Goal: Answer question/provide support: Share knowledge or assist other users

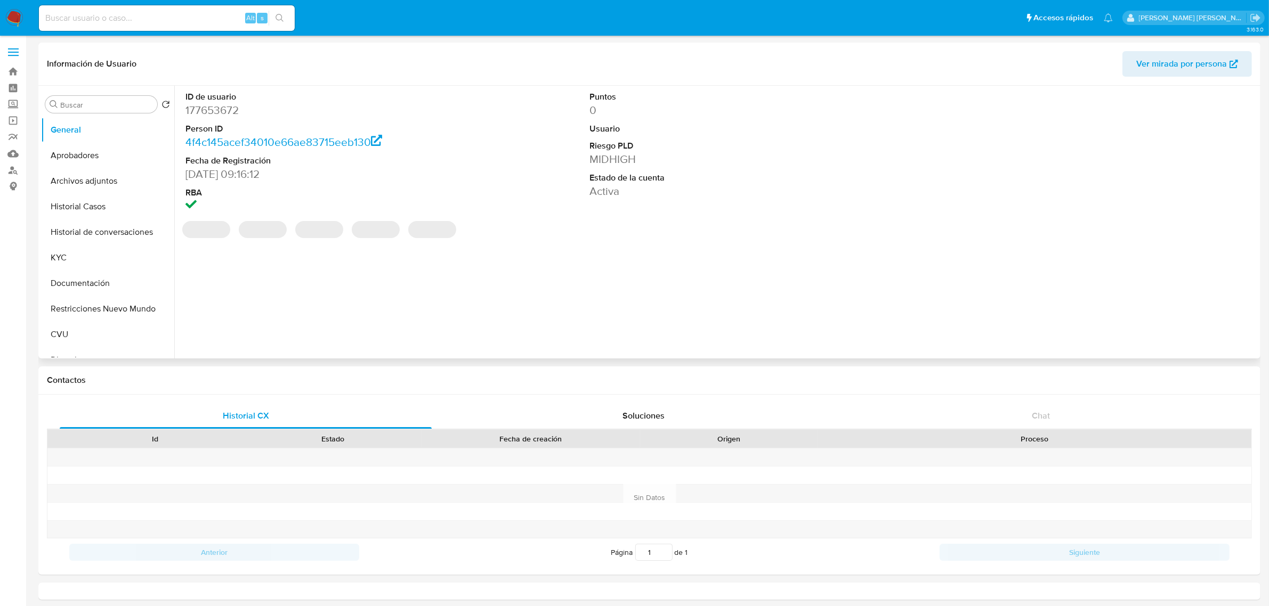
select select "10"
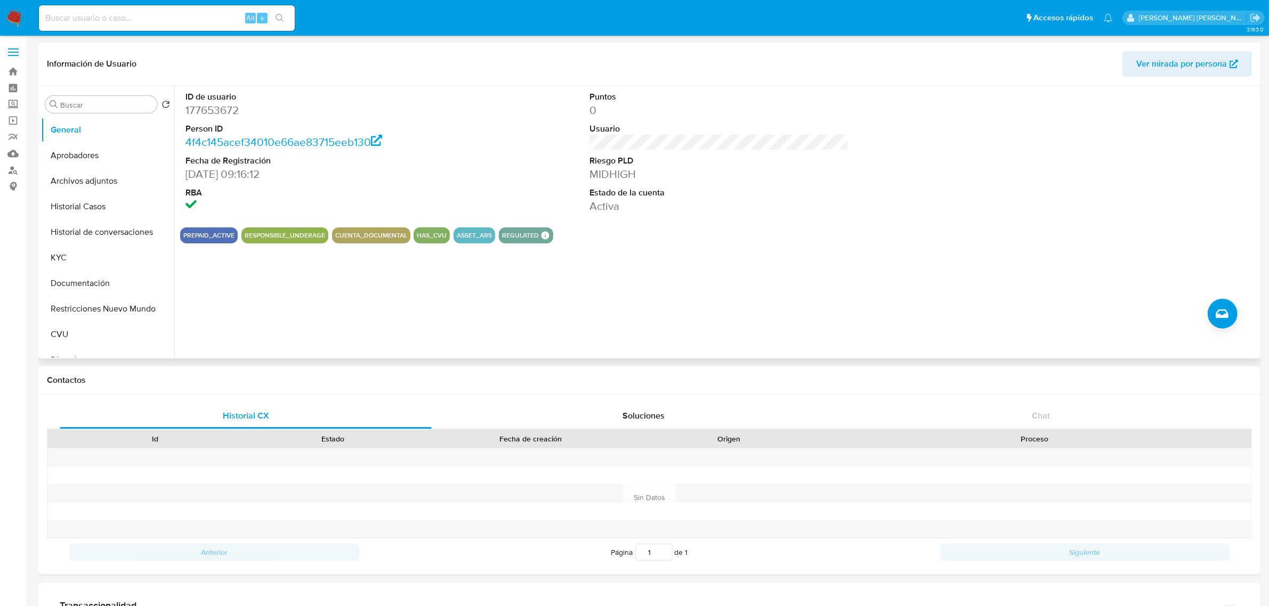
click at [584, 208] on div "Puntos 0 Usuario Riesgo PLD MIDHIGH Estado de la cuenta Activa" at bounding box center [719, 152] width 270 height 133
click at [408, 167] on dd "[DATE] 09:16:12" at bounding box center [314, 174] width 259 height 15
click at [408, 167] on dd "21/02/2015 09:16:12" at bounding box center [314, 174] width 259 height 15
click at [107, 214] on button "Historial Casos" at bounding box center [103, 207] width 125 height 26
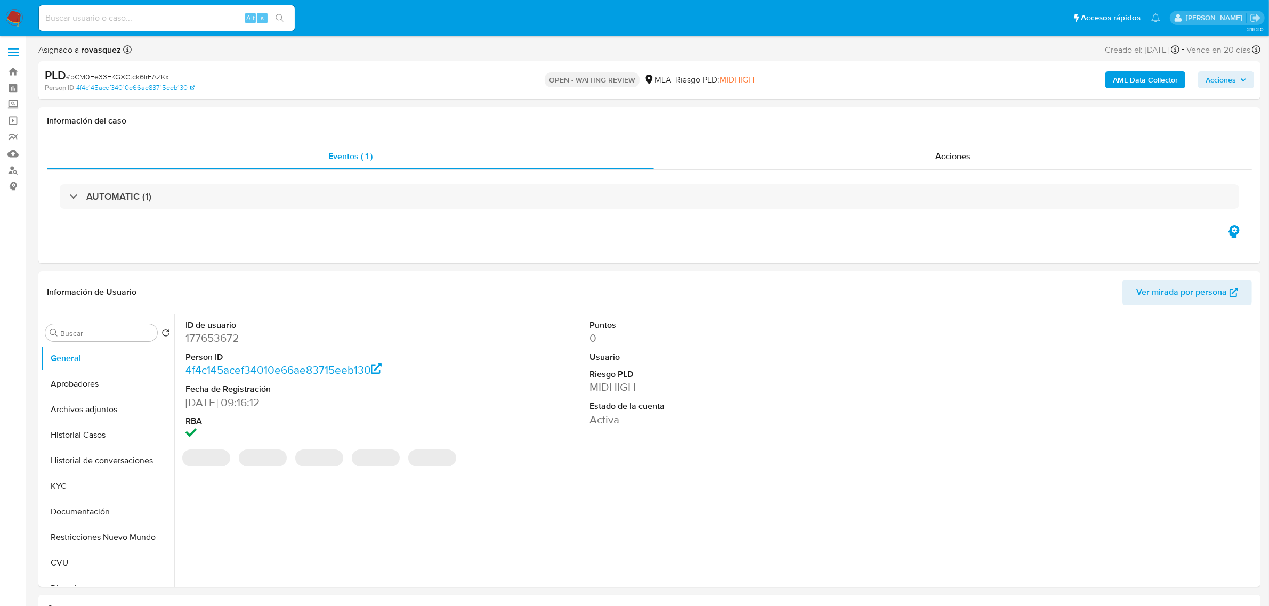
select select "10"
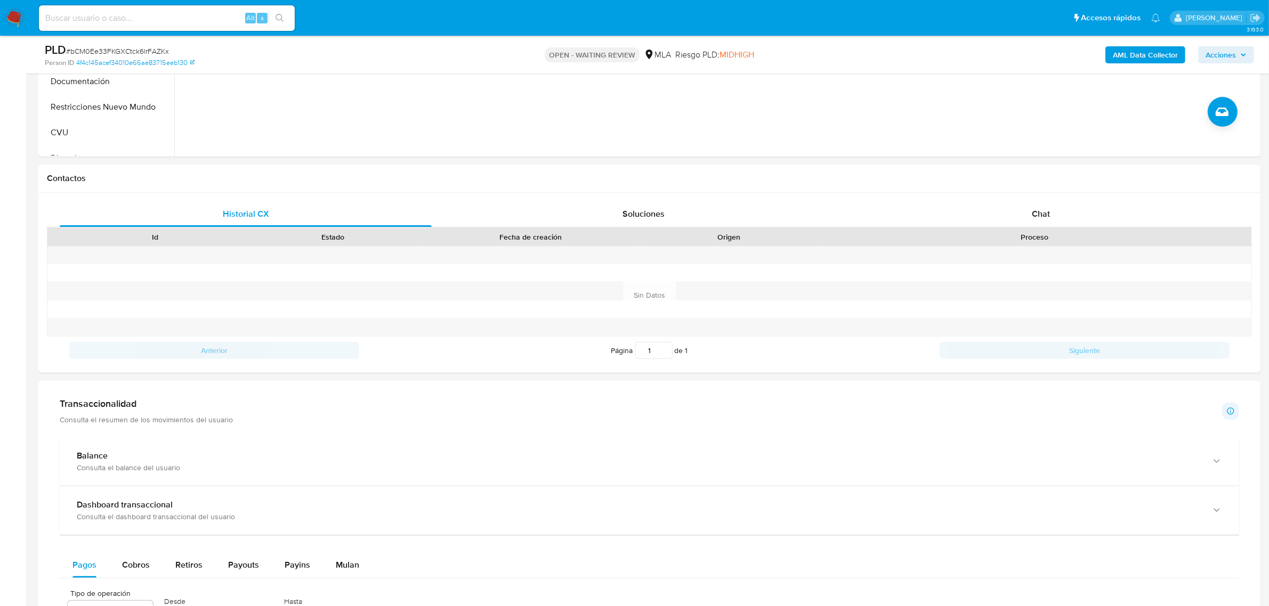
scroll to position [400, 0]
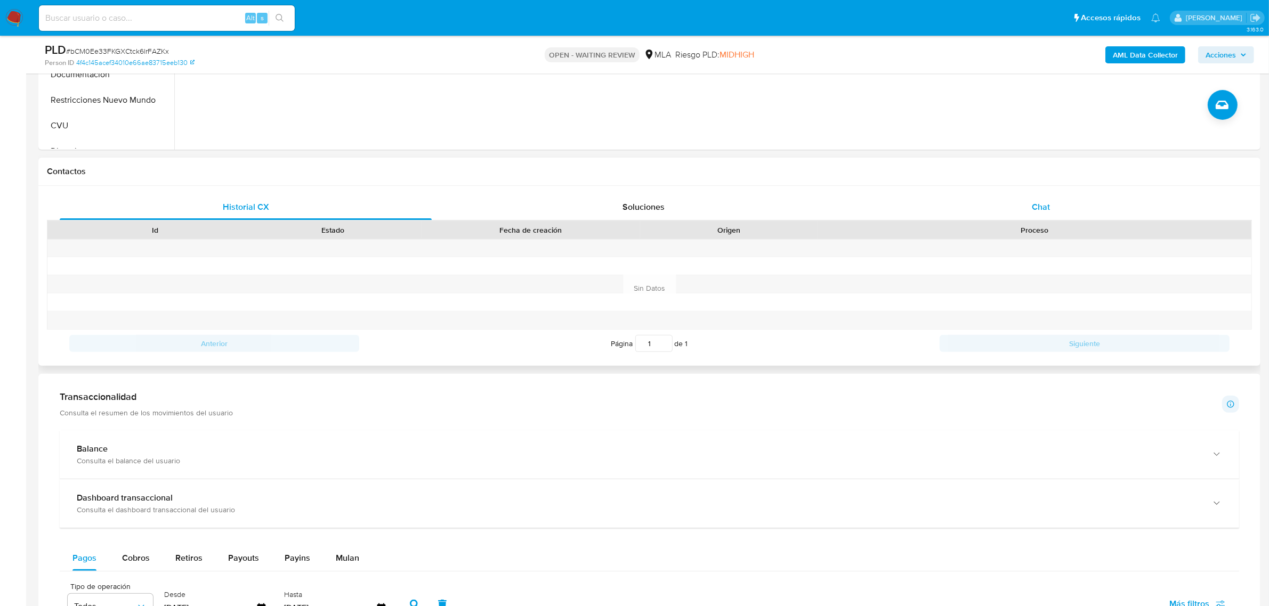
click at [1040, 212] on span "Chat" at bounding box center [1041, 207] width 18 height 12
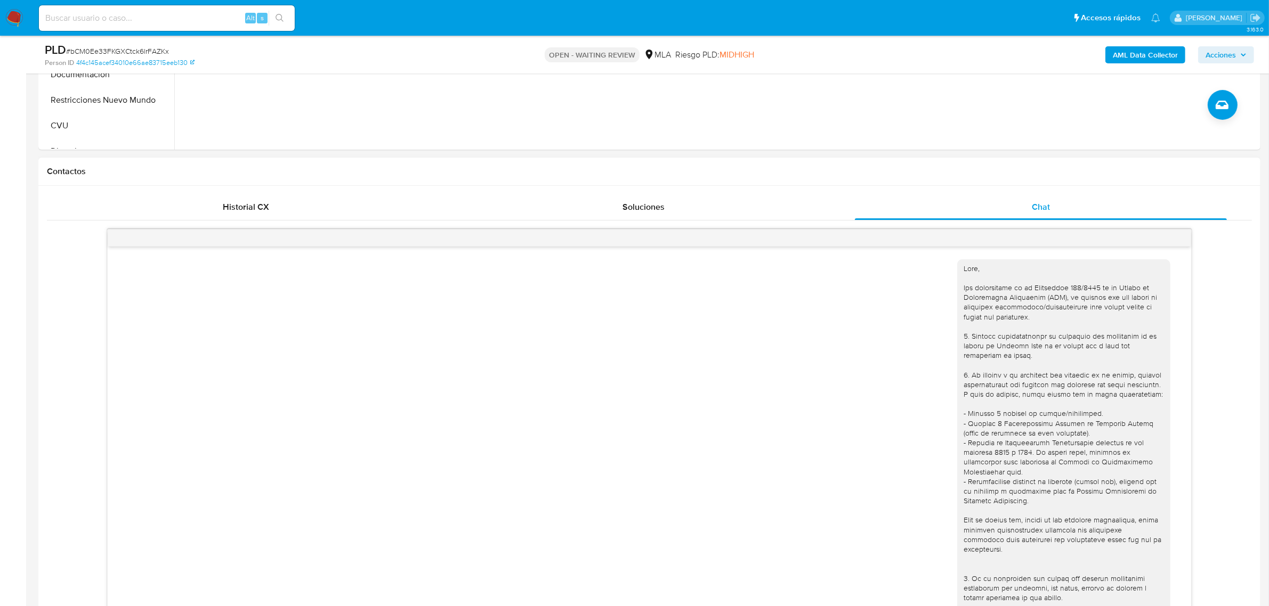
scroll to position [427, 0]
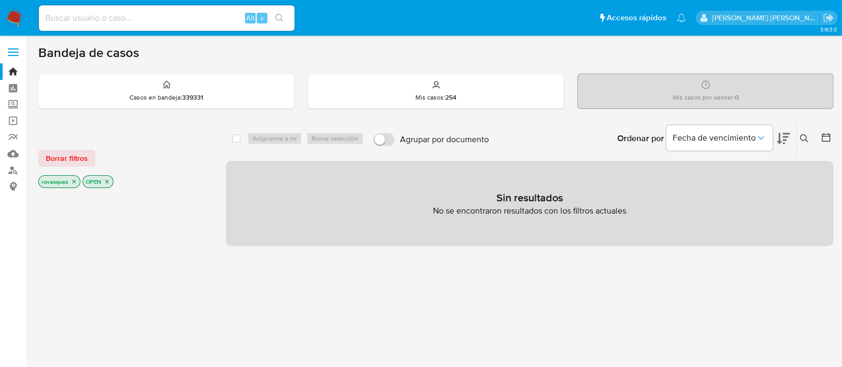
click at [13, 23] on img at bounding box center [14, 18] width 18 height 18
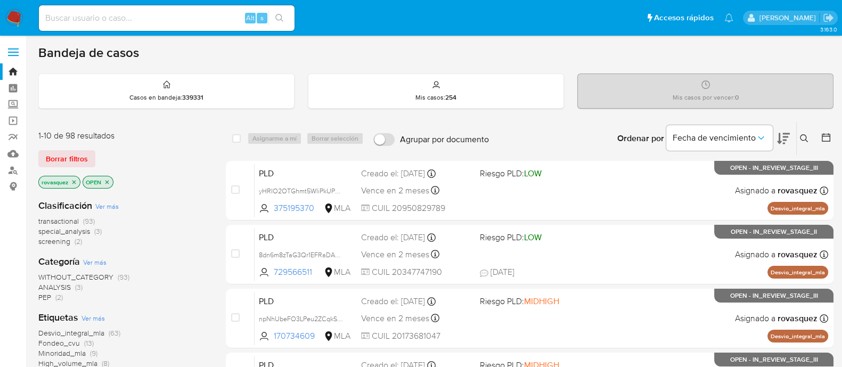
click at [809, 142] on button at bounding box center [806, 138] width 18 height 13
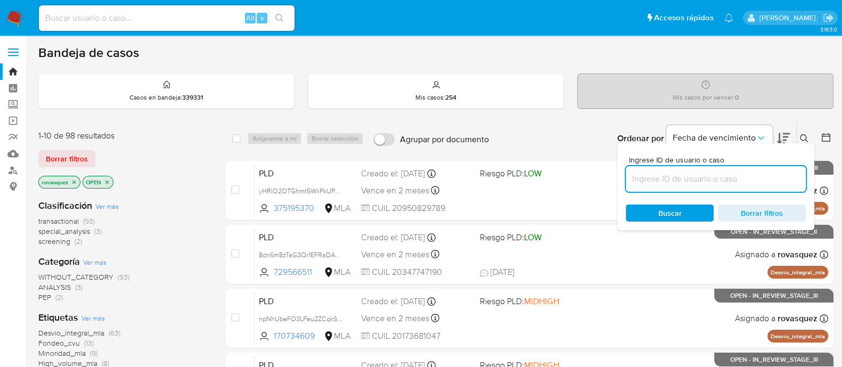
click at [738, 174] on input at bounding box center [716, 179] width 180 height 14
type input "bCM0Ee33FKGXCtck6lrFAZKx"
click at [644, 206] on div "Buscar Borrar filtros" at bounding box center [716, 213] width 180 height 17
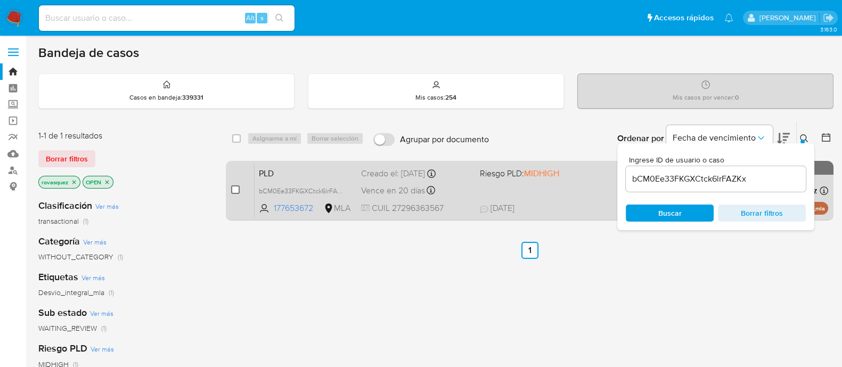
click at [237, 188] on input "checkbox" at bounding box center [235, 189] width 9 height 9
checkbox input "true"
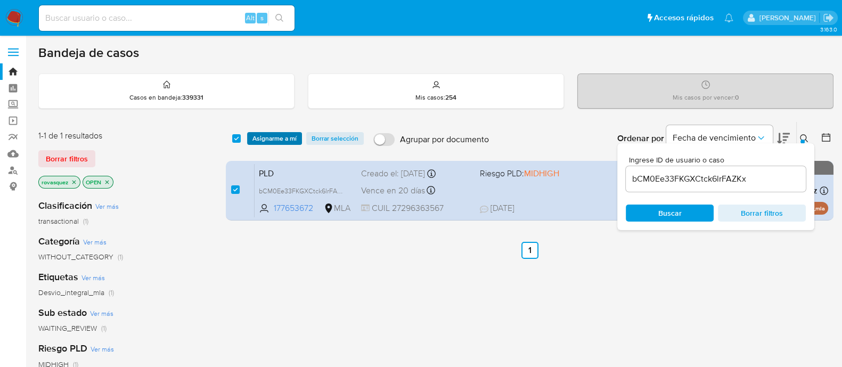
click at [267, 140] on span "Asignarme a mí" at bounding box center [275, 138] width 44 height 11
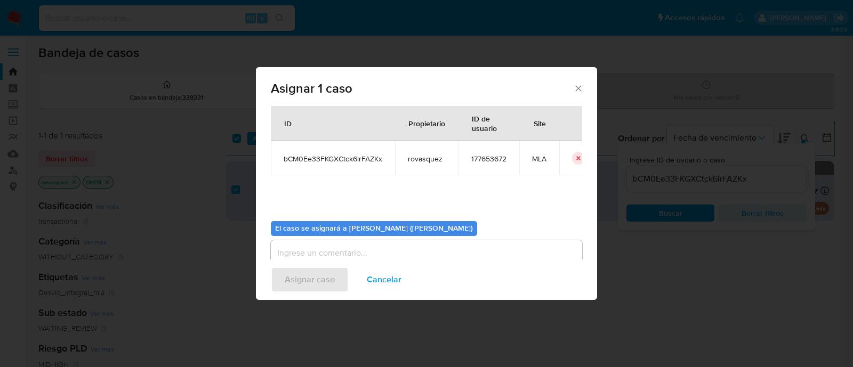
scroll to position [55, 0]
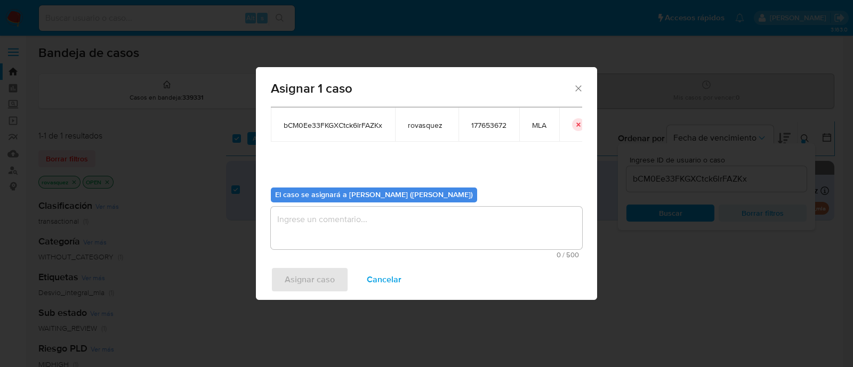
click at [356, 213] on textarea "assign-modal" at bounding box center [426, 228] width 311 height 43
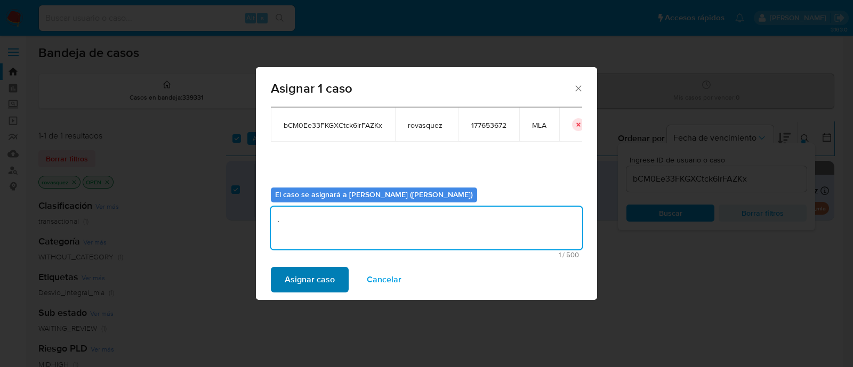
type textarea "."
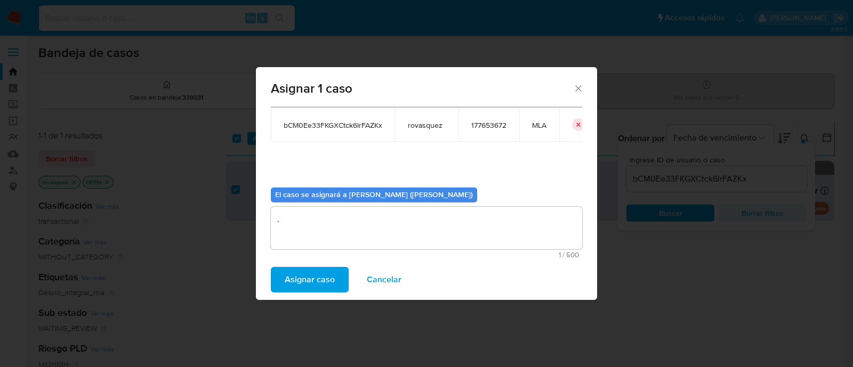
click at [305, 275] on span "Asignar caso" at bounding box center [310, 279] width 50 height 23
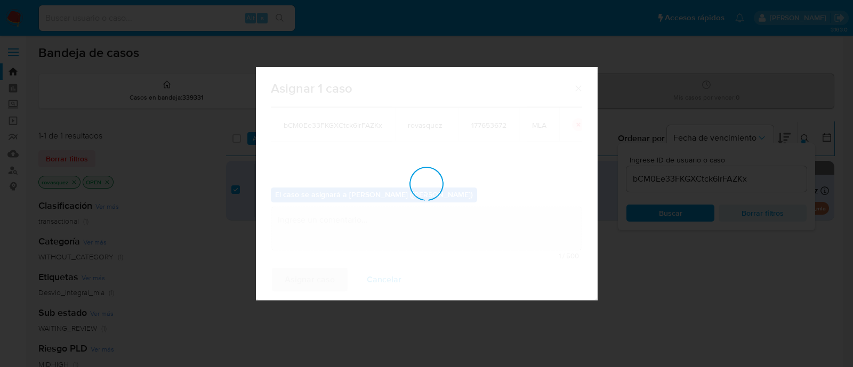
checkbox input "false"
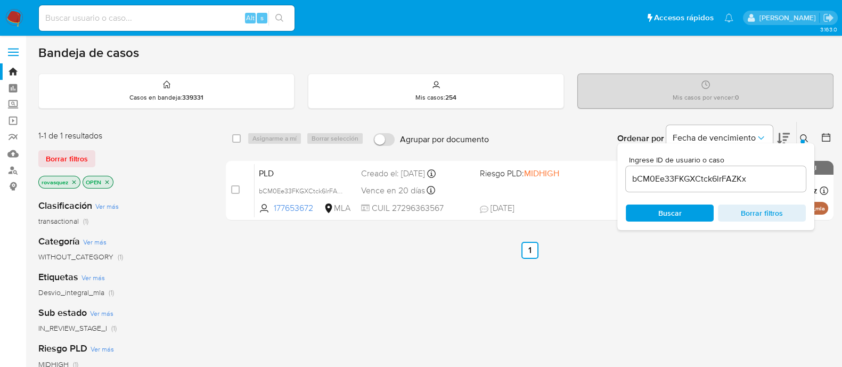
click at [720, 180] on input "bCM0Ee33FKGXCtck6lrFAZKx" at bounding box center [716, 179] width 180 height 14
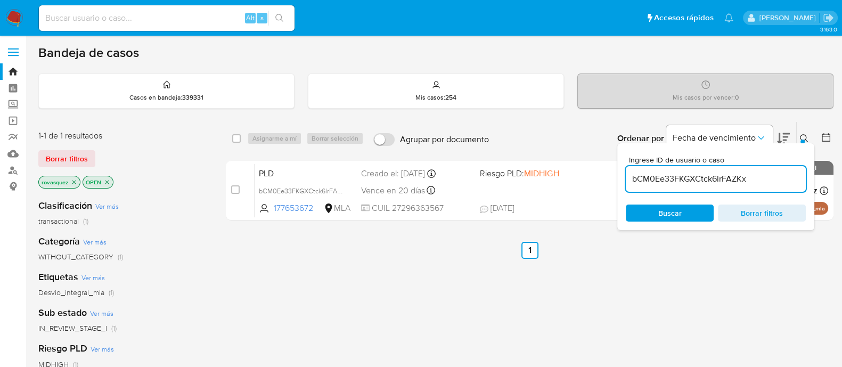
click at [720, 180] on input "bCM0Ee33FKGXCtck6lrFAZKx" at bounding box center [716, 179] width 180 height 14
paste input "Yzl16gjrWBykLjPusgCEgV6X"
type input "[DEMOGRAPHIC_DATA]"
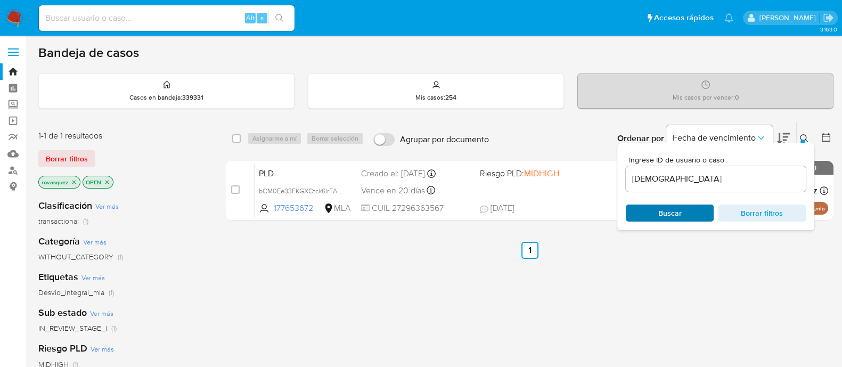
click at [698, 212] on span "Buscar" at bounding box center [670, 213] width 73 height 15
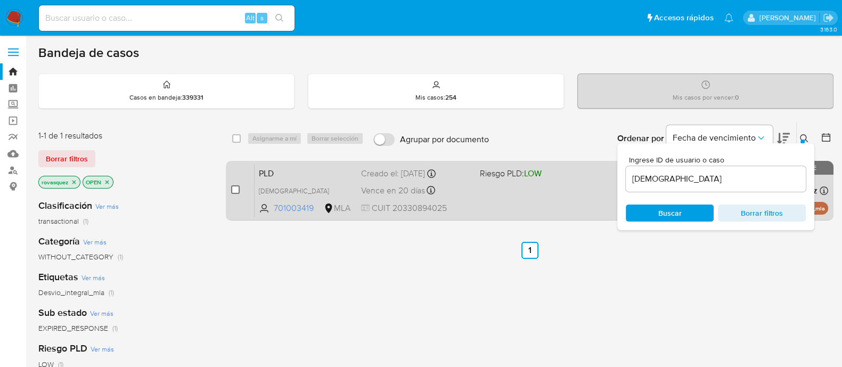
click at [234, 190] on input "checkbox" at bounding box center [235, 189] width 9 height 9
checkbox input "true"
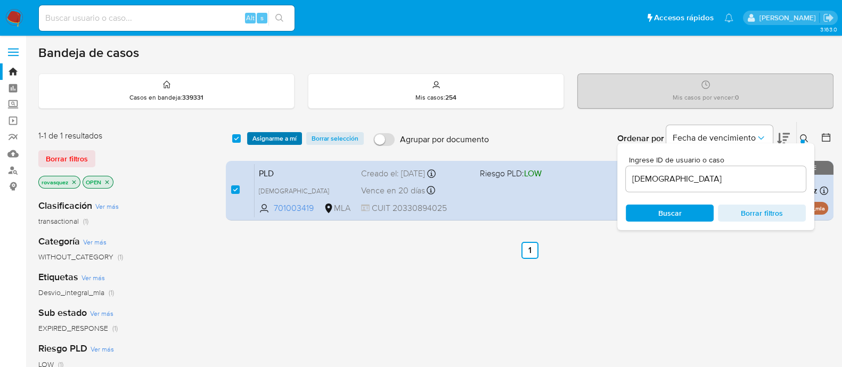
click at [277, 139] on span "Asignarme a mí" at bounding box center [275, 138] width 44 height 11
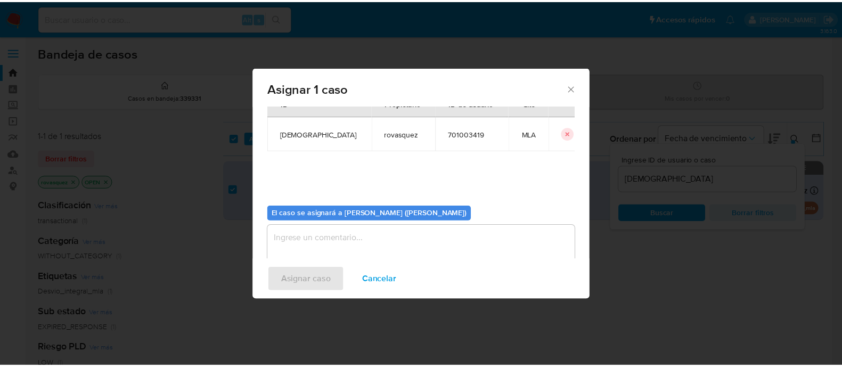
scroll to position [55, 0]
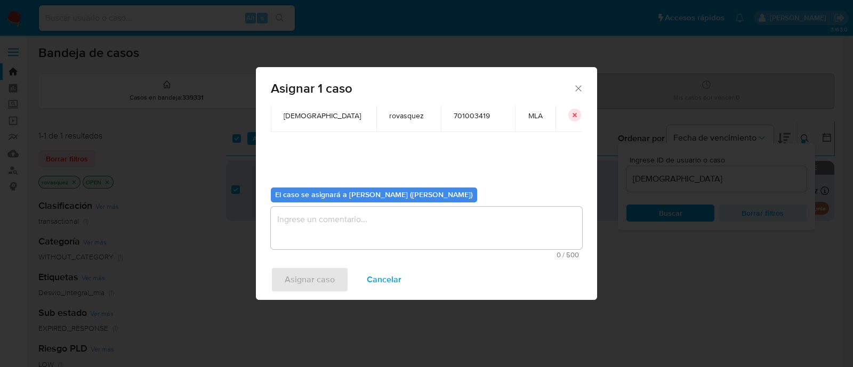
click at [332, 245] on textarea "assign-modal" at bounding box center [426, 228] width 311 height 43
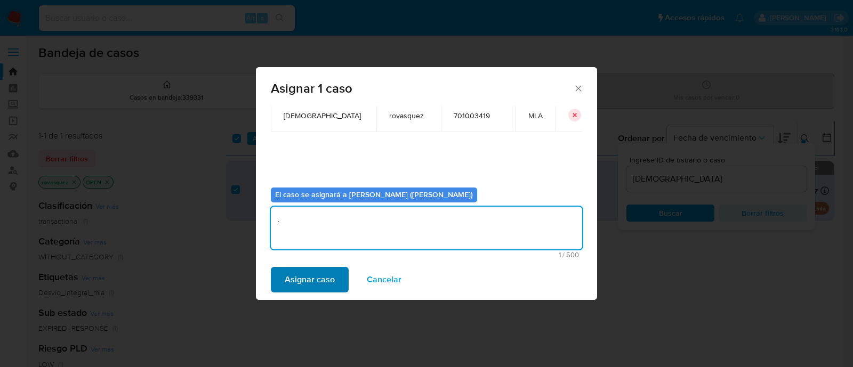
type textarea "."
click at [313, 278] on span "Asignar caso" at bounding box center [310, 279] width 50 height 23
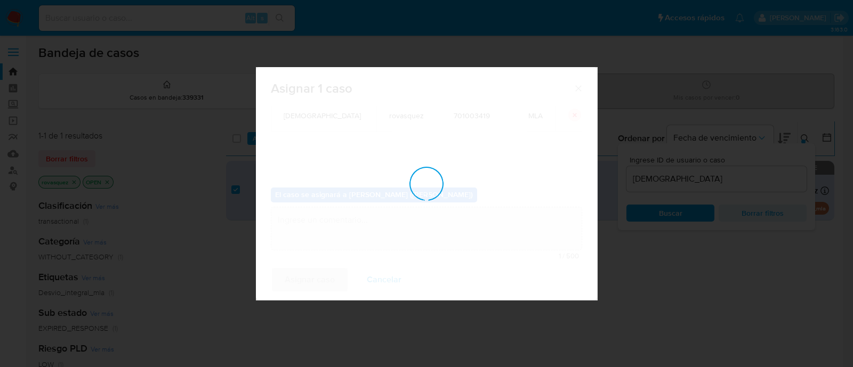
checkbox input "false"
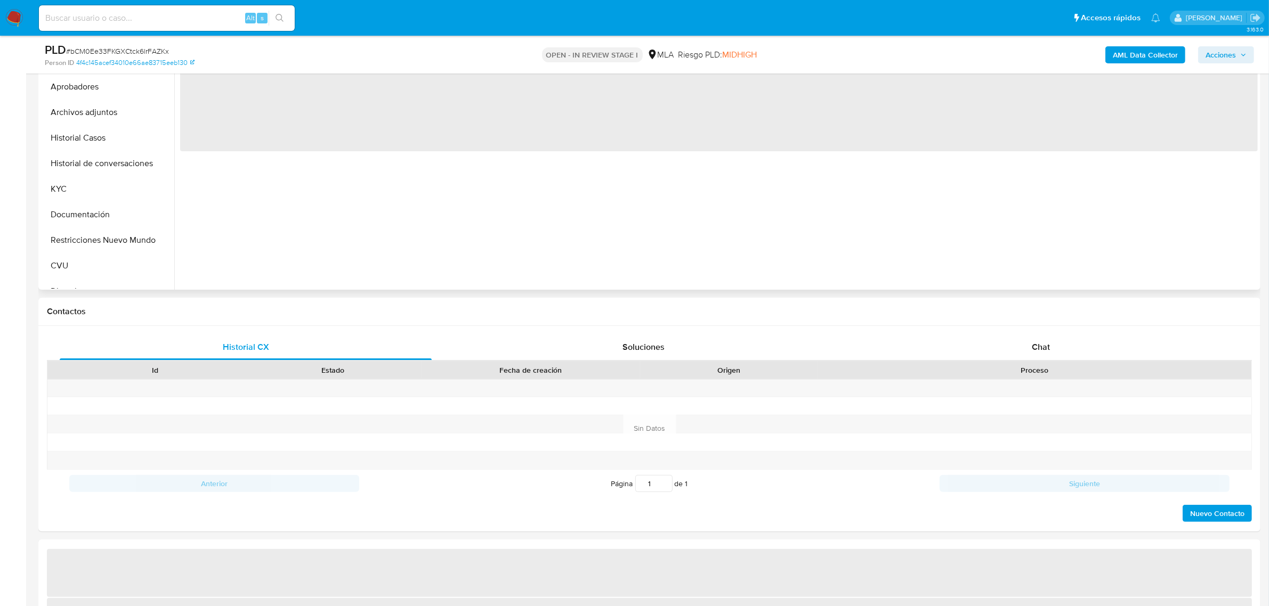
scroll to position [266, 0]
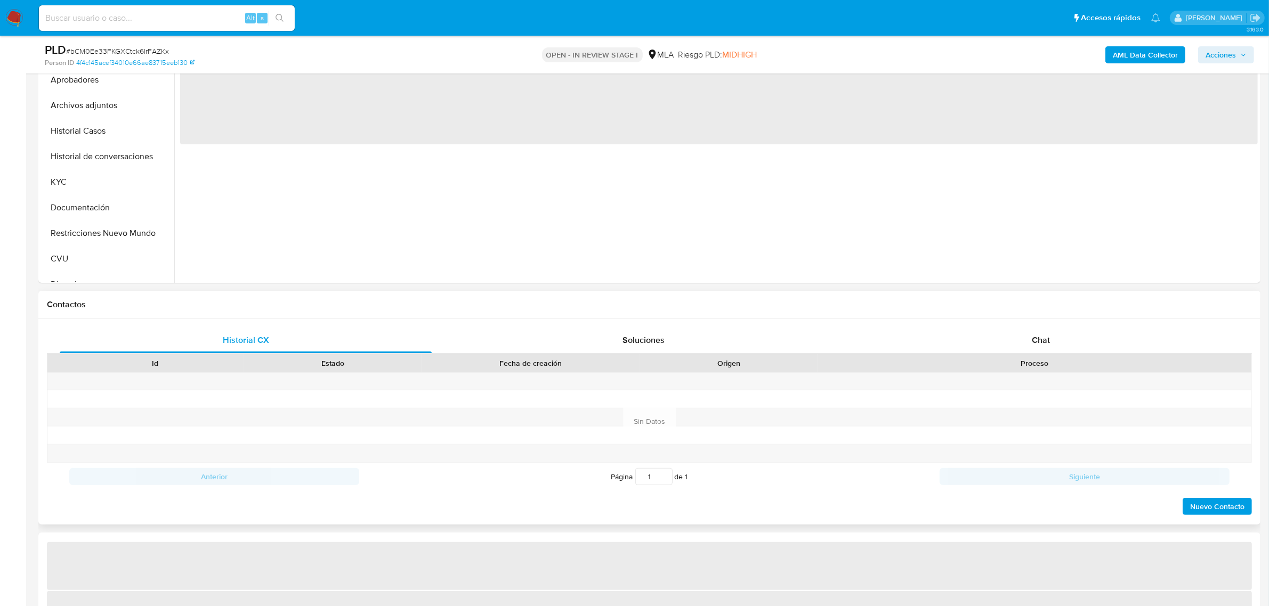
select select "10"
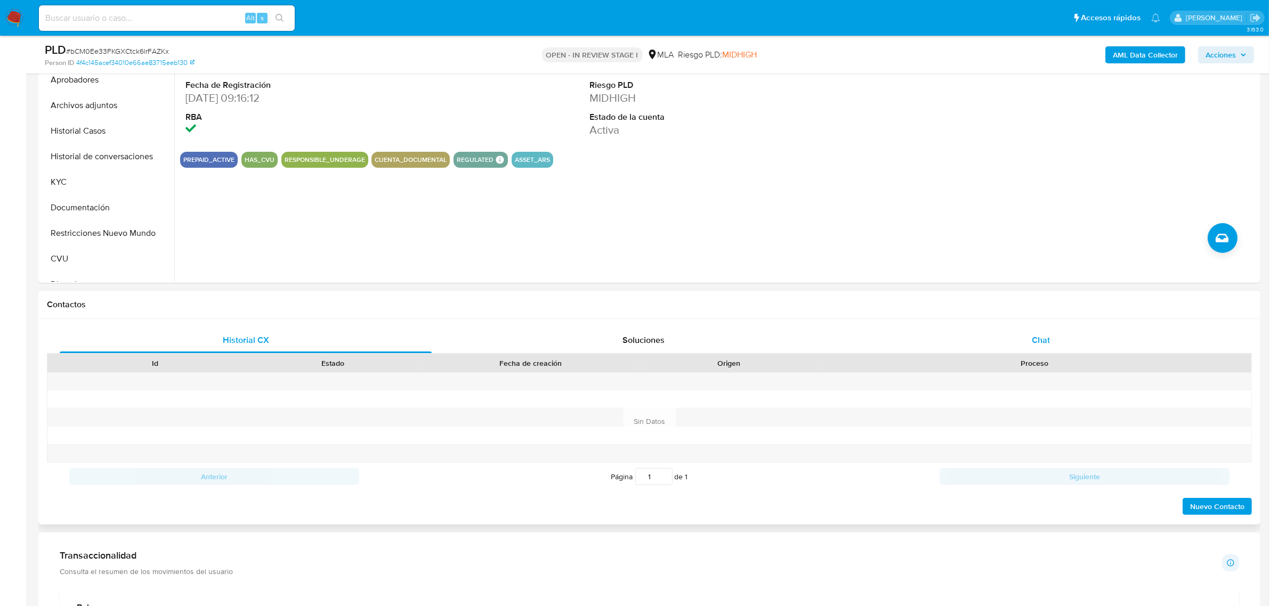
click at [1046, 339] on span "Chat" at bounding box center [1041, 340] width 18 height 12
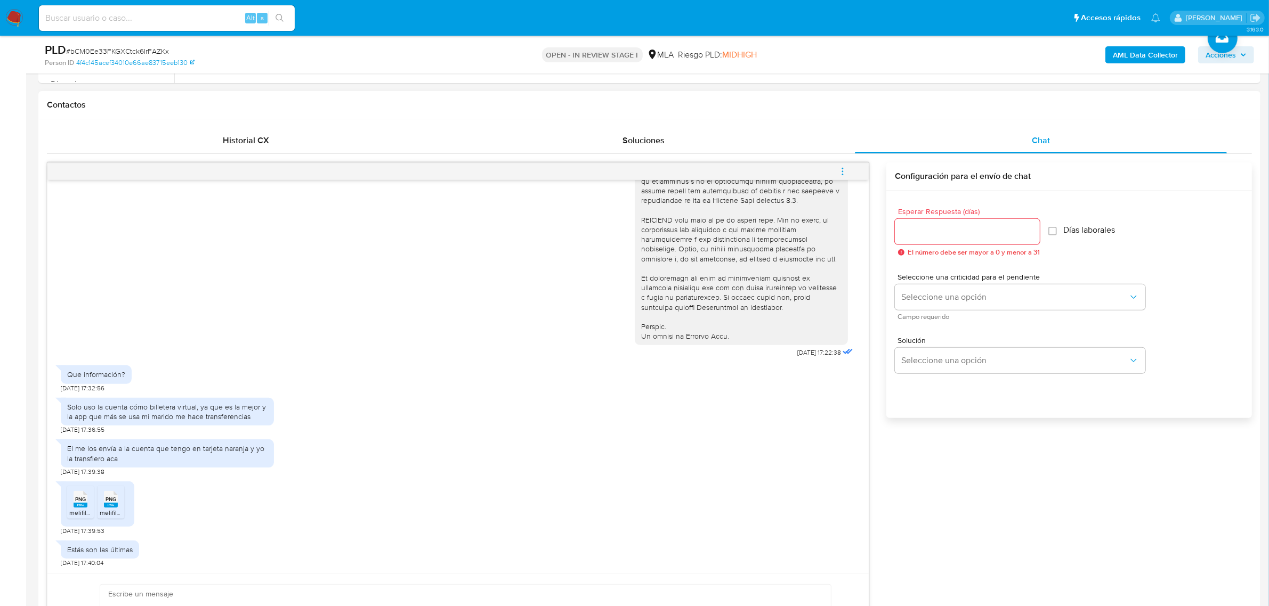
scroll to position [733, 0]
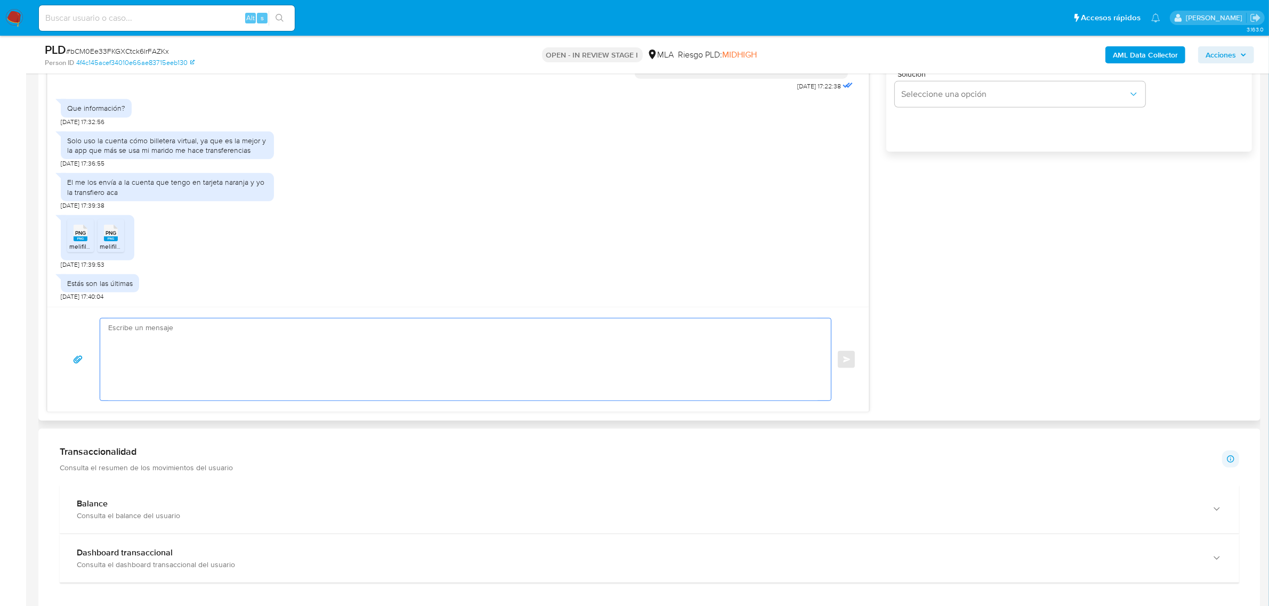
click at [281, 355] on textarea at bounding box center [462, 360] width 709 height 82
click at [175, 325] on textarea "Buen día," at bounding box center [462, 360] width 709 height 82
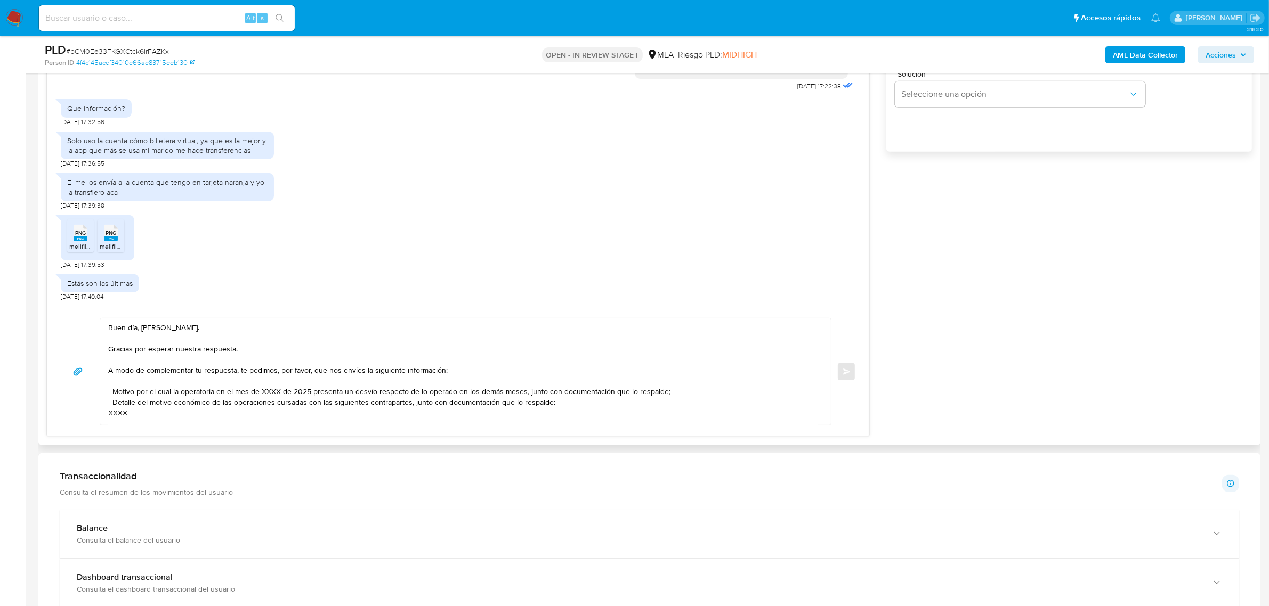
click at [385, 376] on textarea "Buen día, Carla. Gracias por esperar nuestra respuesta. A modo de complementar …" at bounding box center [462, 372] width 709 height 107
click at [115, 413] on textarea "Buen día, Carla. Gracias por esperar nuestra respuesta. A modo de complementar …" at bounding box center [462, 372] width 709 height 107
paste textarea "PIRES JOSE ESTEBAN CUIT 20312922410"
click at [144, 377] on textarea "Buen día, Carla. Gracias por esperar nuestra respuesta. A modo de complementar …" at bounding box center [462, 372] width 709 height 107
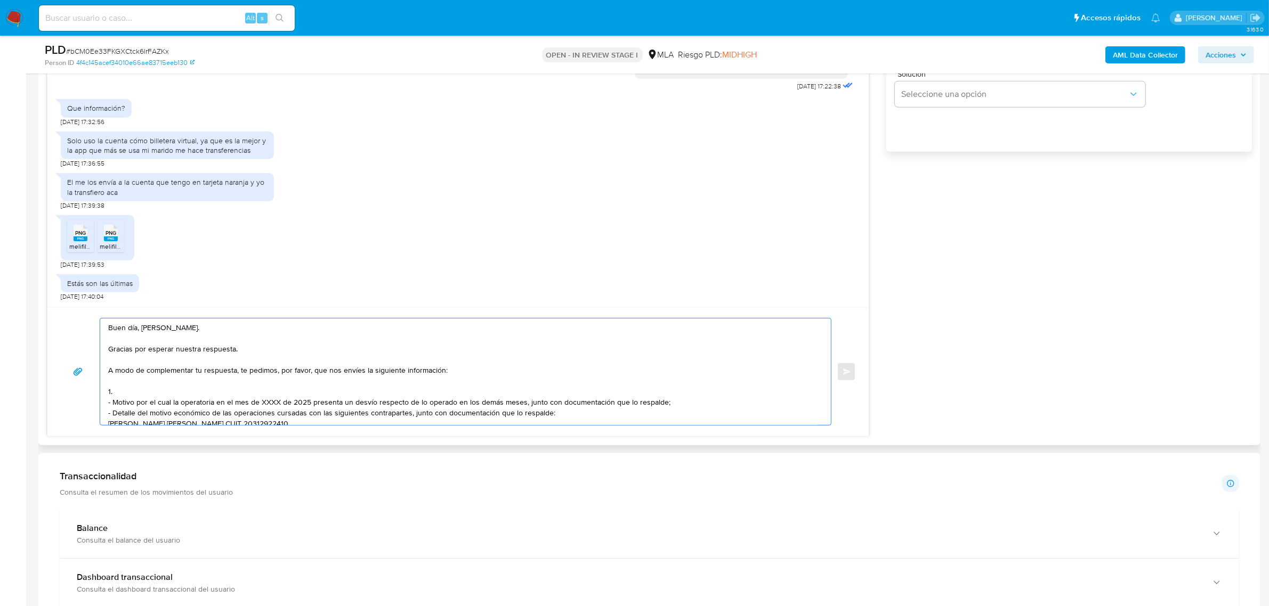
scroll to position [4, 0]
paste textarea "PIRES JOSE ESTEBAN CUIT 20312922410"
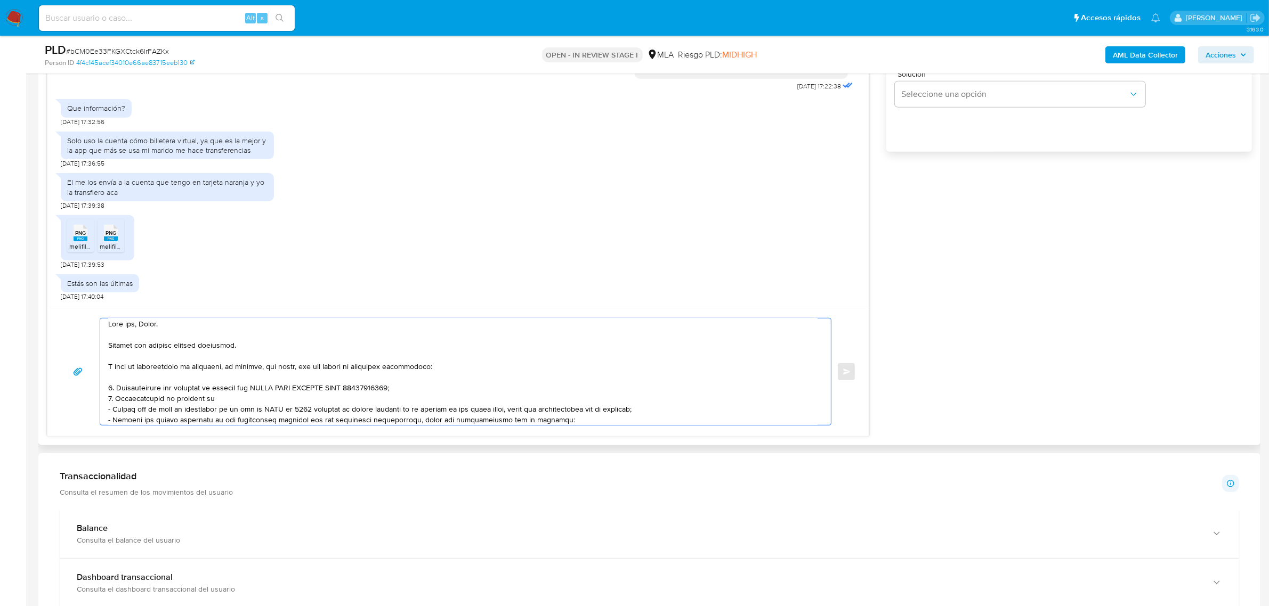
paste textarea "PIRES JOSE ESTEBAN CUIT 20312922410"
click at [187, 377] on textarea at bounding box center [462, 372] width 709 height 107
click at [159, 392] on textarea at bounding box center [462, 372] width 709 height 107
click at [397, 411] on textarea at bounding box center [462, 372] width 709 height 107
click at [232, 392] on textarea at bounding box center [462, 372] width 709 height 107
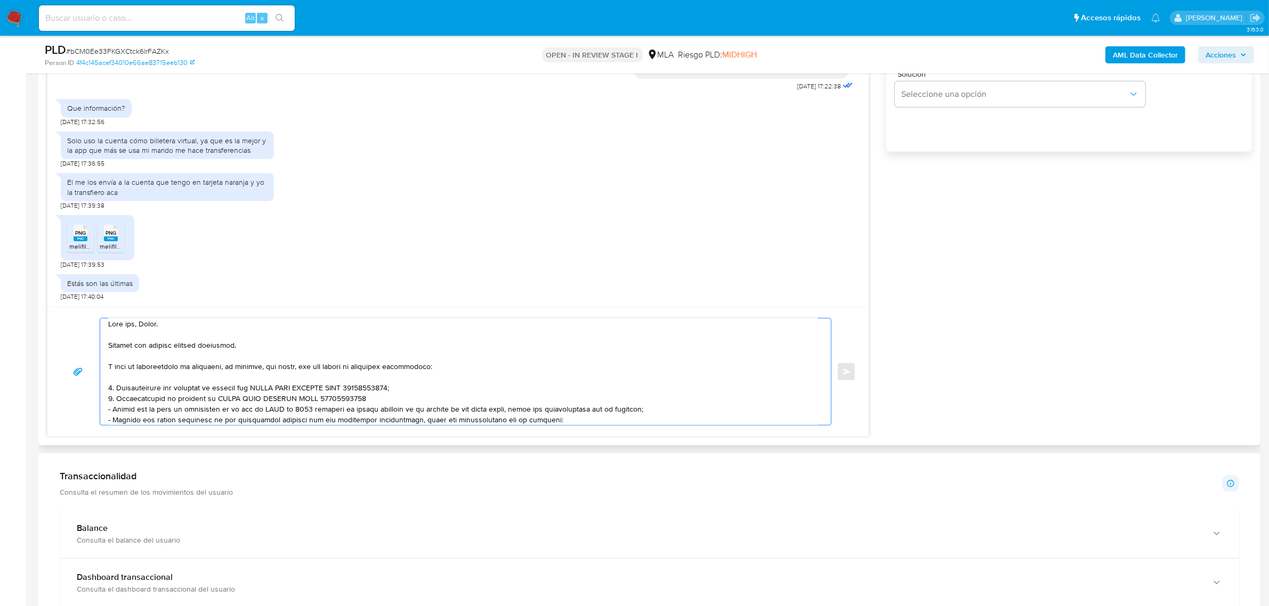
click at [443, 395] on textarea at bounding box center [462, 372] width 709 height 107
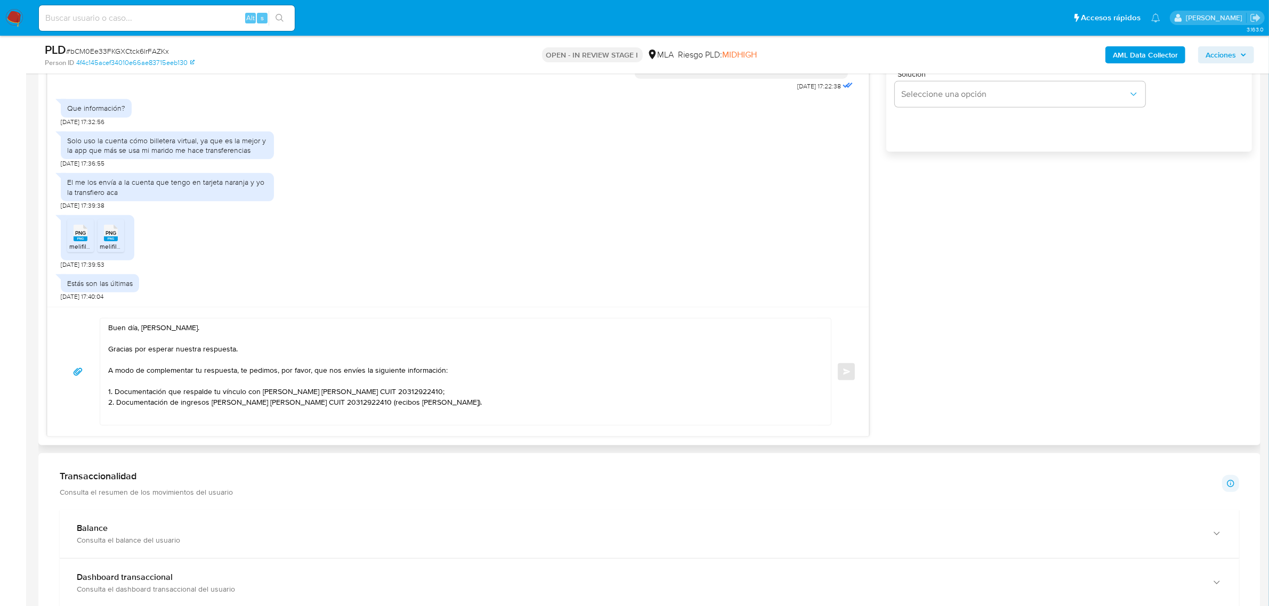
click at [134, 409] on textarea "Buen día, Carla. Gracias por esperar nuestra respuesta. A modo de complementar …" at bounding box center [462, 372] width 709 height 107
paste textarea "Es importante que sepas que, en caso de no responder a lo solicitado o si lo pr…"
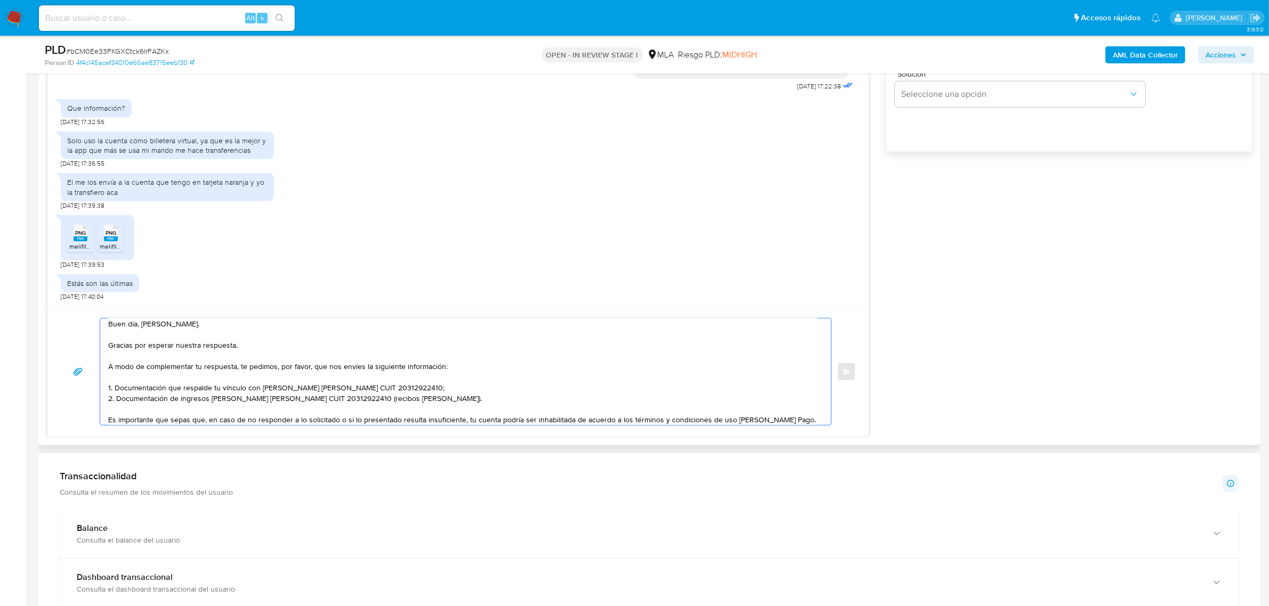
scroll to position [174, 0]
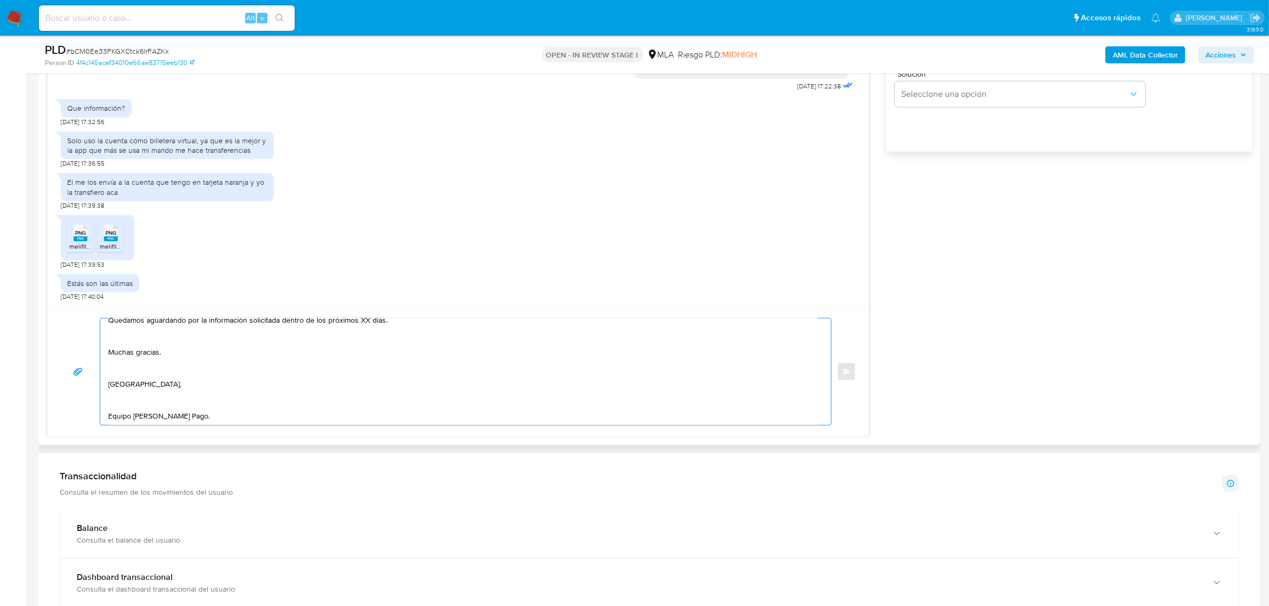
click at [160, 398] on textarea "Buen día, Carla. Gracias por esperar nuestra respuesta. A modo de complementar …" at bounding box center [462, 372] width 709 height 107
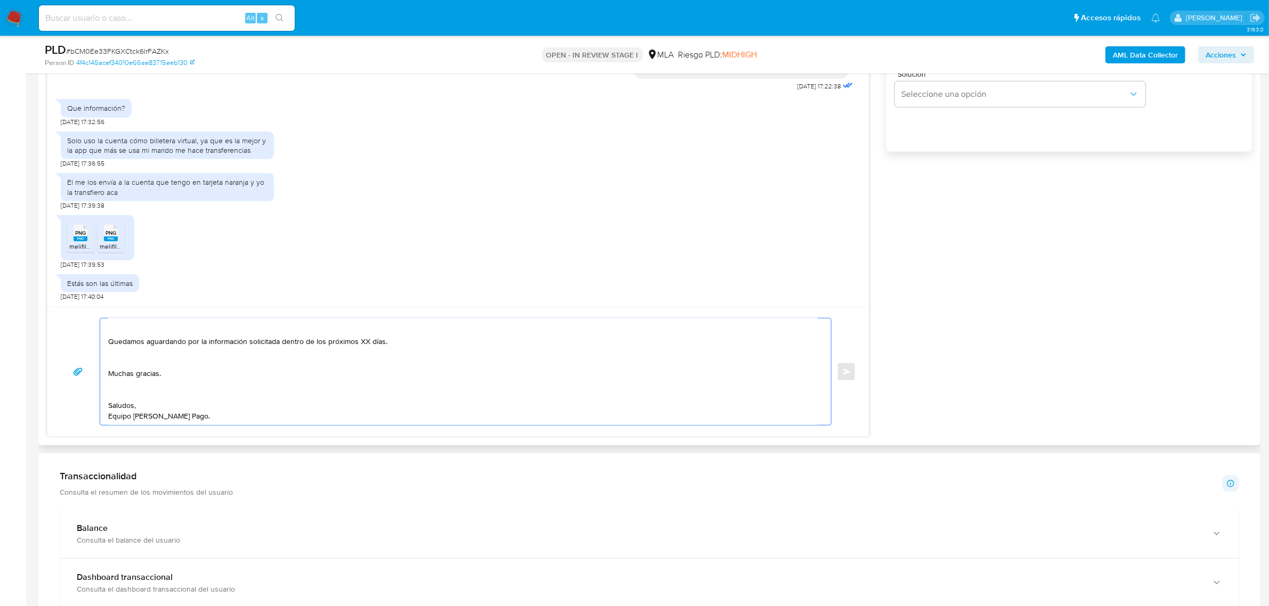
click at [121, 389] on textarea "Buen día, Carla. Gracias por esperar nuestra respuesta. A modo de complementar …" at bounding box center [462, 372] width 709 height 107
click at [140, 361] on textarea "Buen día, Carla. Gracias por esperar nuestra respuesta. A modo de complementar …" at bounding box center [462, 372] width 709 height 107
click at [281, 363] on textarea "Buen día, Carla. Gracias por esperar nuestra respuesta. A modo de complementar …" at bounding box center [462, 372] width 709 height 107
drag, startPoint x: 280, startPoint y: 354, endPoint x: 469, endPoint y: 347, distance: 188.7
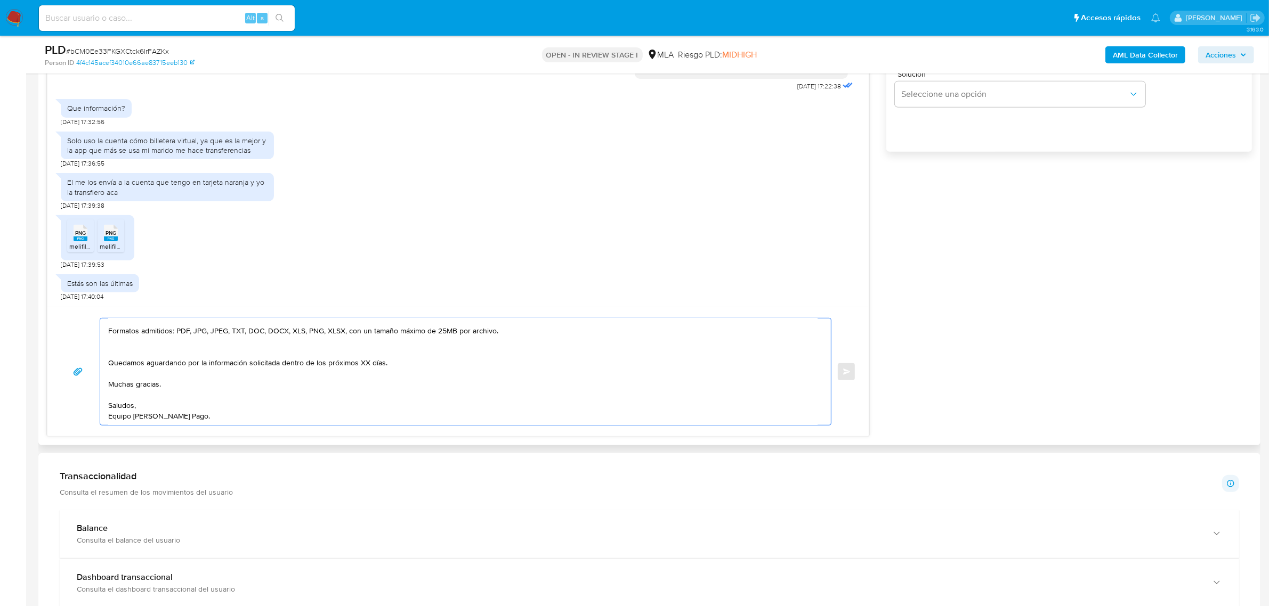
click at [469, 347] on textarea "Buen día, Carla. Gracias por esperar nuestra respuesta. A modo de complementar …" at bounding box center [462, 372] width 709 height 107
click at [440, 354] on textarea "Buen día, Carla. Gracias por esperar nuestra respuesta. A modo de complementar …" at bounding box center [462, 372] width 709 height 107
drag, startPoint x: 395, startPoint y: 352, endPoint x: 281, endPoint y: 355, distance: 114.1
click at [281, 355] on textarea "Buen día, Carla. Gracias por esperar nuestra respuesta. A modo de complementar …" at bounding box center [462, 372] width 709 height 107
click at [161, 337] on textarea "Buen día, Carla. Gracias por esperar nuestra respuesta. A modo de complementar …" at bounding box center [462, 372] width 709 height 107
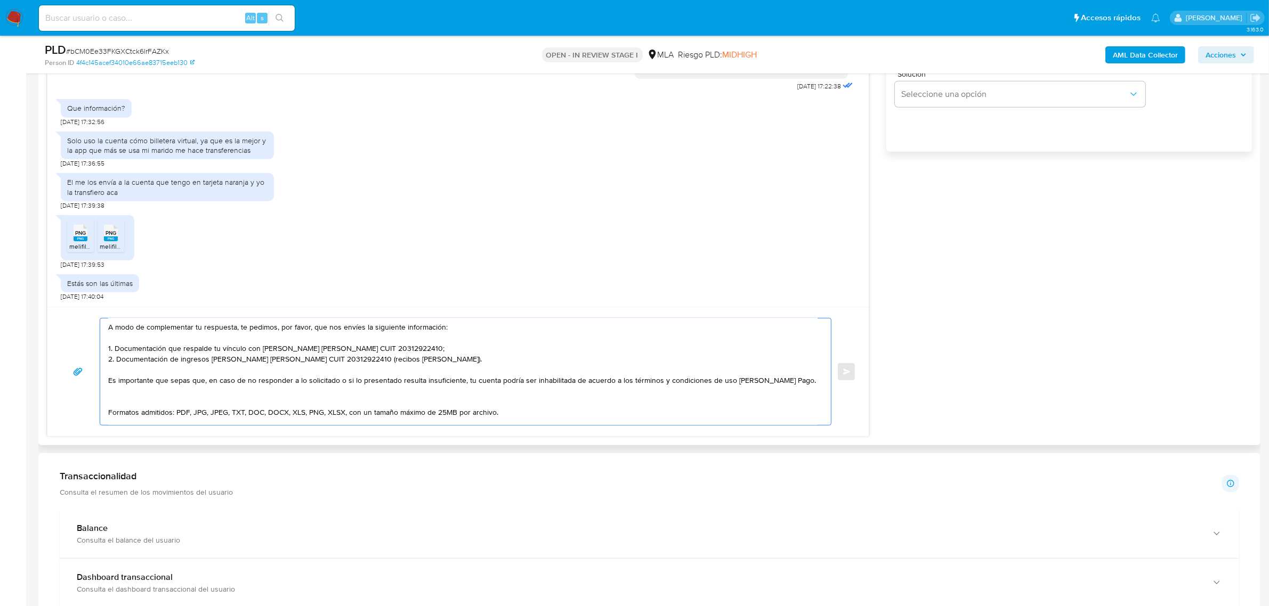
scroll to position [67, 0]
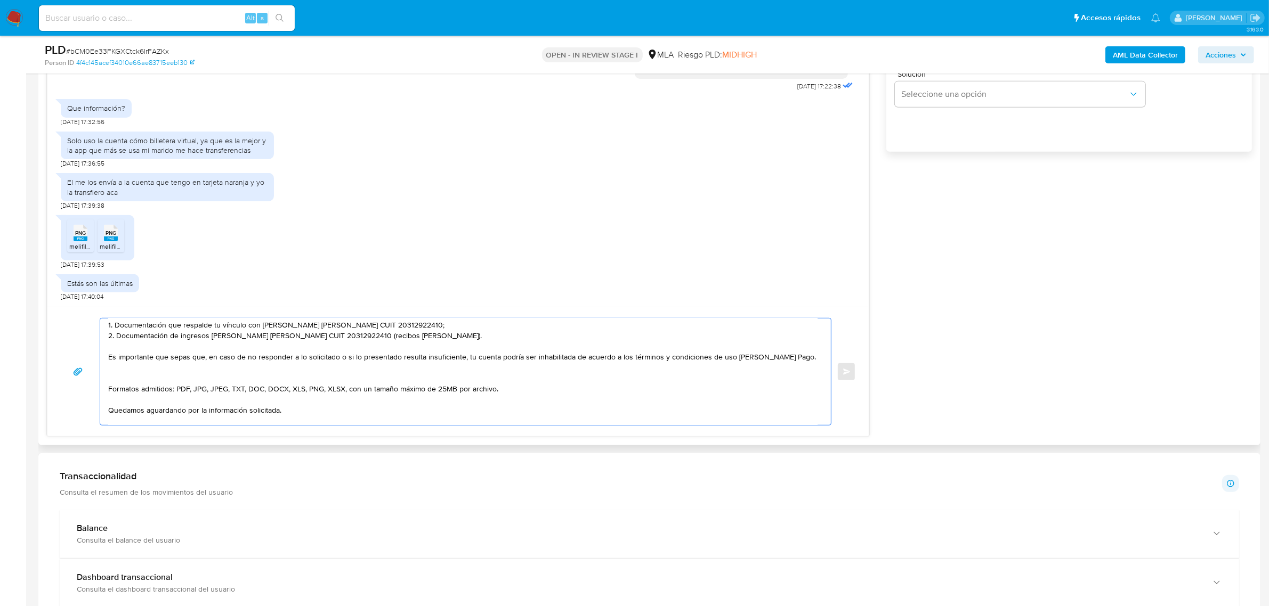
click at [144, 371] on textarea "Buen día, Carla. Gracias por esperar nuestra respuesta. A modo de complementar …" at bounding box center [462, 372] width 709 height 107
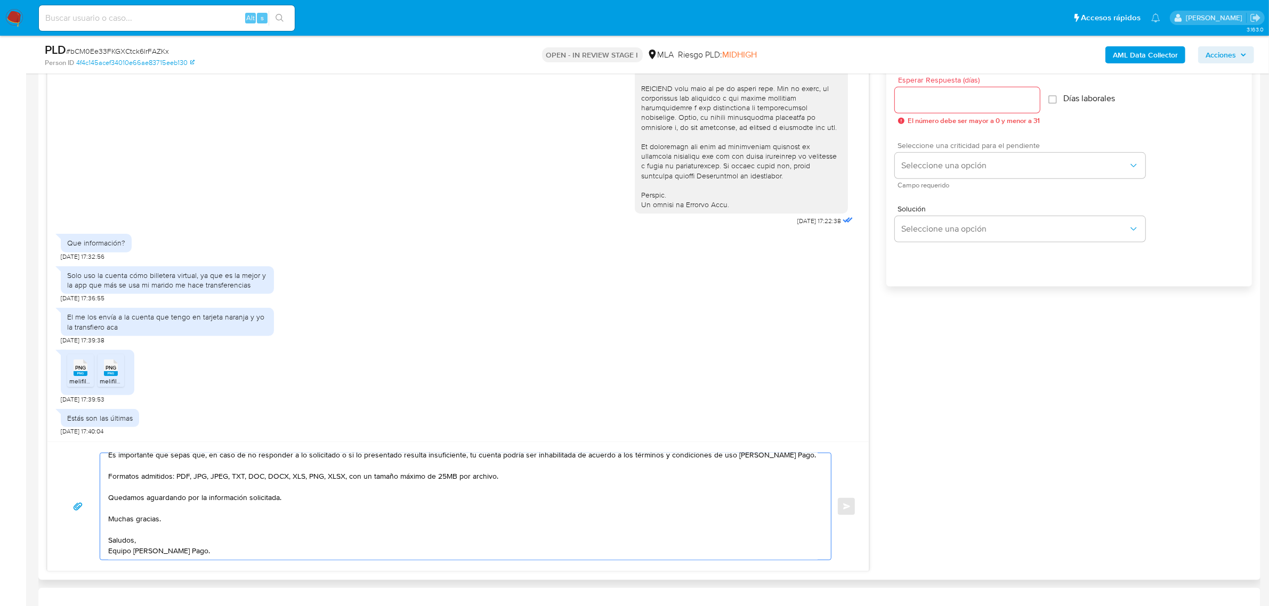
scroll to position [400, 0]
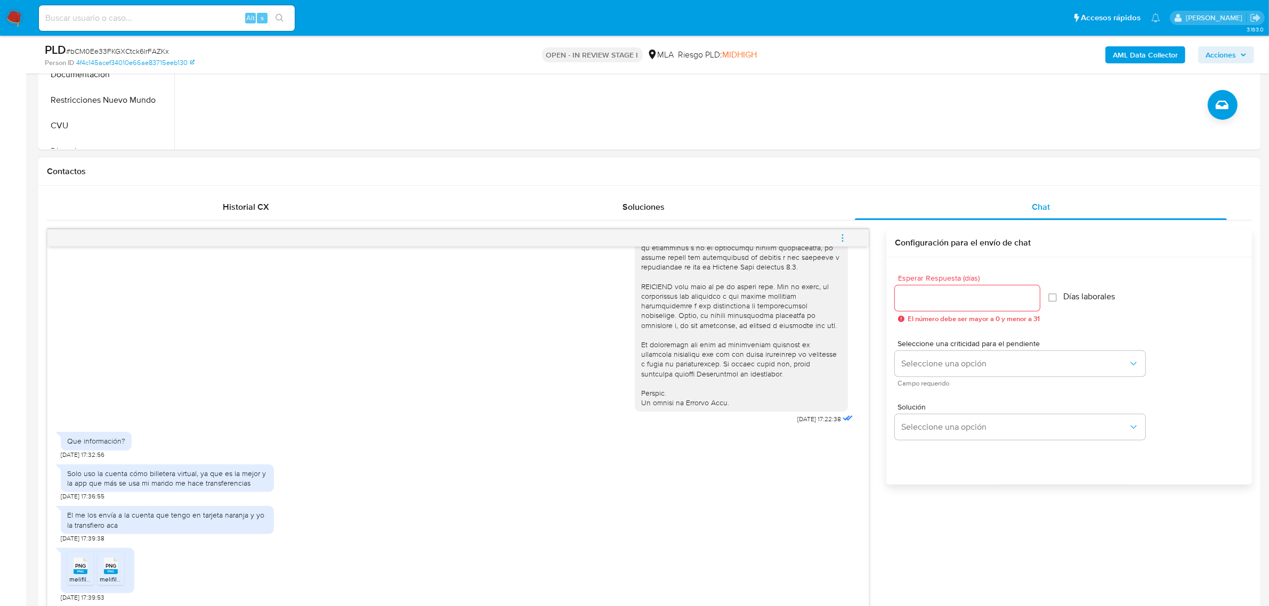
type textarea "Buen día, Carla. Gracias por esperar nuestra respuesta. A modo de complementar …"
click at [927, 302] on input "Esperar Respuesta (días)" at bounding box center [967, 298] width 145 height 14
type input "0"
type input "1"
type input "2"
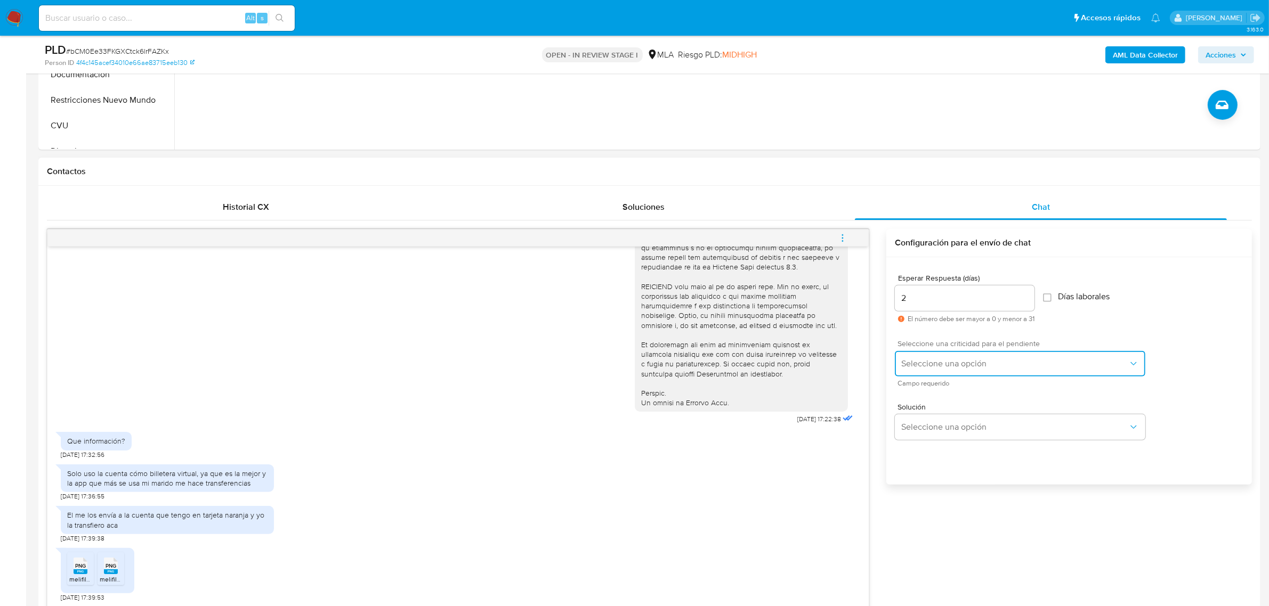
click at [974, 354] on button "Seleccione una opción" at bounding box center [1020, 364] width 250 height 26
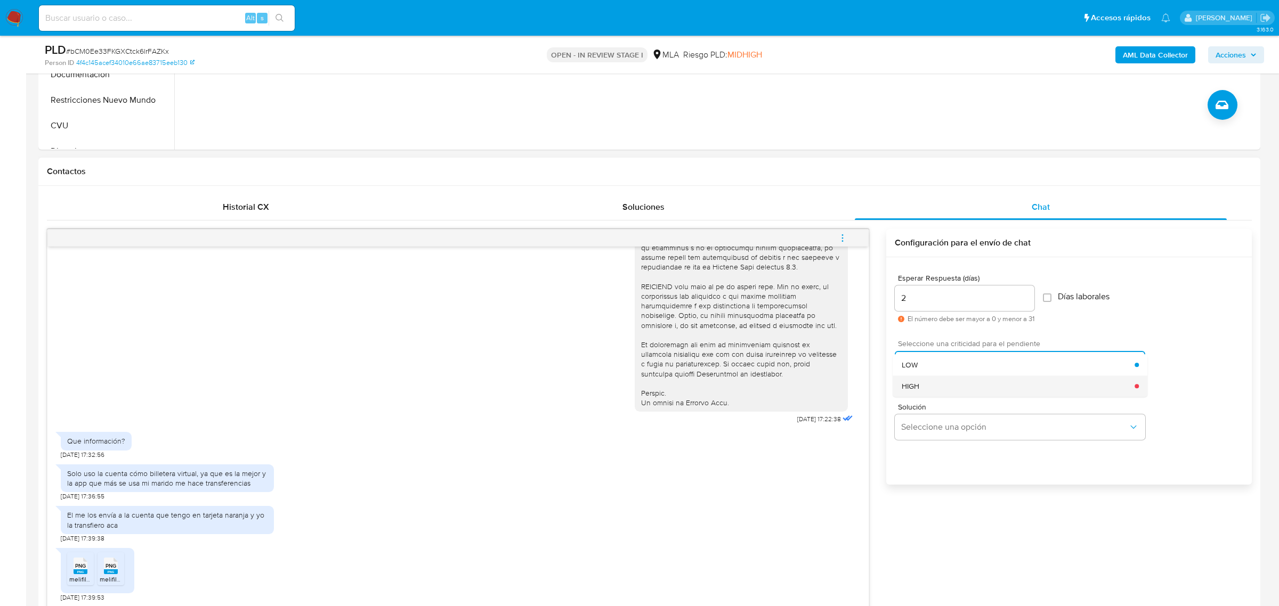
click at [970, 387] on div "HIGH" at bounding box center [1018, 386] width 233 height 21
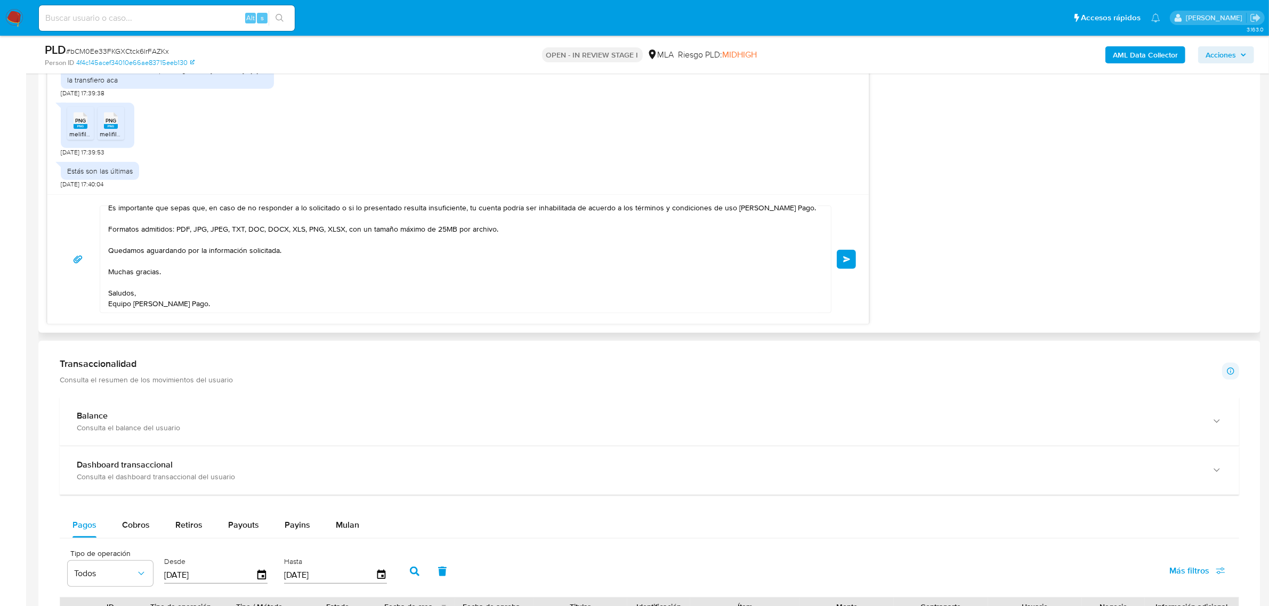
scroll to position [866, 0]
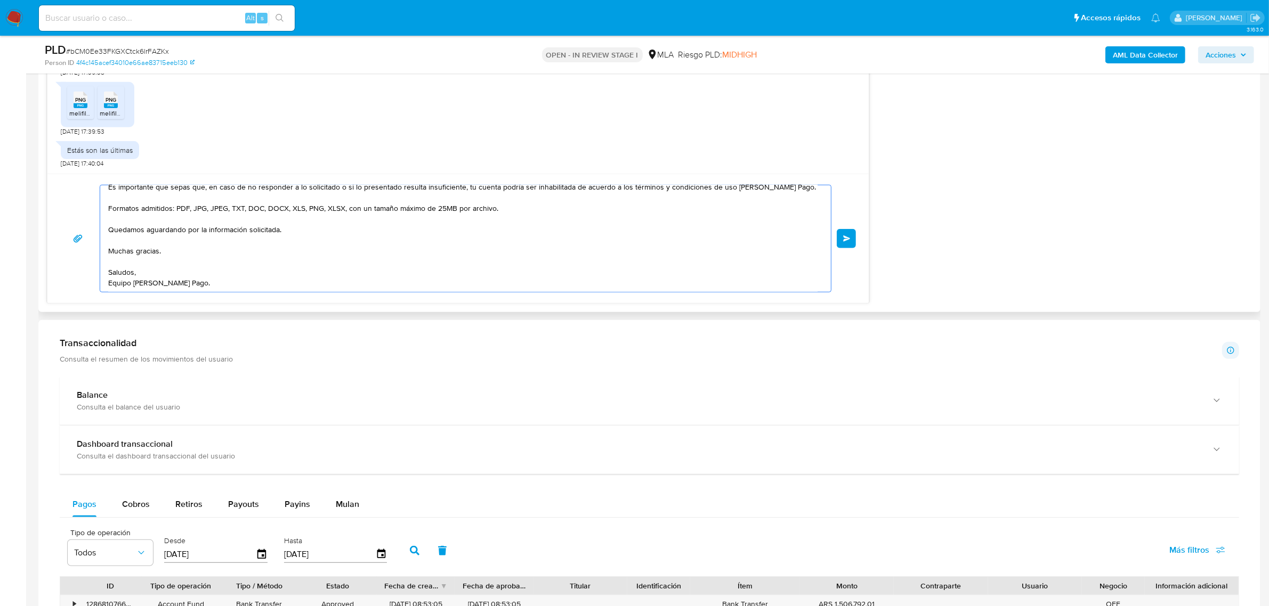
click at [164, 286] on textarea "Buen día, Carla. Gracias por esperar nuestra respuesta. A modo de complementar …" at bounding box center [462, 238] width 709 height 107
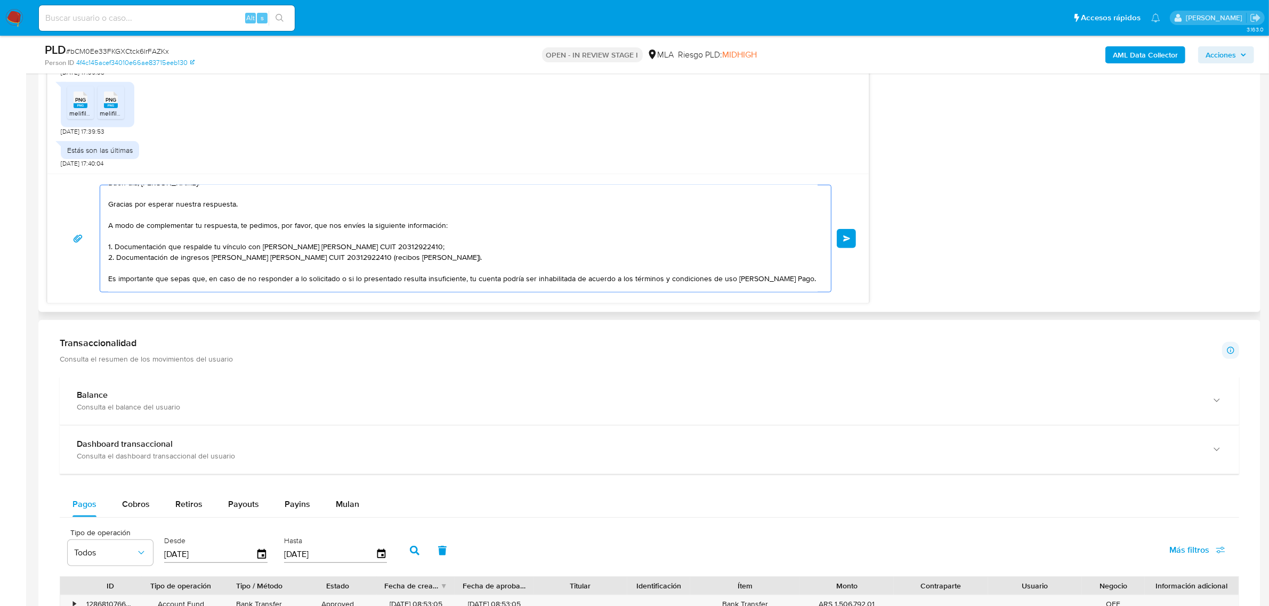
scroll to position [0, 0]
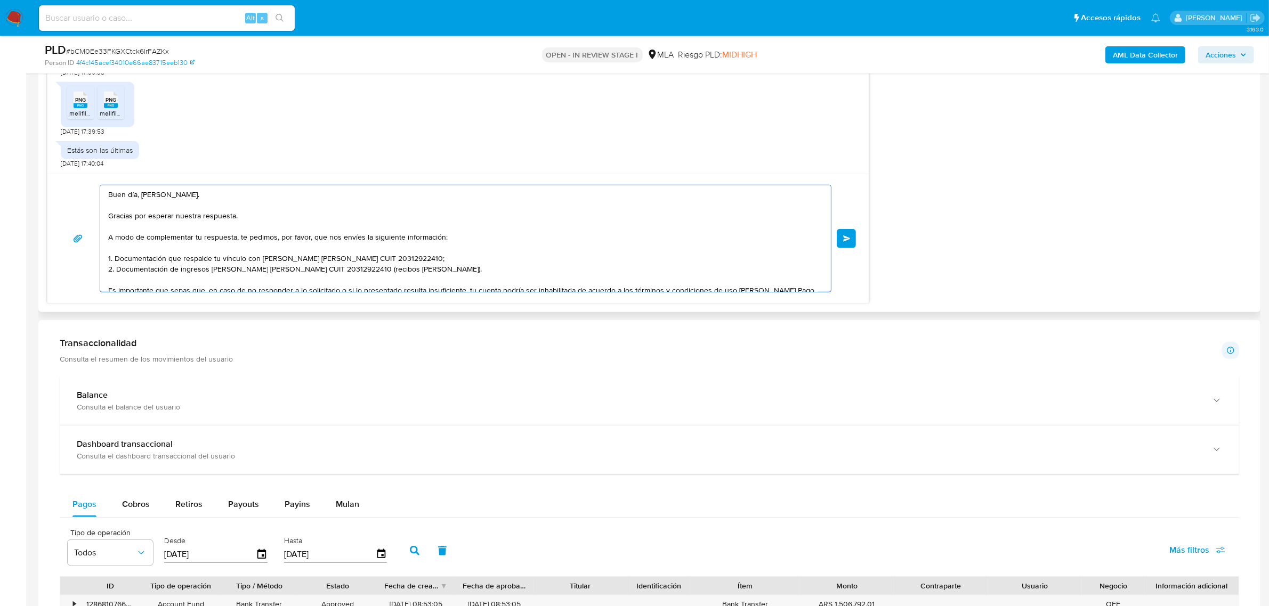
click at [248, 218] on textarea "Buen día, Carla. Gracias por esperar nuestra respuesta. A modo de complementar …" at bounding box center [462, 238] width 709 height 107
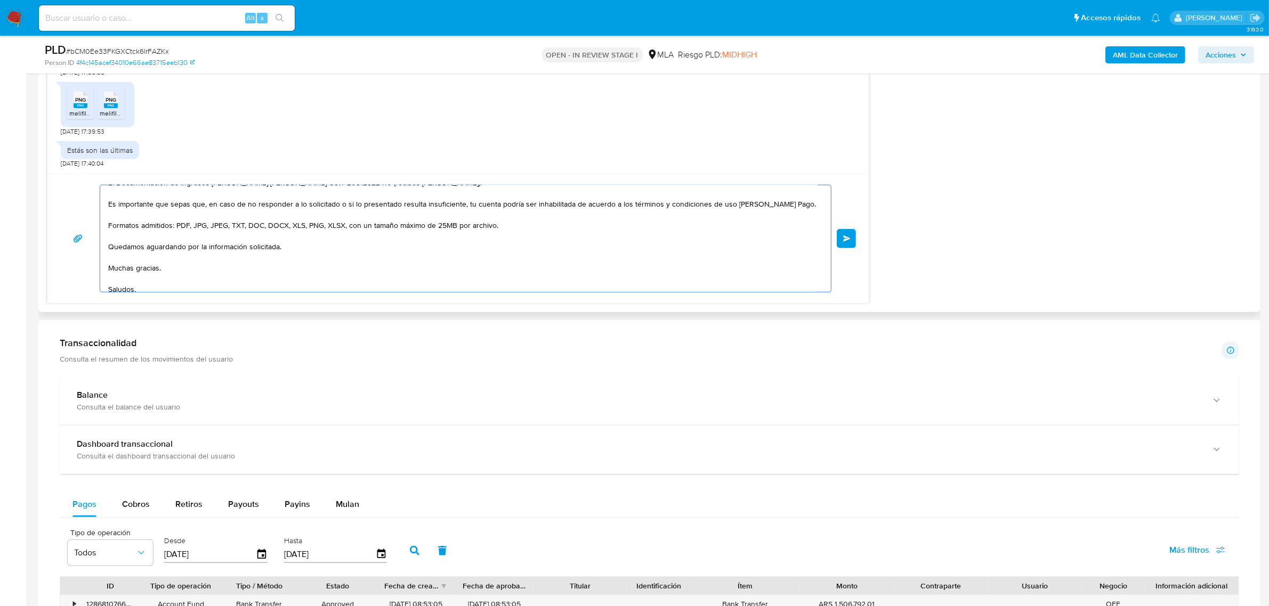
scroll to position [103, 0]
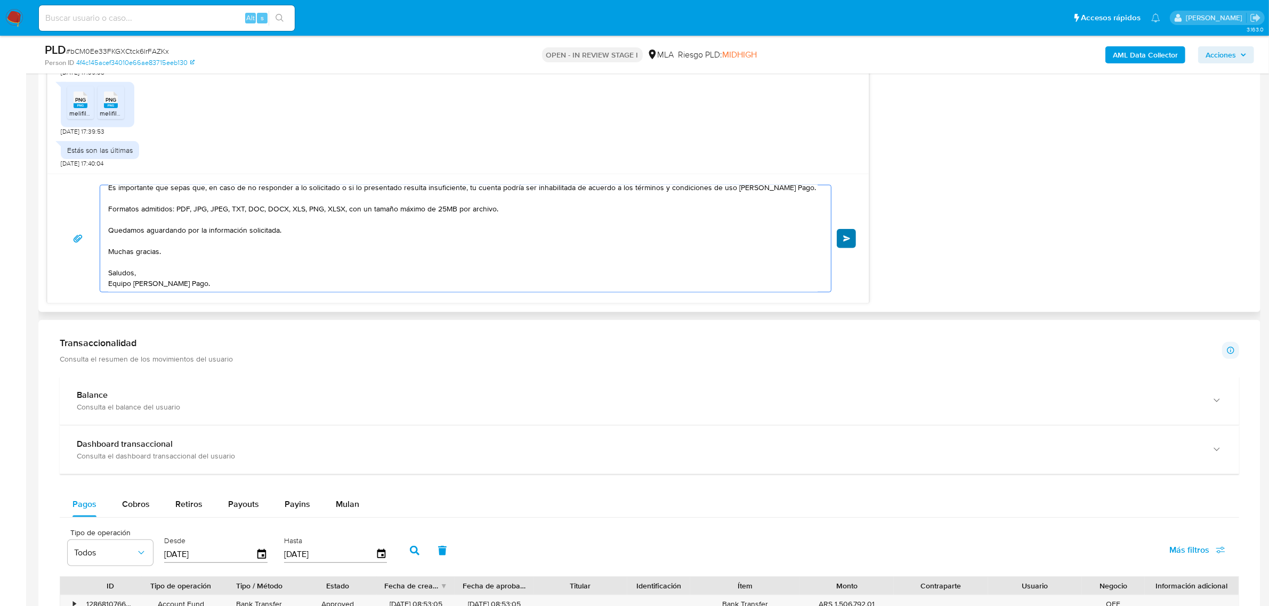
type textarea "Buen día, Carla. Gracias por esperar nuestra respuesta, y por la información en…"
click at [842, 242] on button "Enviar" at bounding box center [846, 238] width 19 height 19
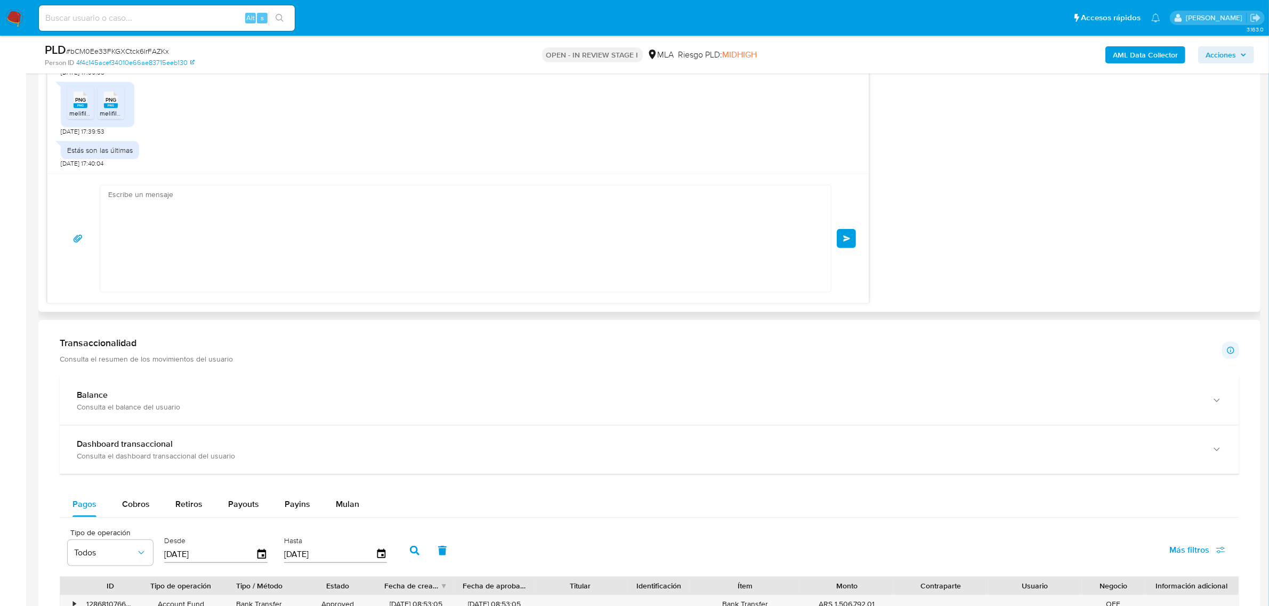
scroll to position [721, 0]
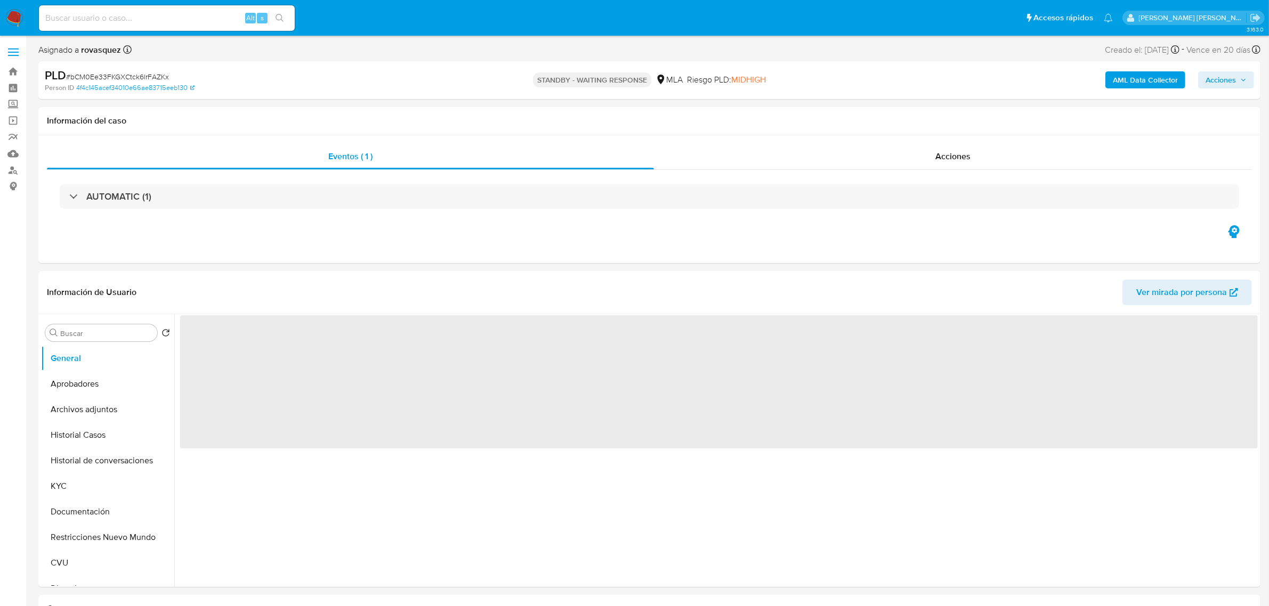
select select "10"
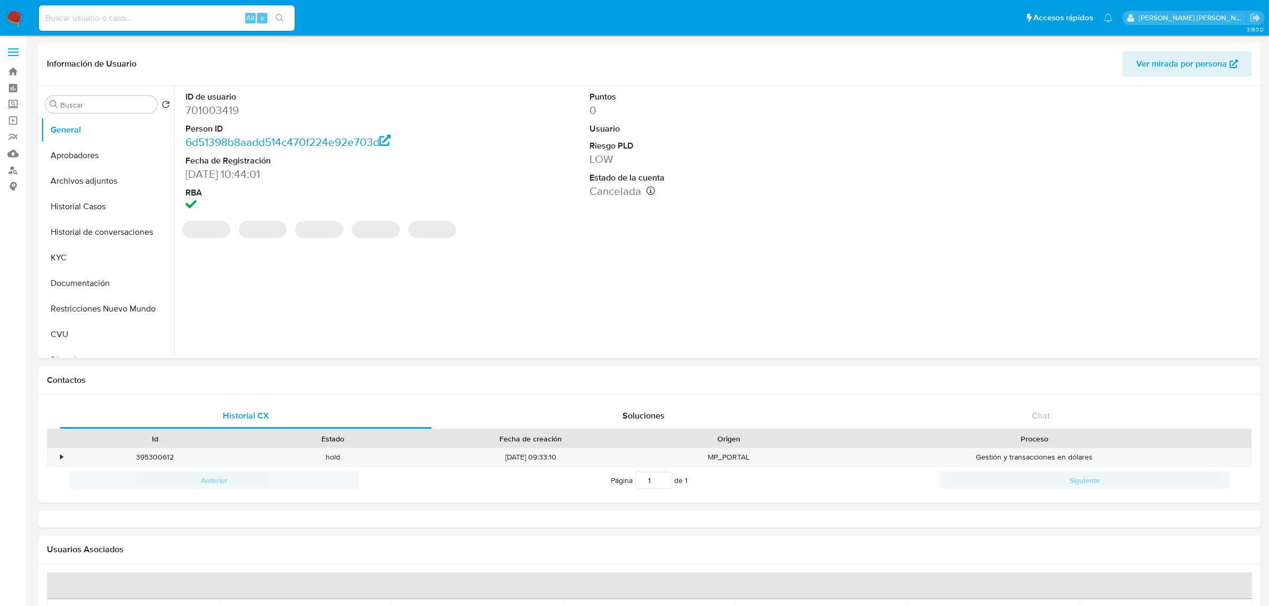
select select "10"
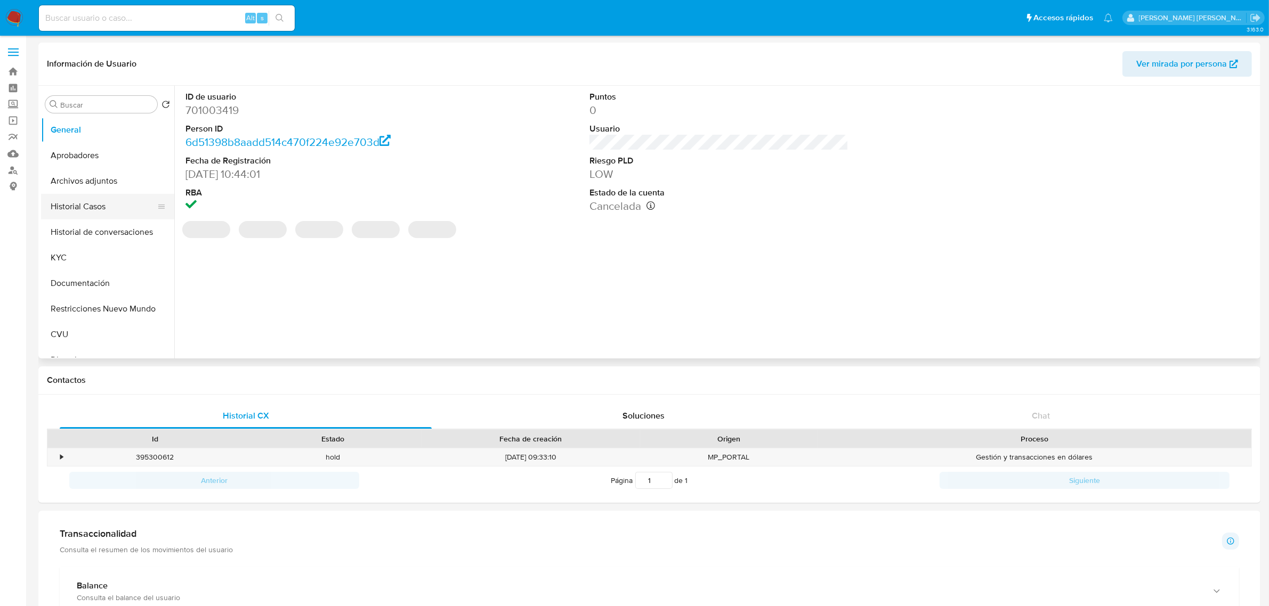
click at [100, 208] on button "Historial Casos" at bounding box center [103, 207] width 125 height 26
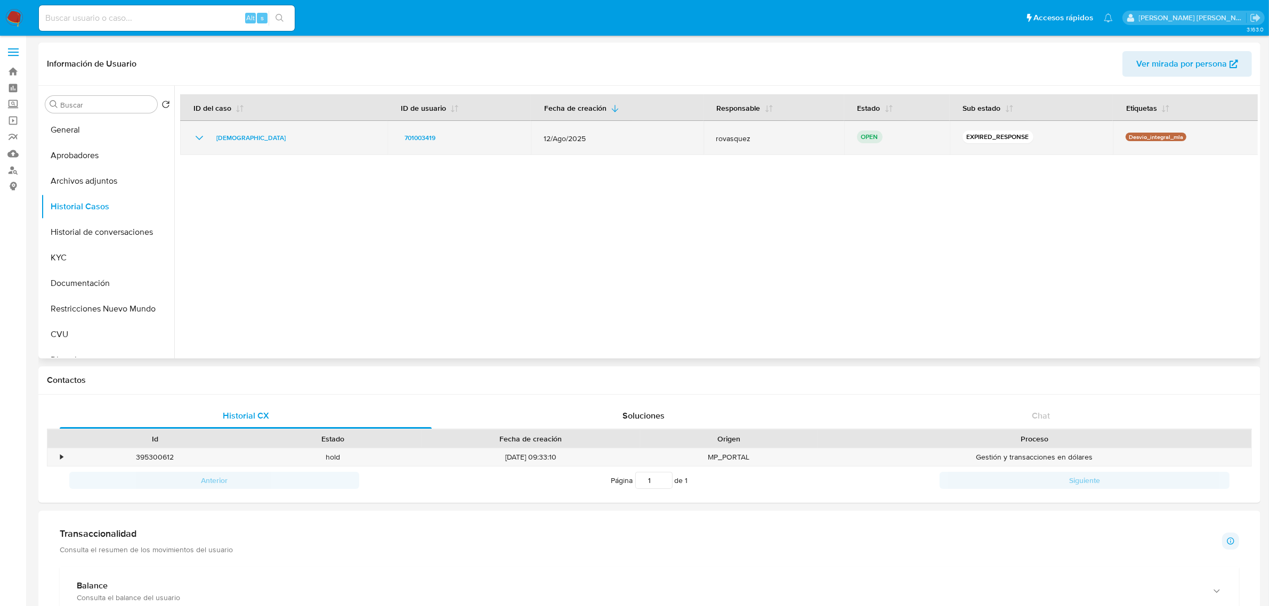
drag, startPoint x: 319, startPoint y: 144, endPoint x: 200, endPoint y: 136, distance: 119.1
click at [200, 136] on div "[DEMOGRAPHIC_DATA]" at bounding box center [284, 138] width 182 height 13
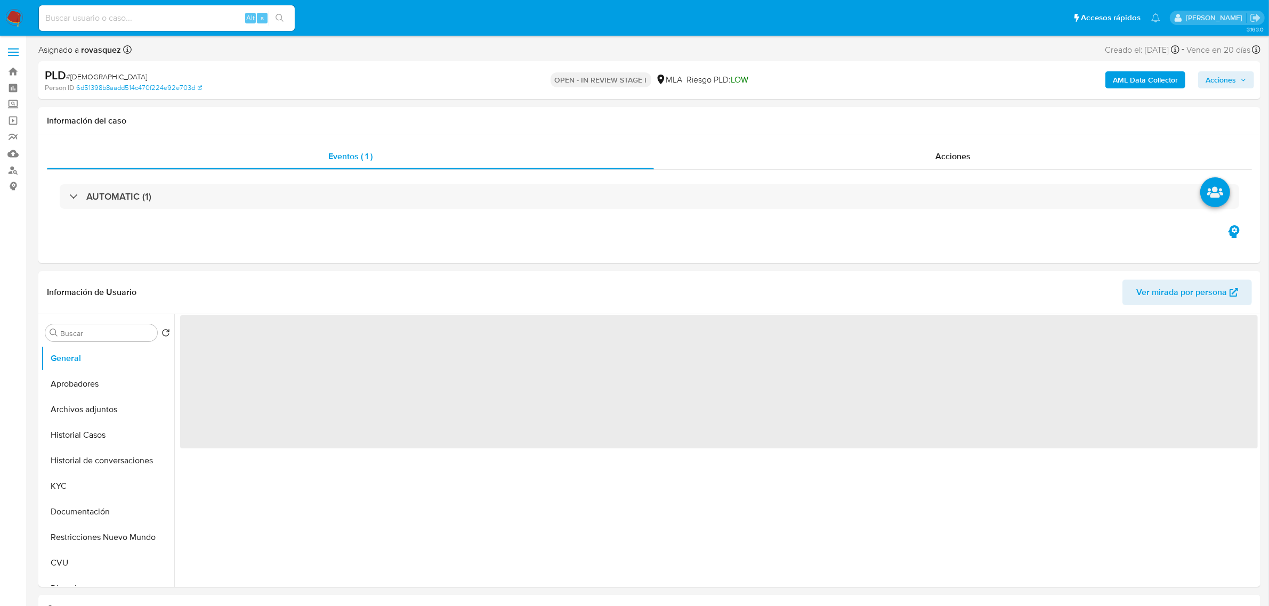
select select "10"
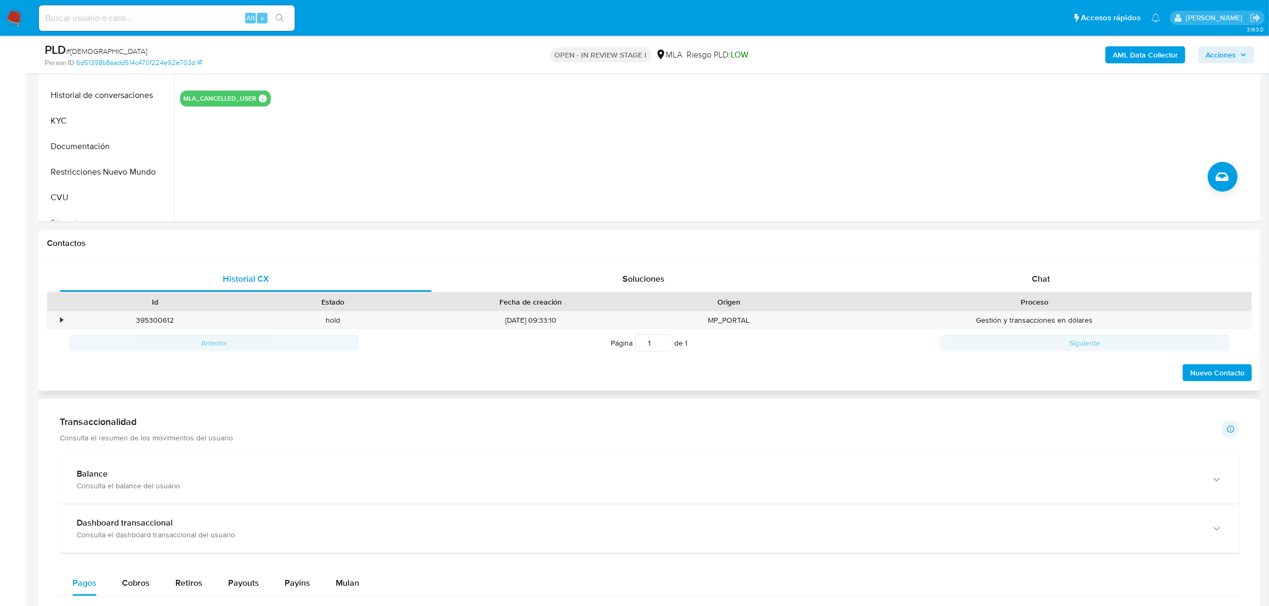
scroll to position [333, 0]
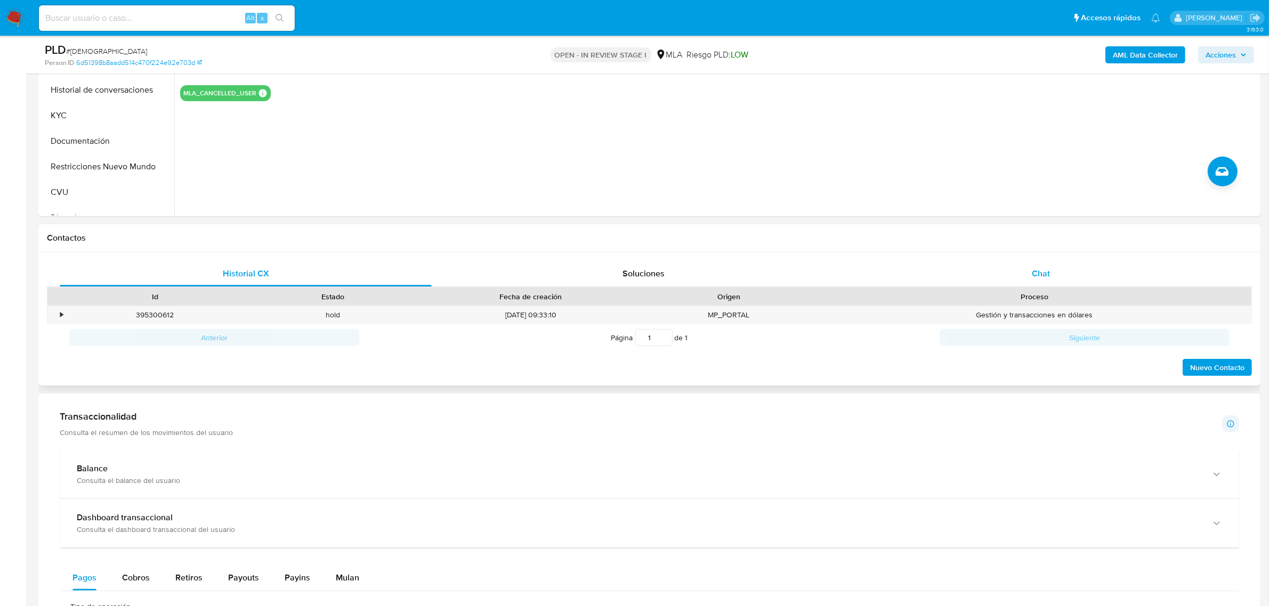
click at [1036, 274] on span "Chat" at bounding box center [1041, 273] width 18 height 12
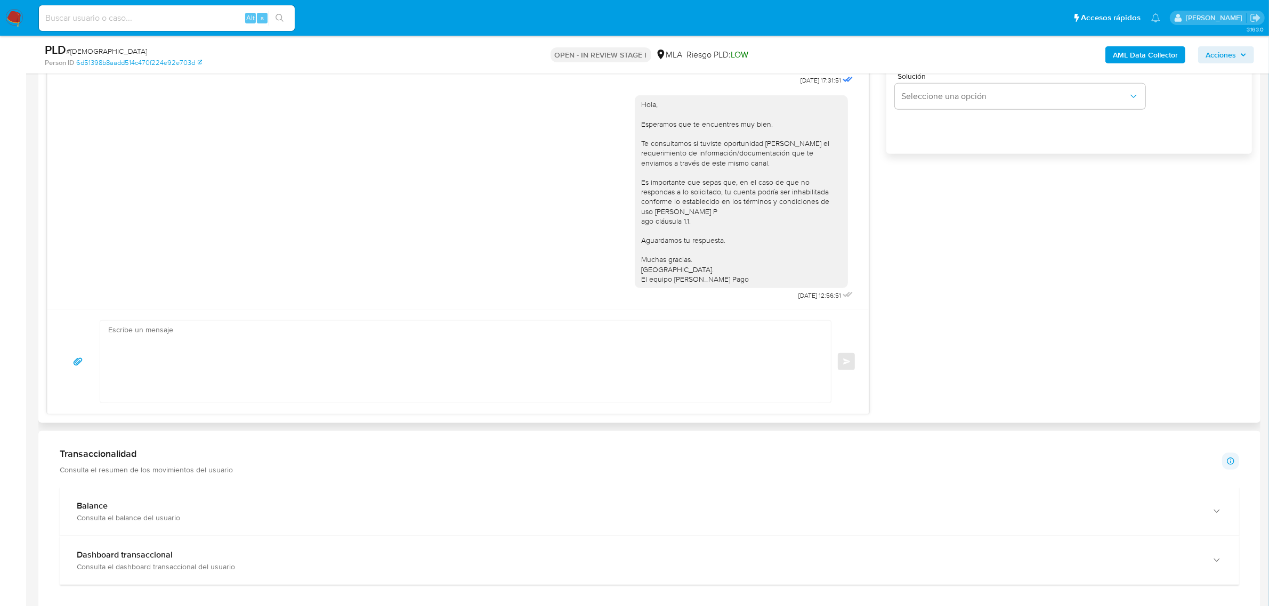
scroll to position [733, 0]
click at [382, 390] on textarea at bounding box center [462, 360] width 709 height 82
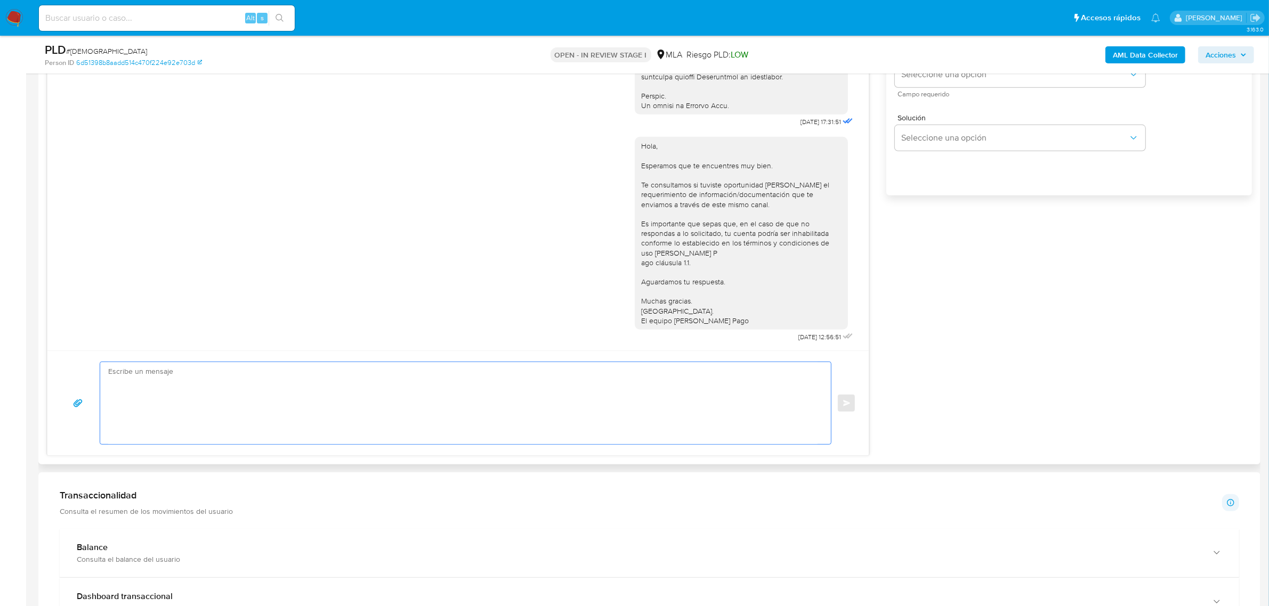
scroll to position [666, 0]
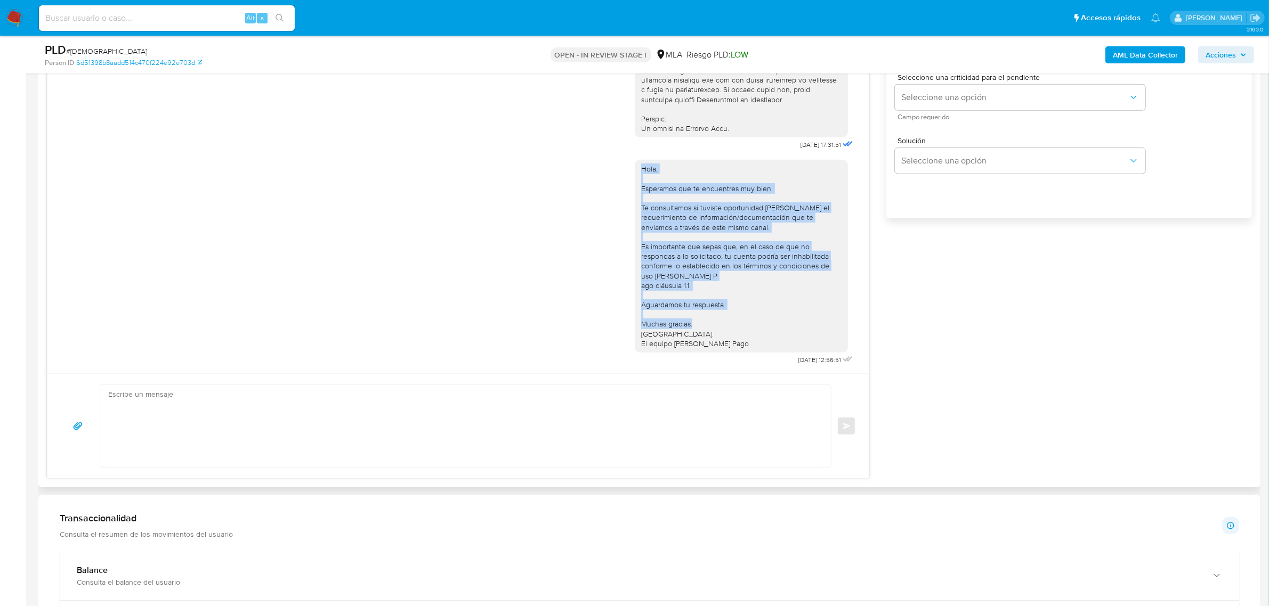
drag, startPoint x: 744, startPoint y: 329, endPoint x: 614, endPoint y: 164, distance: 209.9
click at [614, 164] on div "Hola, Esperamos que te encuentres muy bien. Te consultamos si tuviste oportunid…" at bounding box center [458, 259] width 794 height 215
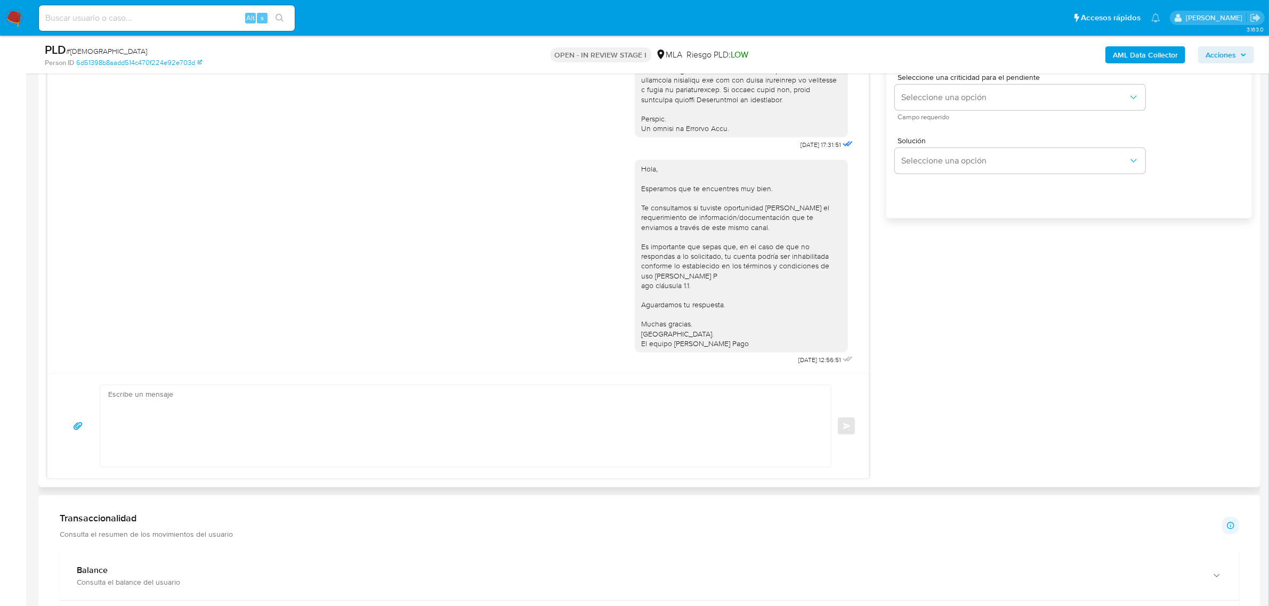
click at [775, 392] on textarea at bounding box center [462, 426] width 709 height 82
click at [718, 337] on div "Hola, Esperamos que te encuentres muy bien. Te consultamos si tuviste oportunid…" at bounding box center [741, 256] width 200 height 184
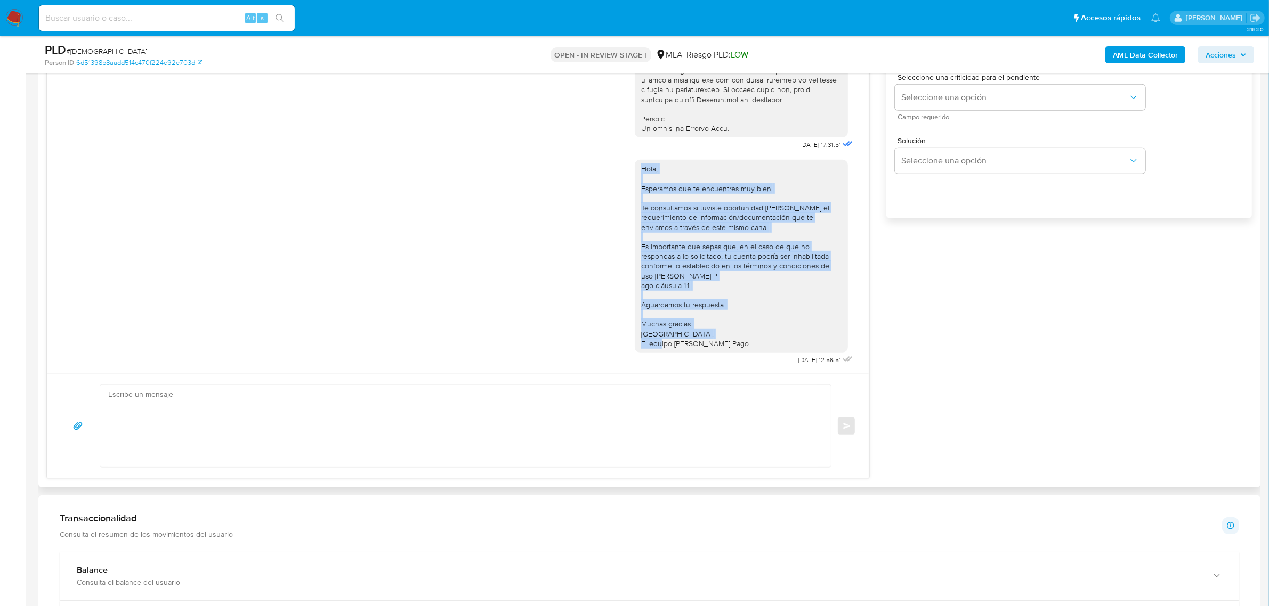
drag, startPoint x: 731, startPoint y: 334, endPoint x: 629, endPoint y: 158, distance: 202.4
click at [635, 160] on div "Hola, Esperamos que te encuentres muy bien. Te consultamos si tuviste oportunid…" at bounding box center [741, 256] width 213 height 193
copy div "Hola, Esperamos que te encuentres muy bien. Te consultamos si tuviste oportunid…"
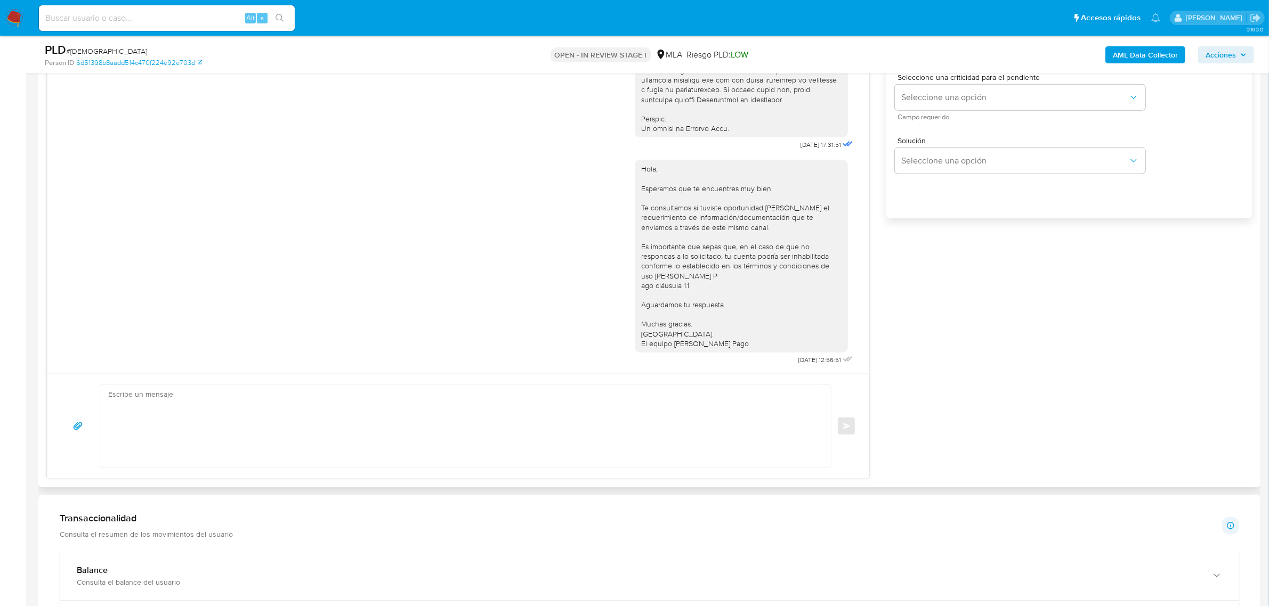
click at [94, 415] on div at bounding box center [77, 426] width 35 height 26
click at [142, 409] on textarea at bounding box center [462, 426] width 709 height 82
paste textarea "Hola, Esperamos que te encuentres muy bien. Te consultamos si tuviste oportunid…"
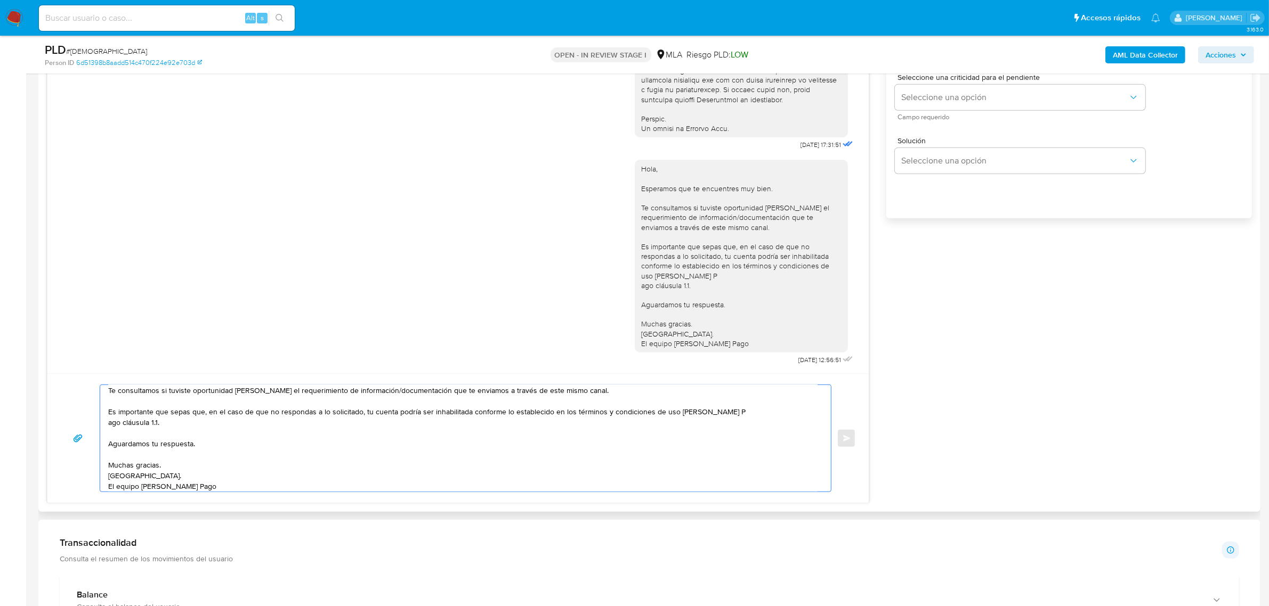
scroll to position [0, 0]
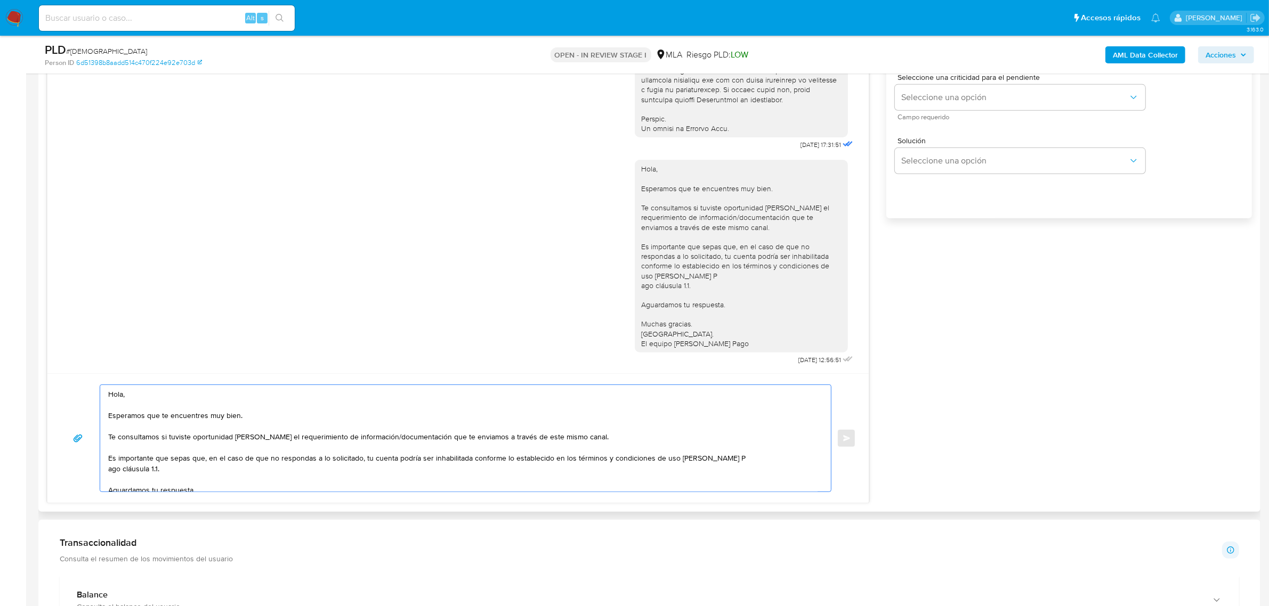
click at [163, 394] on textarea "Hola, Esperamos que te encuentres muy bien. Te consultamos si tuviste oportunid…" at bounding box center [462, 438] width 709 height 107
click at [604, 436] on textarea "Hola, David. Esperamos que te encuentres muy bien. Te consultamos si tuviste op…" at bounding box center [462, 438] width 709 height 107
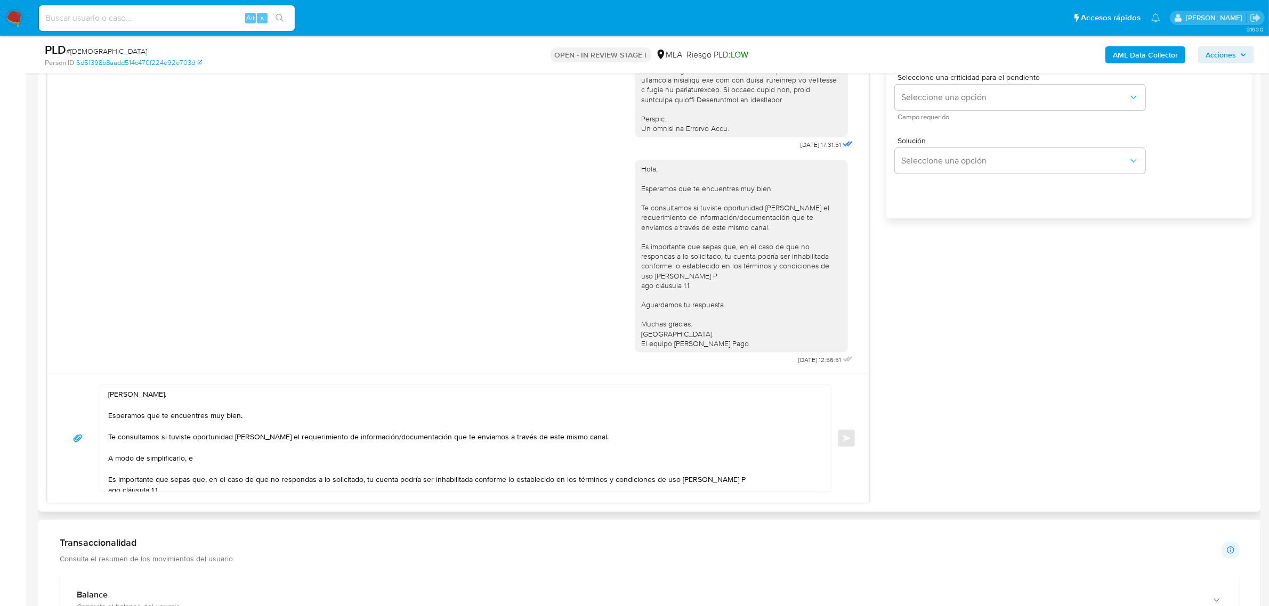
click at [230, 461] on textarea "Hola, David. Esperamos que te encuentres muy bien. Te consultamos si tuviste op…" at bounding box center [462, 438] width 709 height 107
paste textarea "n función de las operaciones registradas en tu cuenta de Mercado Pago, necesita…"
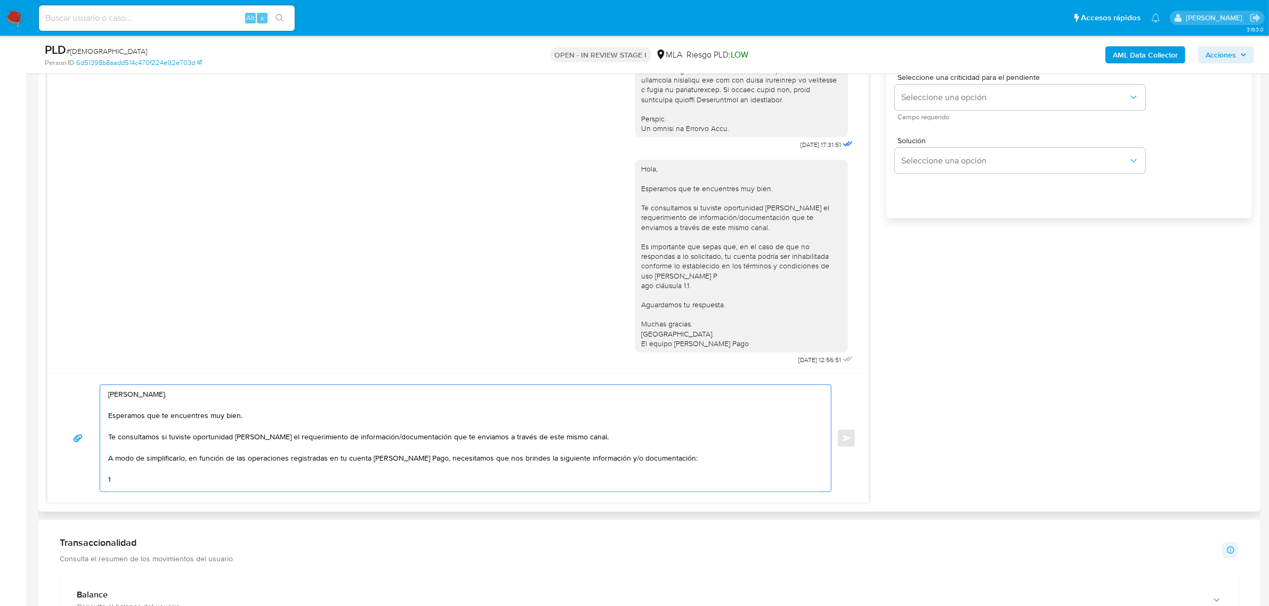
scroll to position [67, 0]
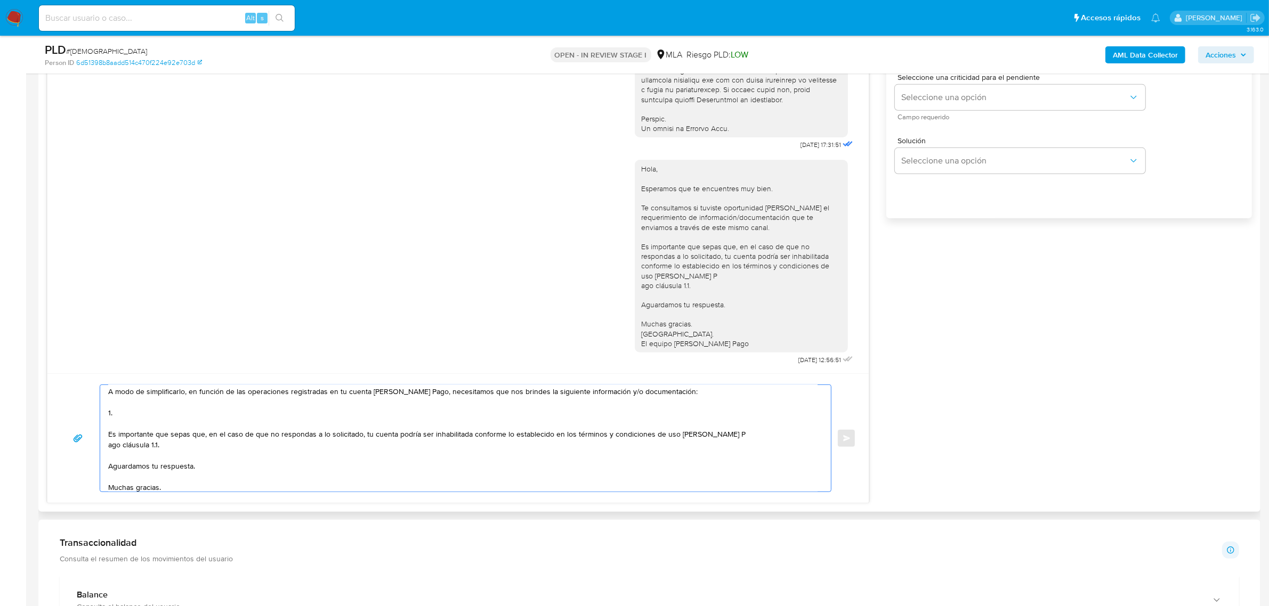
click at [143, 420] on textarea "Hola, David. Esperamos que te encuentres muy bien. Te consultamos si tuviste op…" at bounding box center [462, 438] width 709 height 107
click at [150, 414] on textarea "Hola, David. Esperamos que te encuentres muy bien. Te consultamos si tuviste op…" at bounding box center [462, 438] width 709 height 107
paste textarea "Detalla la actividad que realizas a través de tu cuenta. De corresponder a una …"
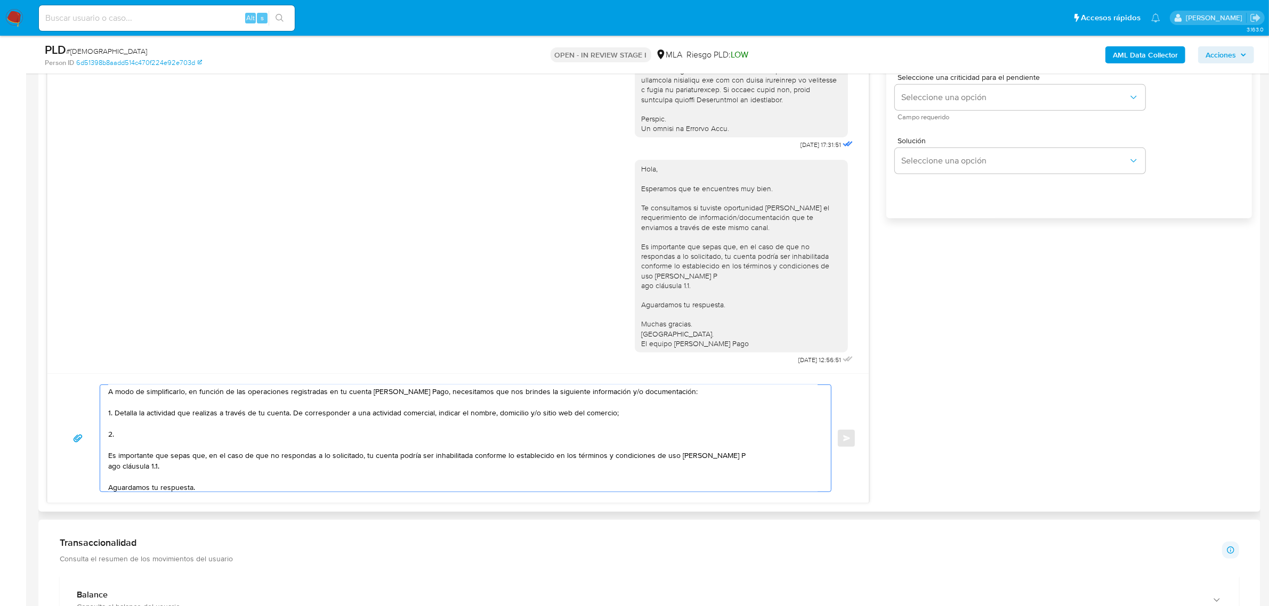
click at [129, 436] on textarea "Hola, David. Esperamos que te encuentres muy bien. Te consultamos si tuviste op…" at bounding box center [462, 438] width 709 height 107
paste textarea "De acuerdo a la actividad que realices en tu cuenta, adjunta la siguiente docum…"
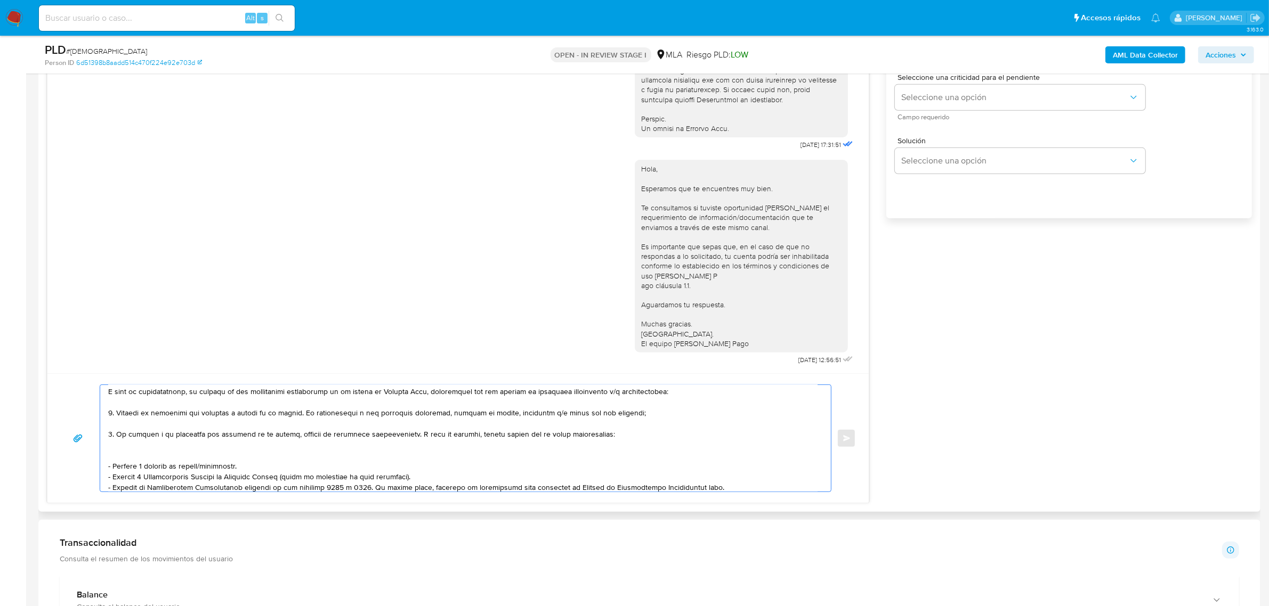
scroll to position [78, 0]
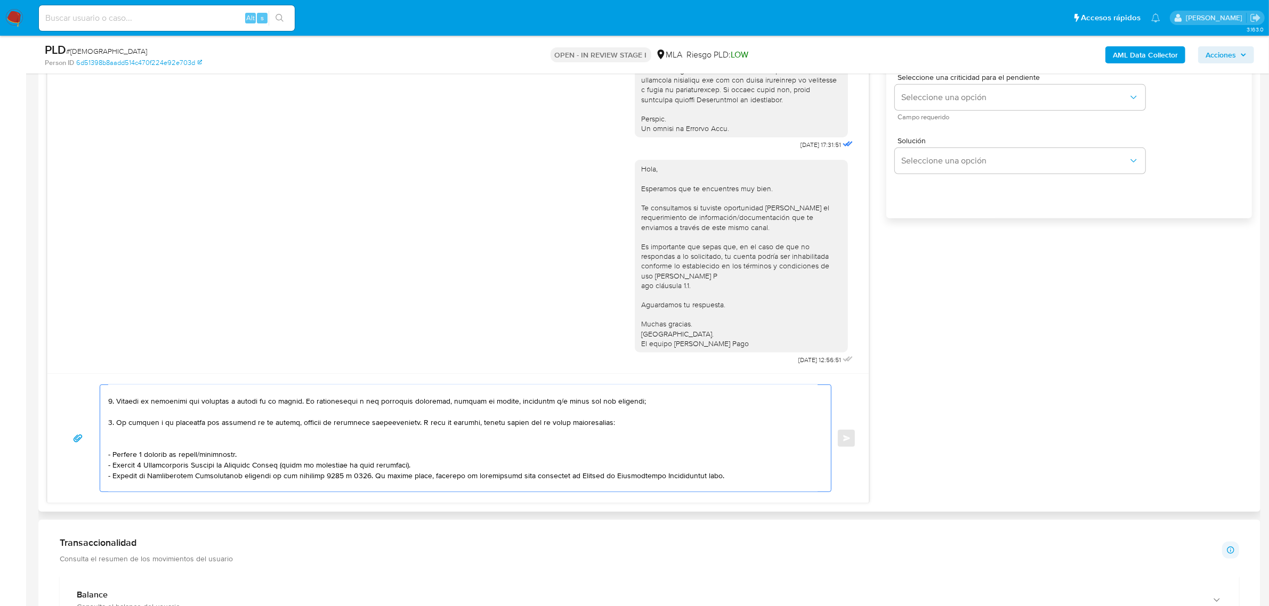
click at [126, 435] on textarea at bounding box center [462, 438] width 709 height 107
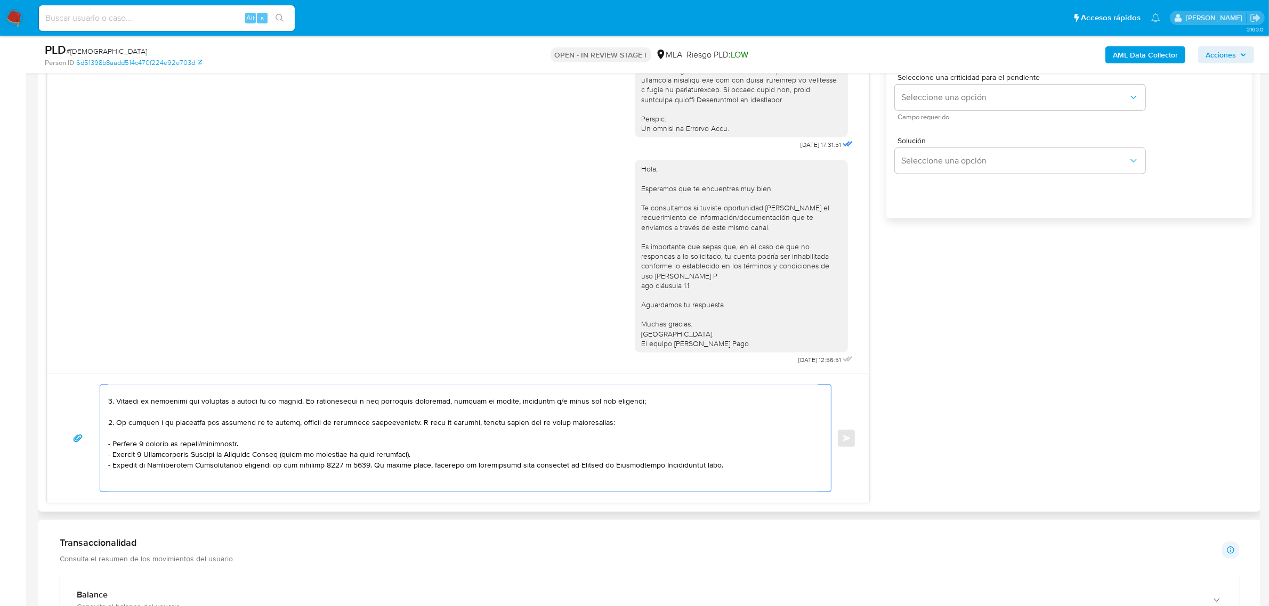
click at [147, 440] on textarea at bounding box center [462, 438] width 709 height 107
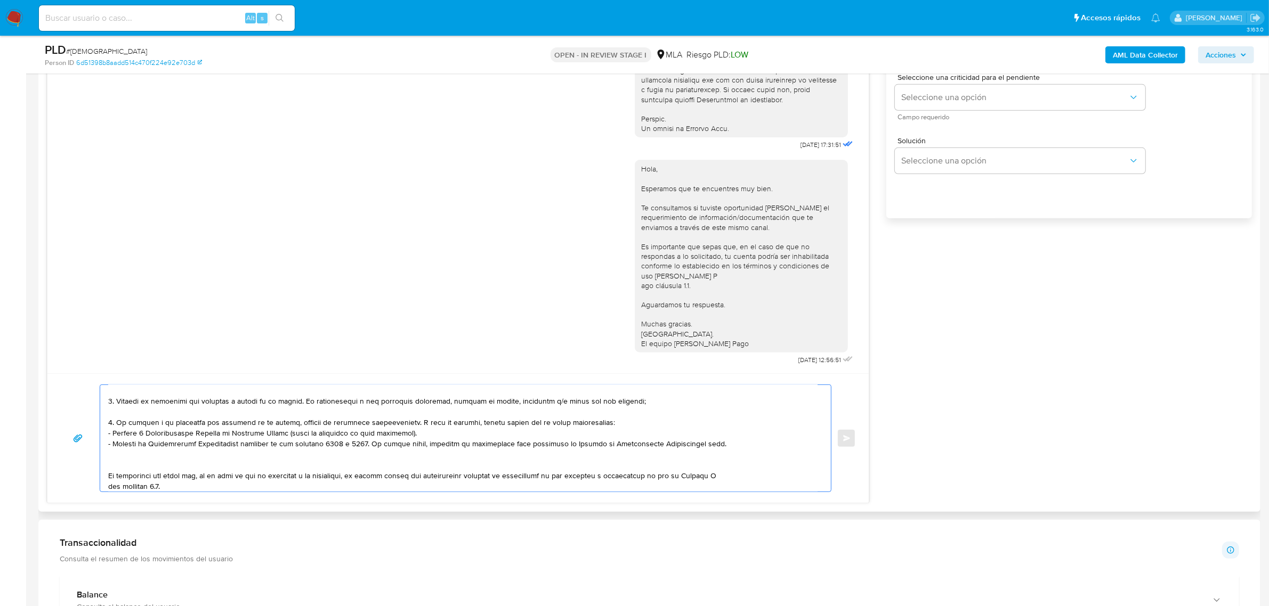
click at [134, 465] on textarea at bounding box center [462, 438] width 709 height 107
click at [132, 460] on textarea at bounding box center [462, 438] width 709 height 107
click at [711, 443] on textarea at bounding box center [462, 438] width 709 height 107
paste textarea "https://www.mercadopago.com.ar/ayuda/30181"
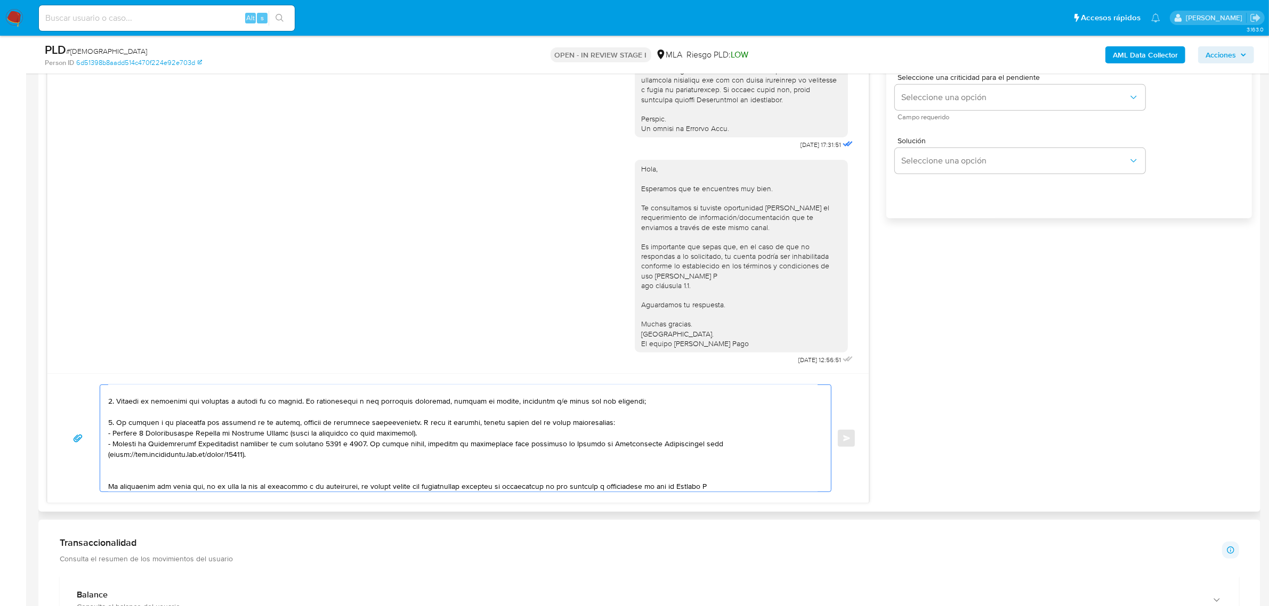
click at [131, 474] on textarea at bounding box center [462, 438] width 709 height 107
click at [158, 478] on textarea at bounding box center [462, 438] width 709 height 107
paste textarea "Motivo por el cual la operatoria en el mes de XXXX de 2025 presenta un desvío r…"
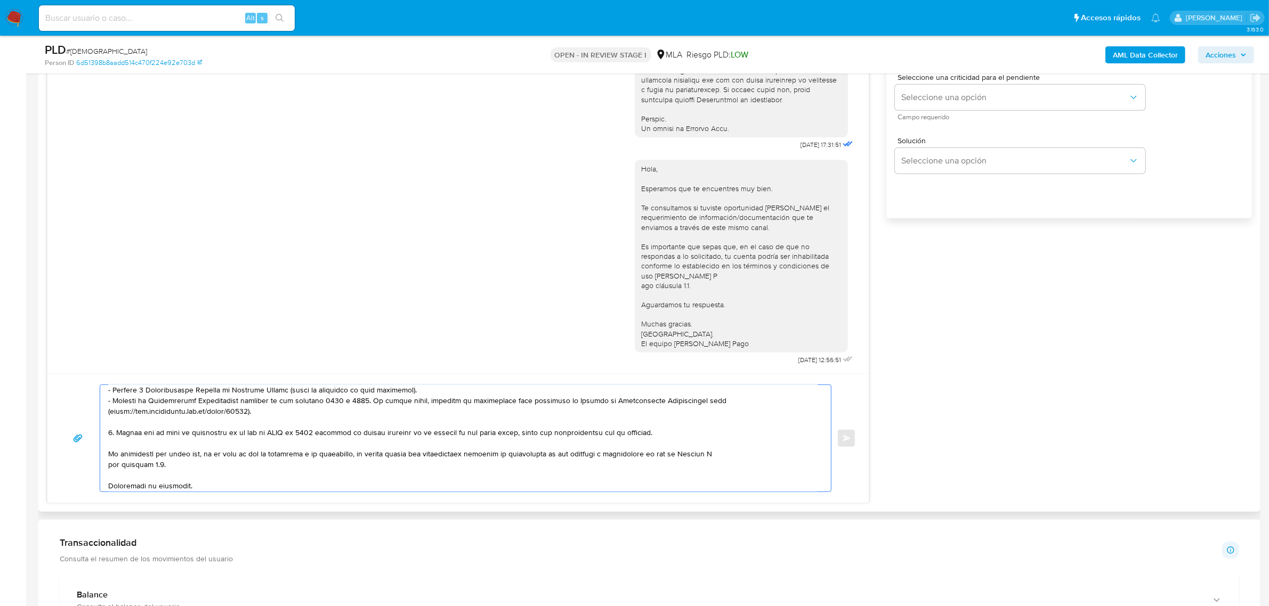
scroll to position [145, 0]
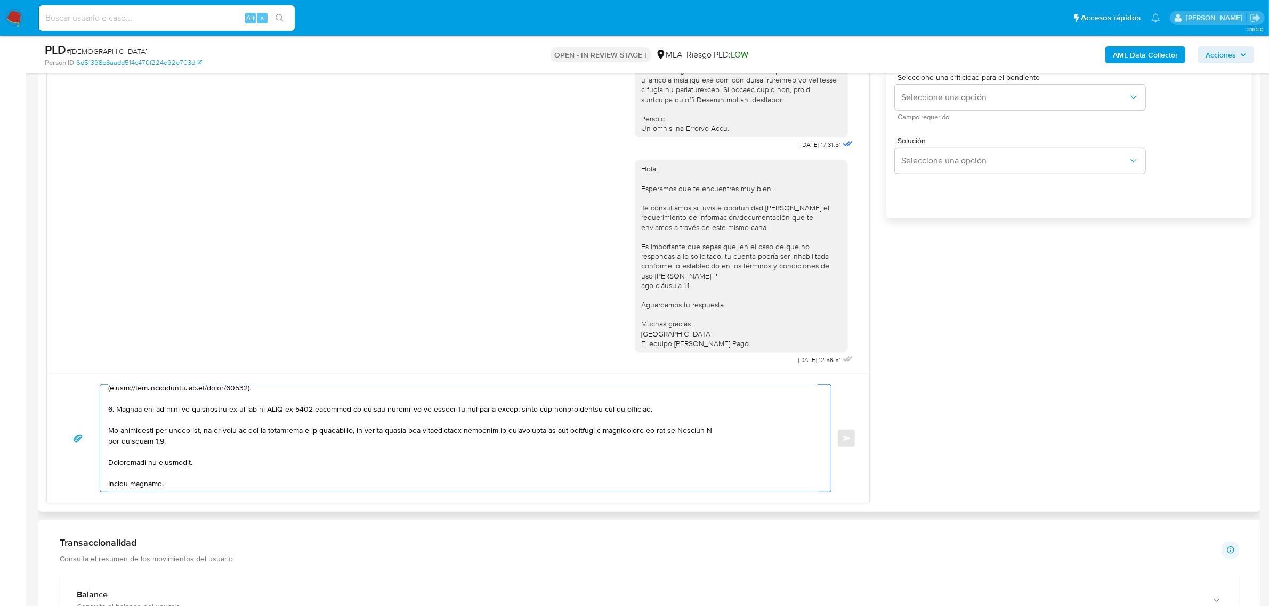
click at [273, 409] on textarea at bounding box center [462, 438] width 709 height 107
click at [745, 432] on textarea at bounding box center [462, 438] width 709 height 107
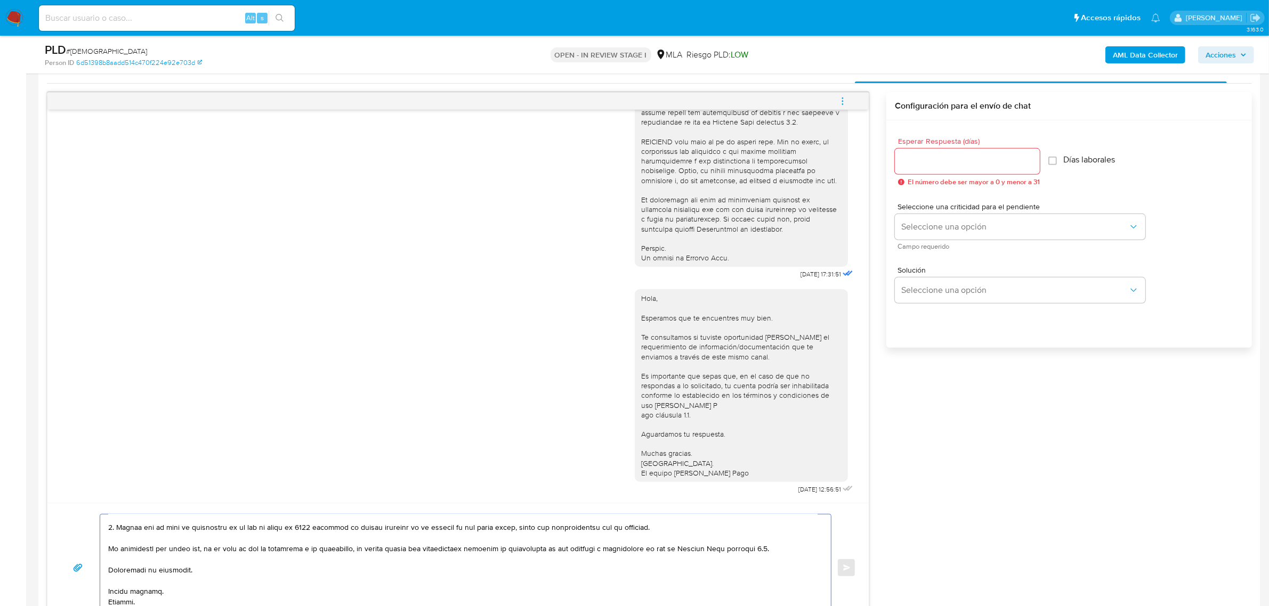
scroll to position [533, 0]
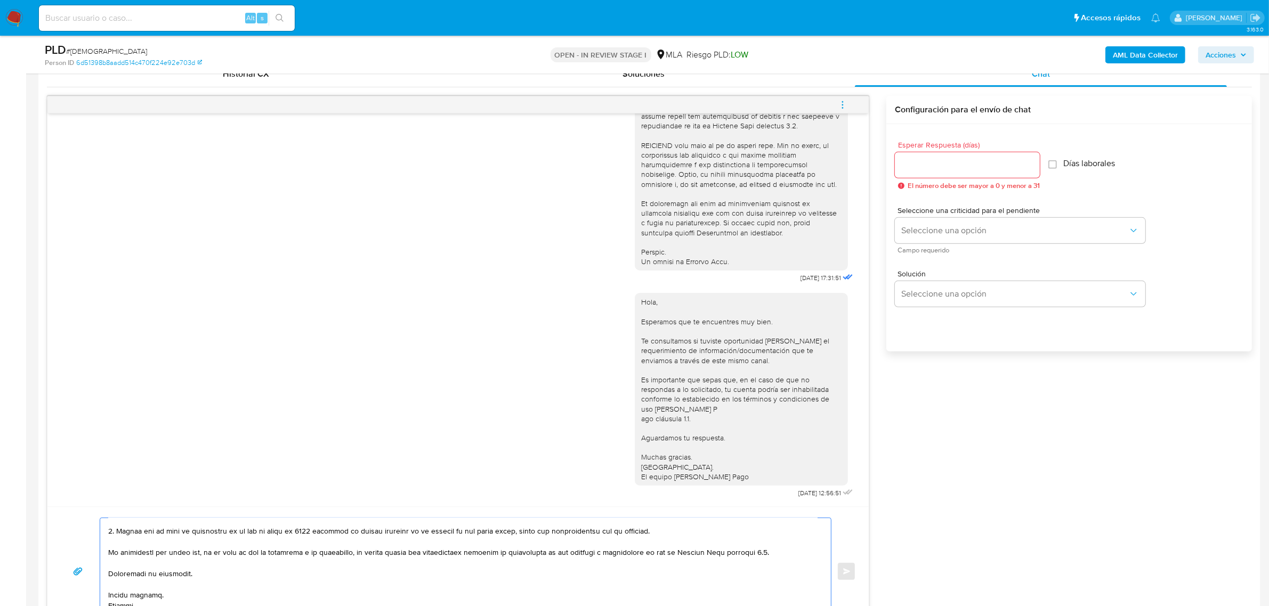
type textarea "Hola, David. Esperamos que te encuentres muy bien. Te consultamos si tuviste op…"
click at [919, 168] on input "Esperar Respuesta (días)" at bounding box center [967, 165] width 145 height 14
type input "2"
click at [912, 226] on span "Seleccione una opción" at bounding box center [1014, 230] width 227 height 11
click at [926, 257] on div "HIGH" at bounding box center [1018, 252] width 233 height 21
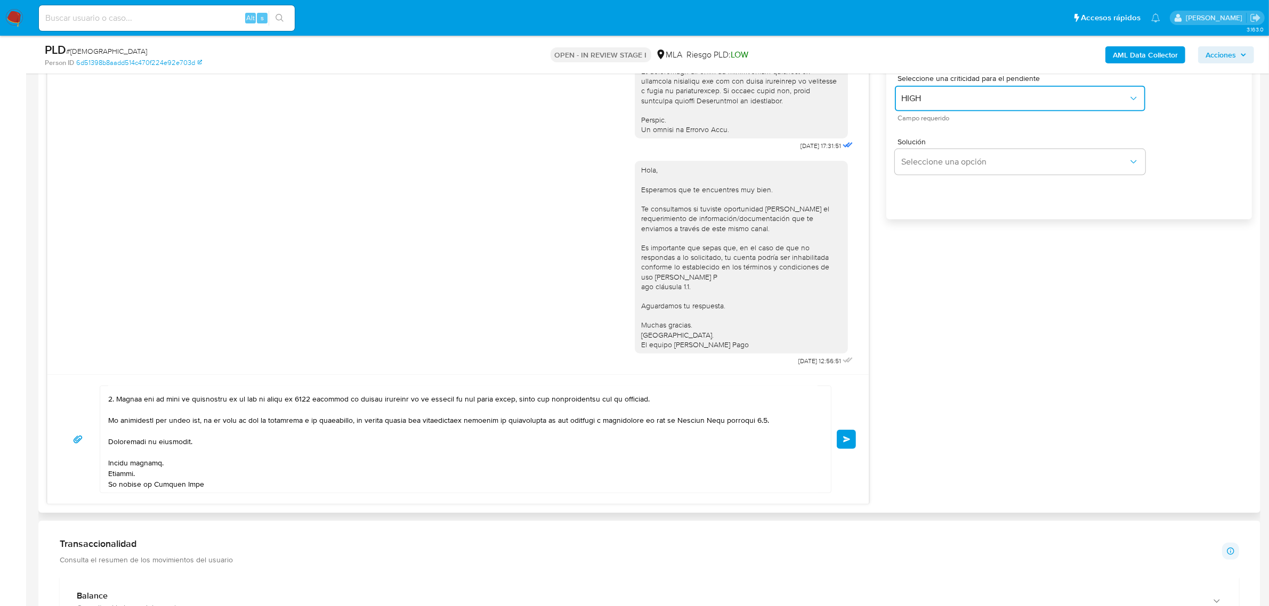
scroll to position [666, 0]
click at [849, 437] on span "Enviar" at bounding box center [846, 438] width 7 height 6
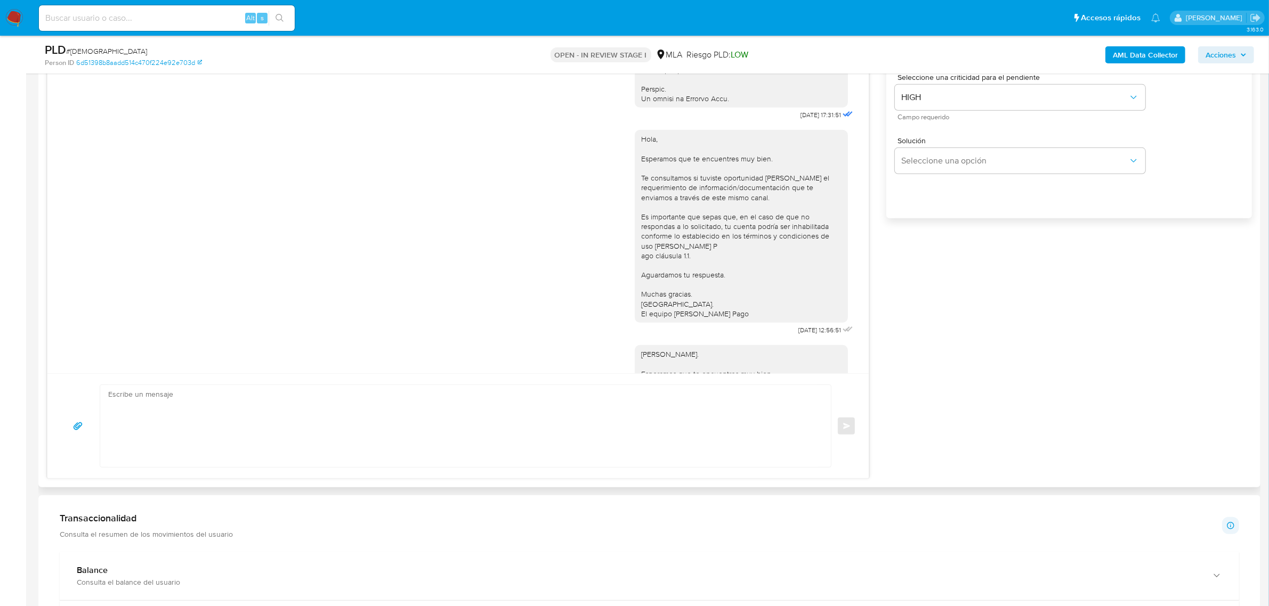
scroll to position [865, 0]
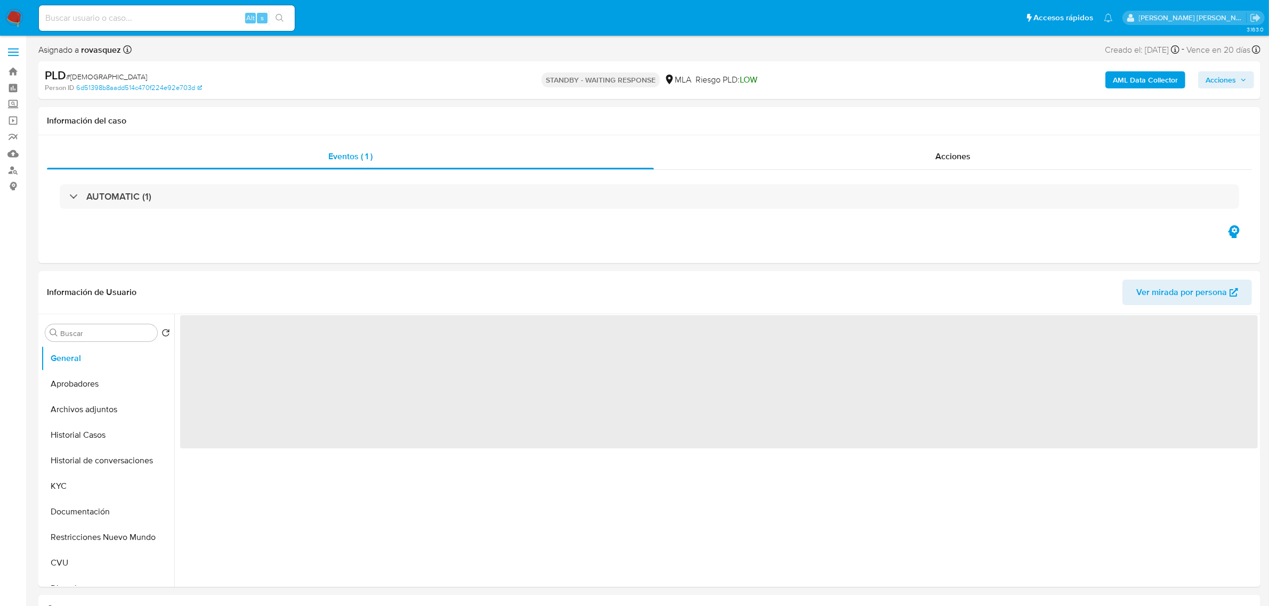
select select "10"
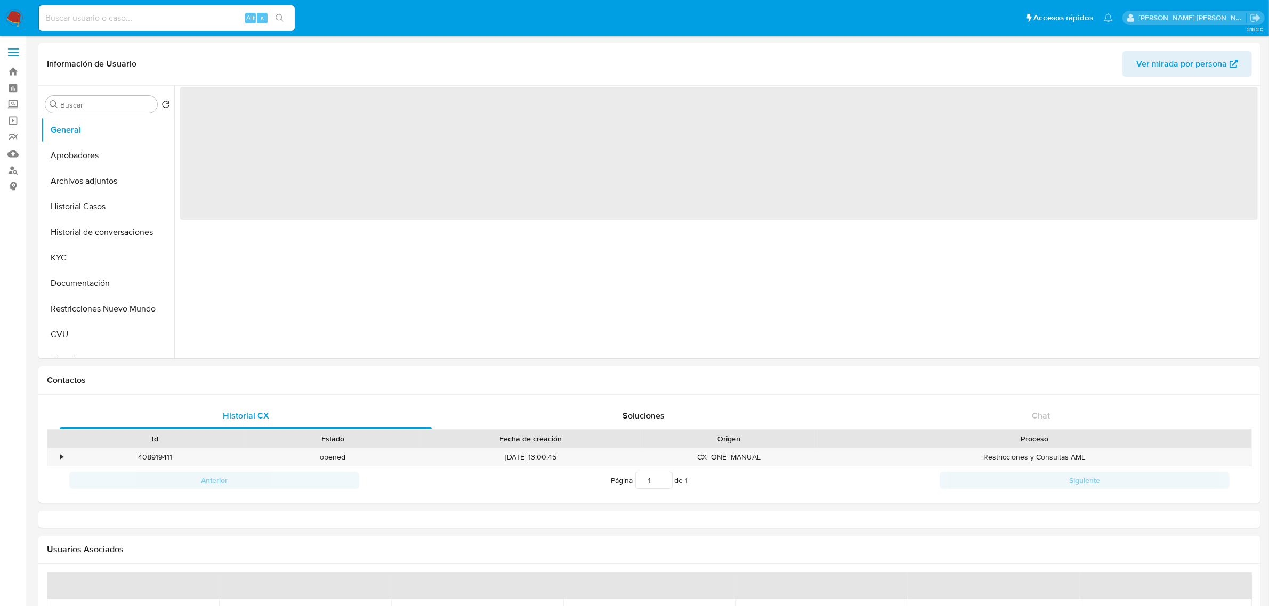
select select "10"
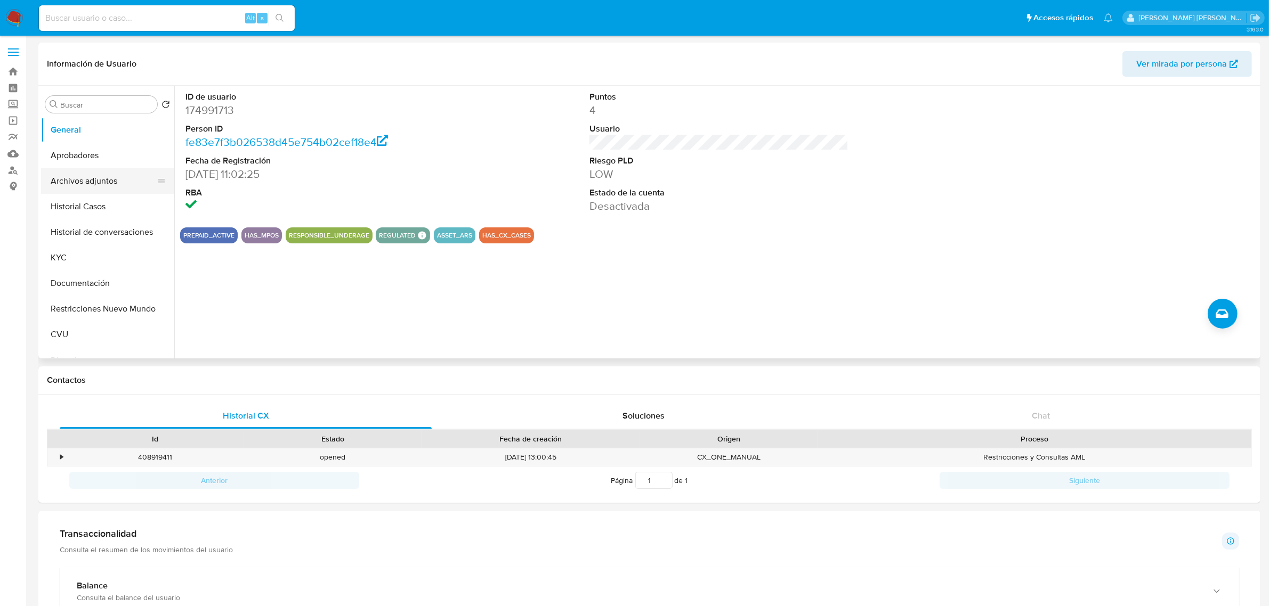
click at [106, 178] on button "Archivos adjuntos" at bounding box center [103, 181] width 125 height 26
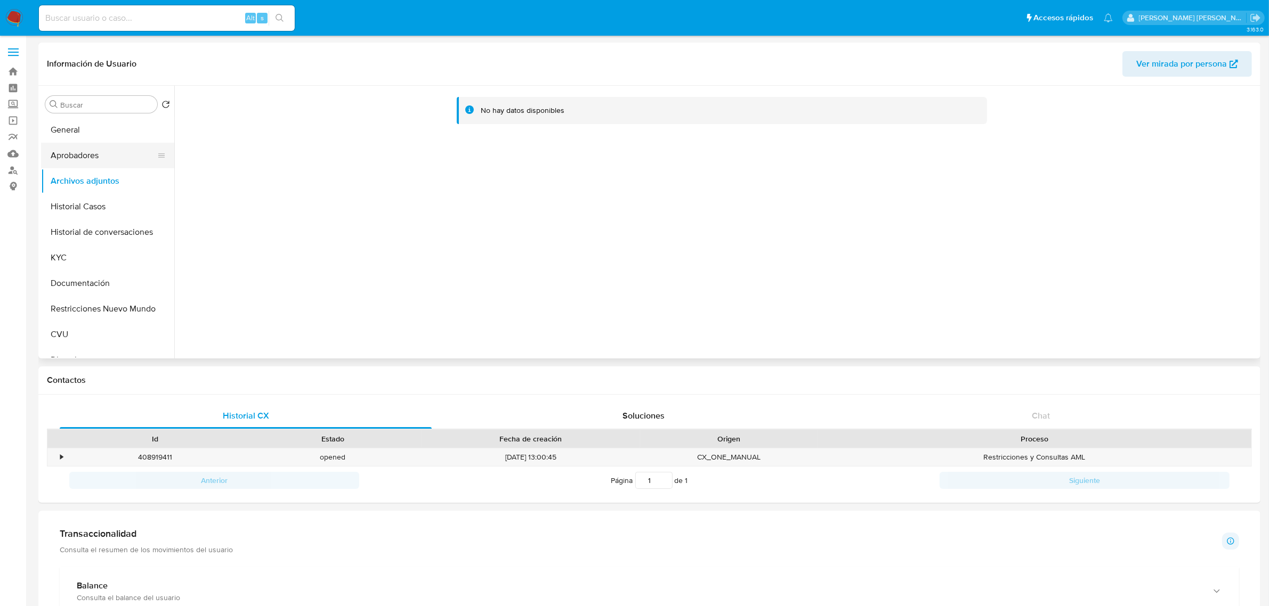
click at [70, 155] on button "Aprobadores" at bounding box center [103, 156] width 125 height 26
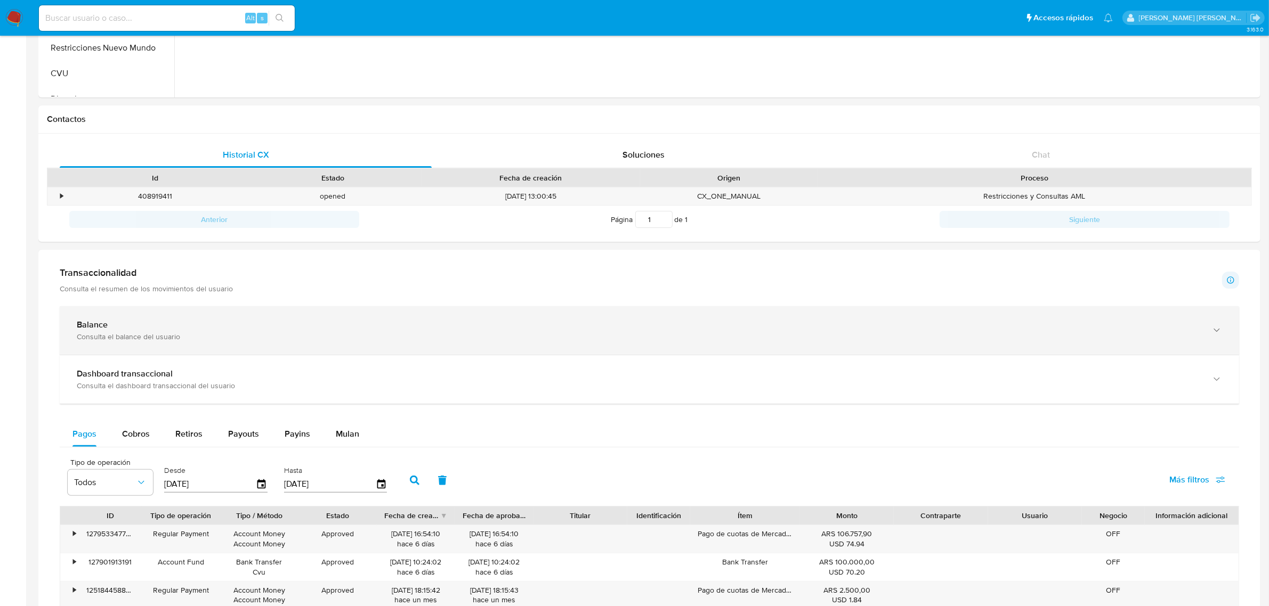
scroll to position [333, 0]
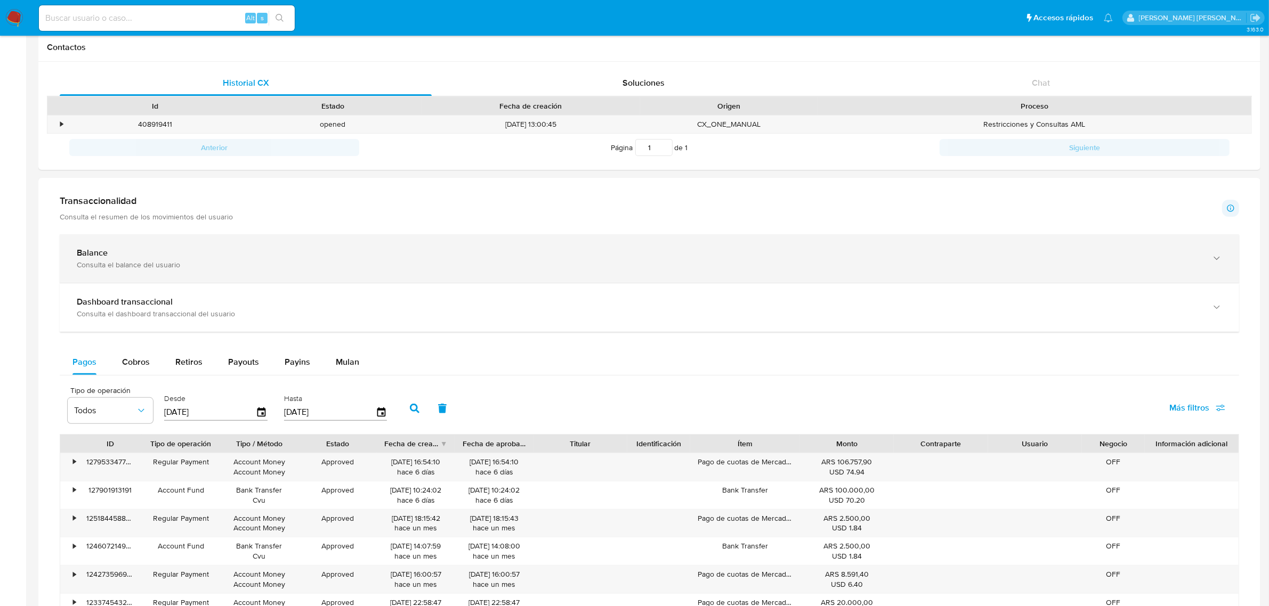
click at [184, 253] on div "Balance" at bounding box center [639, 253] width 1124 height 11
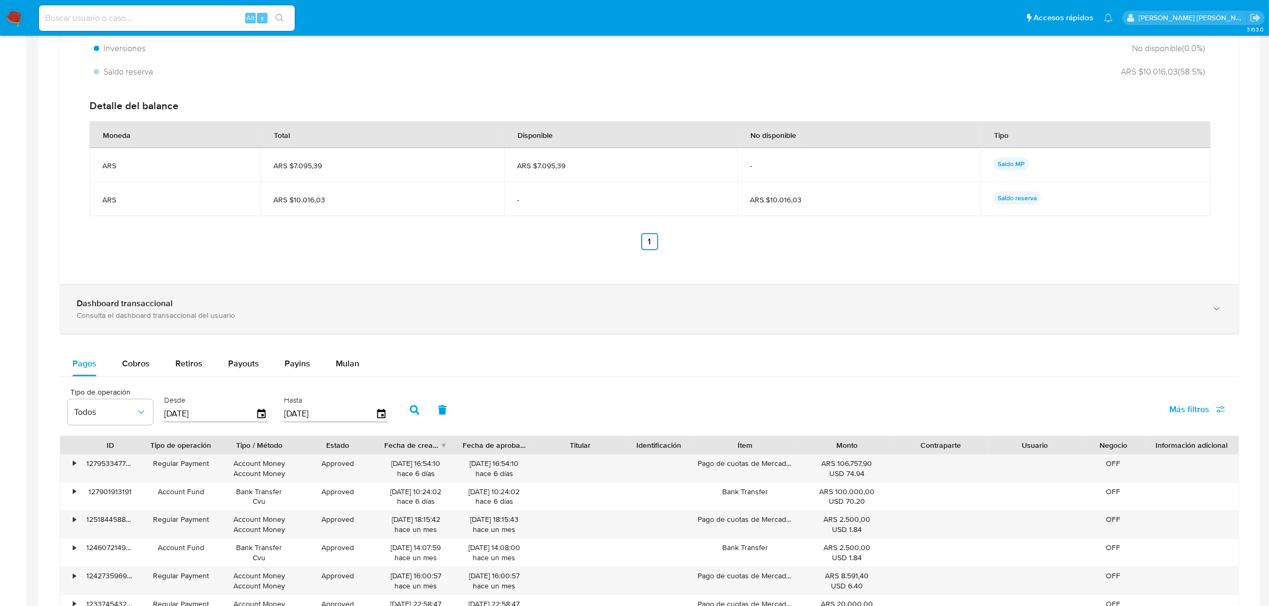
scroll to position [733, 0]
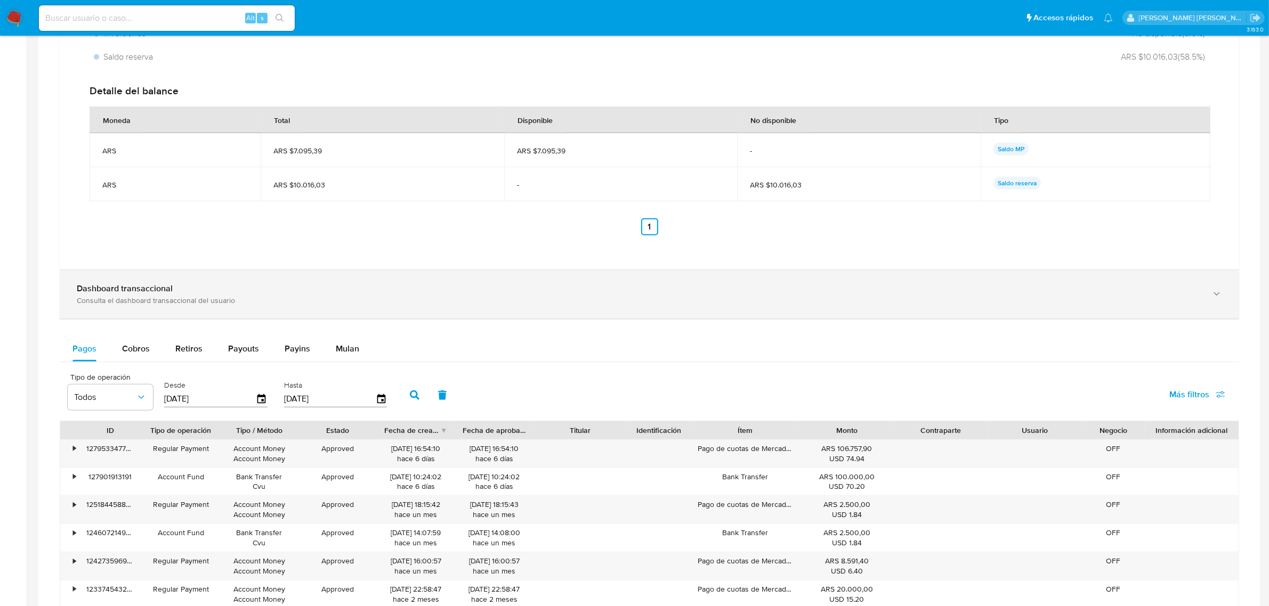
click at [230, 305] on div "Consulta el dashboard transaccional del usuario" at bounding box center [639, 301] width 1124 height 10
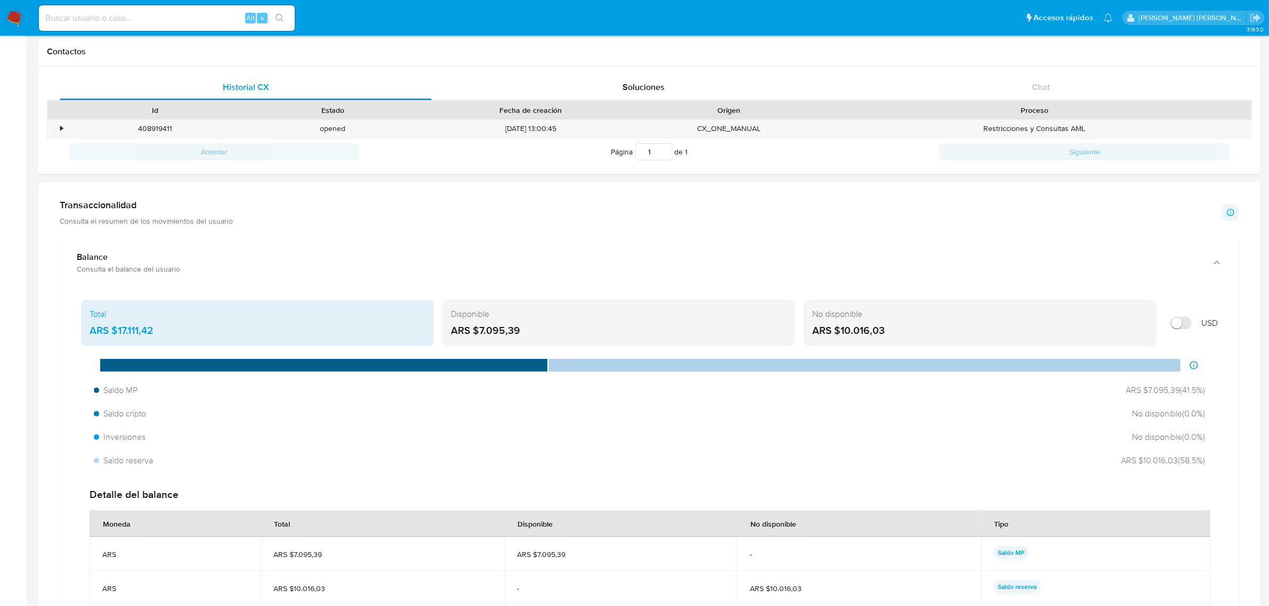
scroll to position [133, 0]
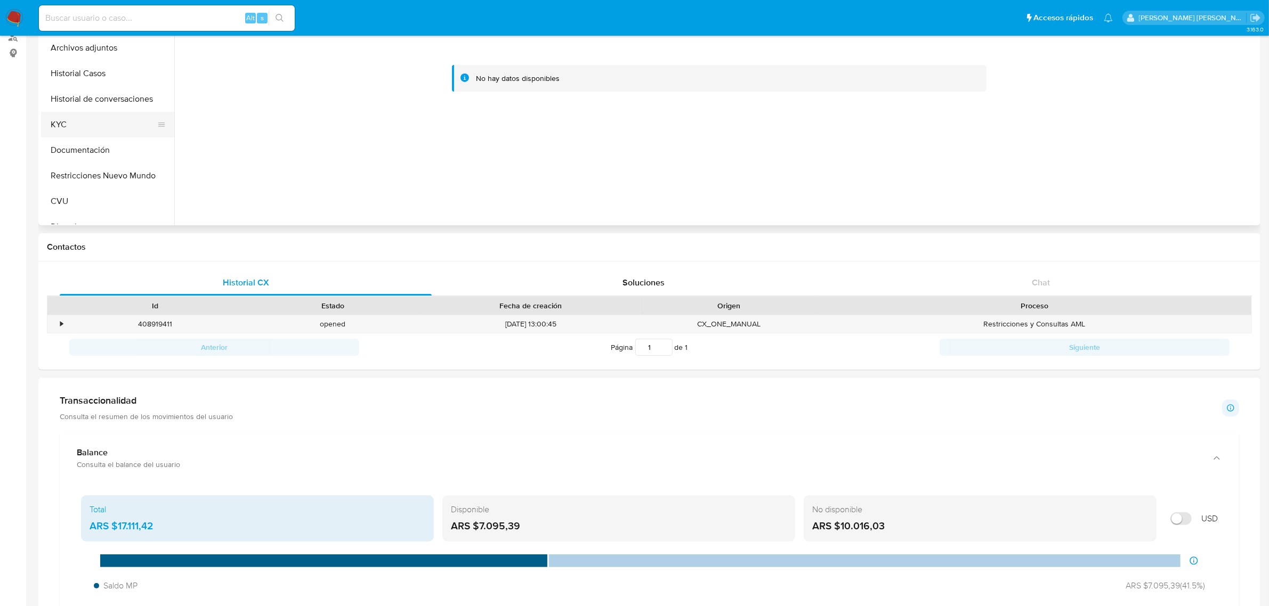
click at [74, 121] on button "KYC" at bounding box center [103, 125] width 125 height 26
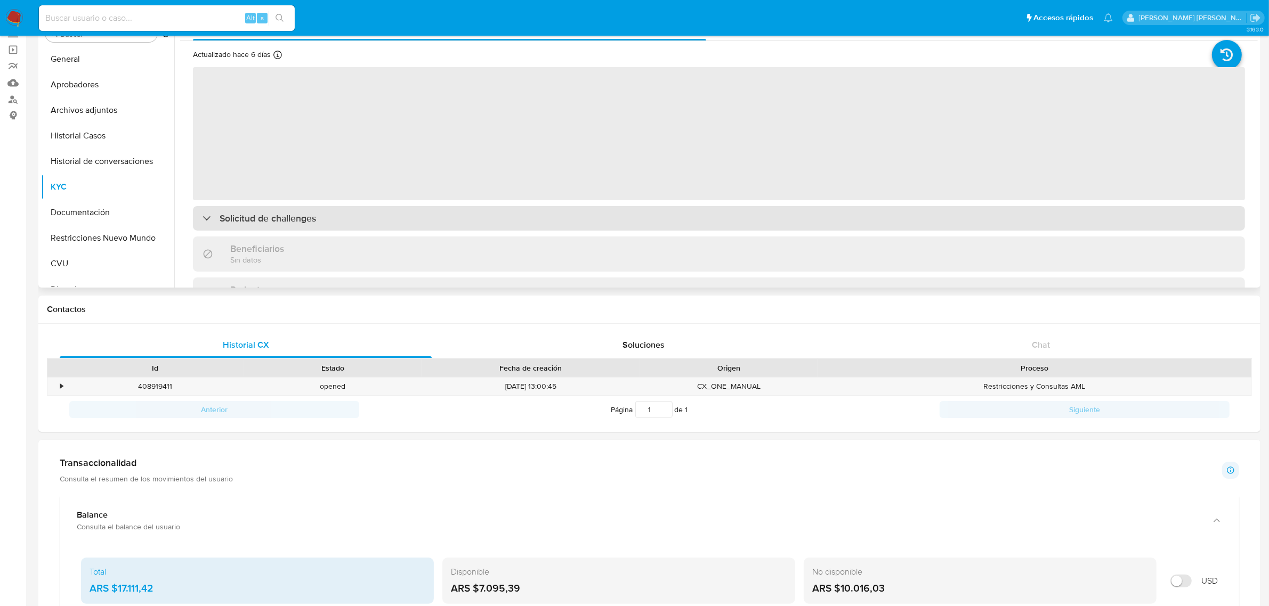
scroll to position [0, 0]
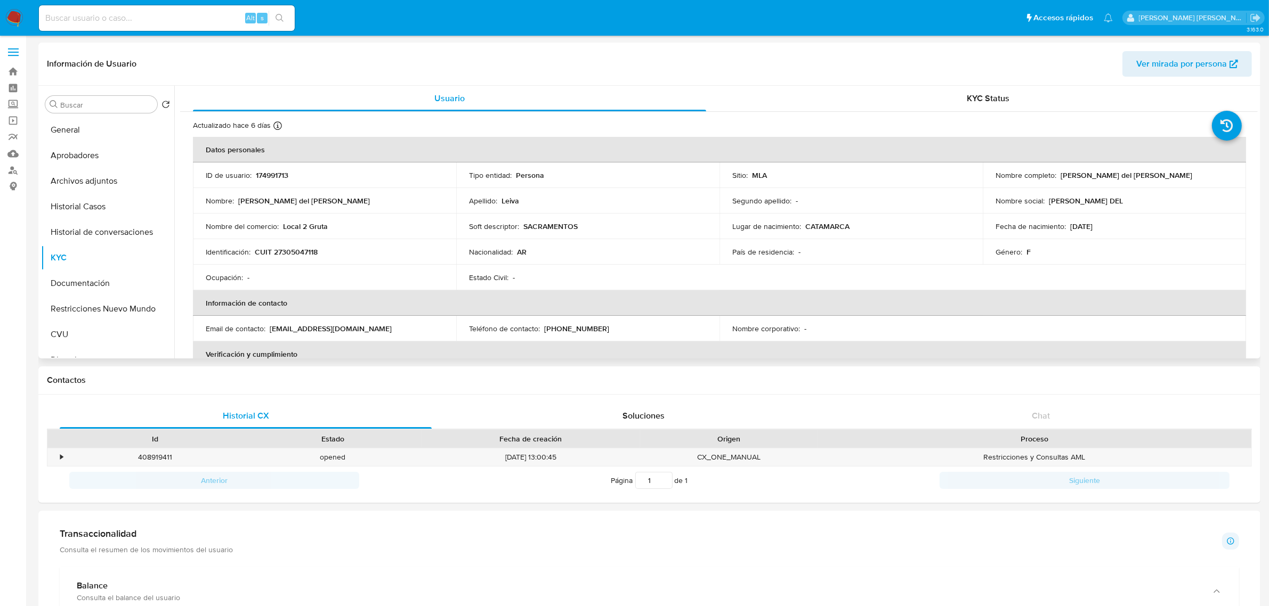
click at [313, 251] on p "CUIT 27305047118" at bounding box center [286, 252] width 63 height 10
copy p "27305047118"
click at [313, 224] on p "Local 2 Gruta" at bounding box center [305, 227] width 45 height 10
click at [96, 318] on button "Restricciones Nuevo Mundo" at bounding box center [103, 309] width 125 height 26
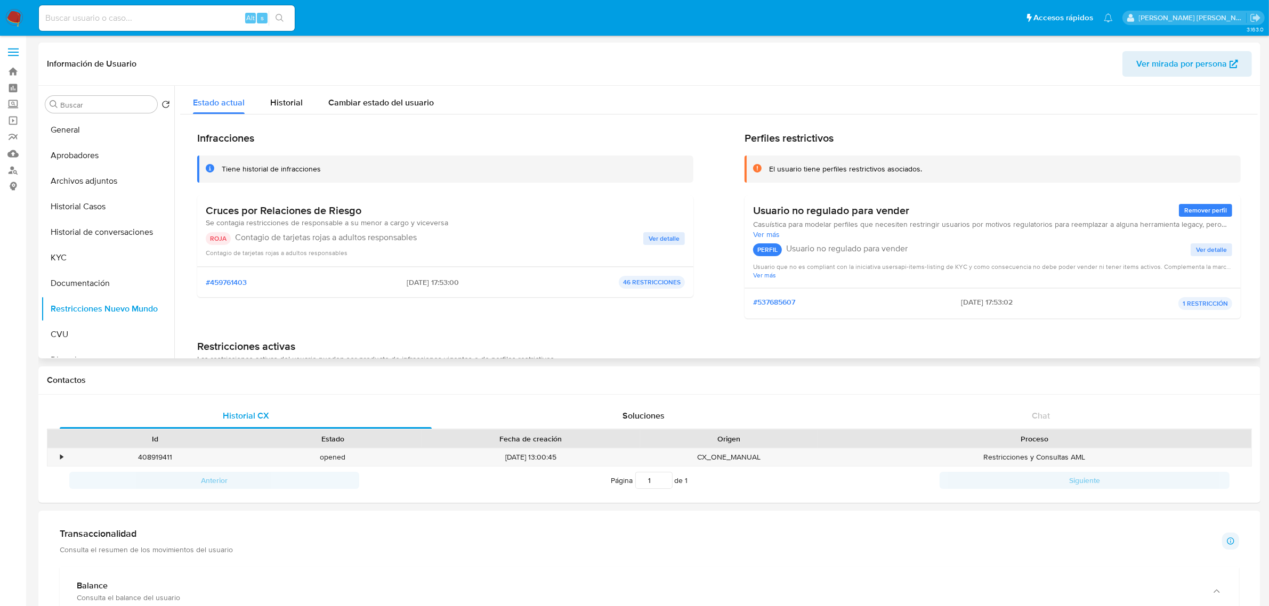
drag, startPoint x: 252, startPoint y: 212, endPoint x: 394, endPoint y: 212, distance: 142.3
click at [394, 212] on h3 "Cruces por Relaciones de Riesgo" at bounding box center [327, 210] width 242 height 13
click at [51, 251] on button "KYC" at bounding box center [103, 258] width 125 height 26
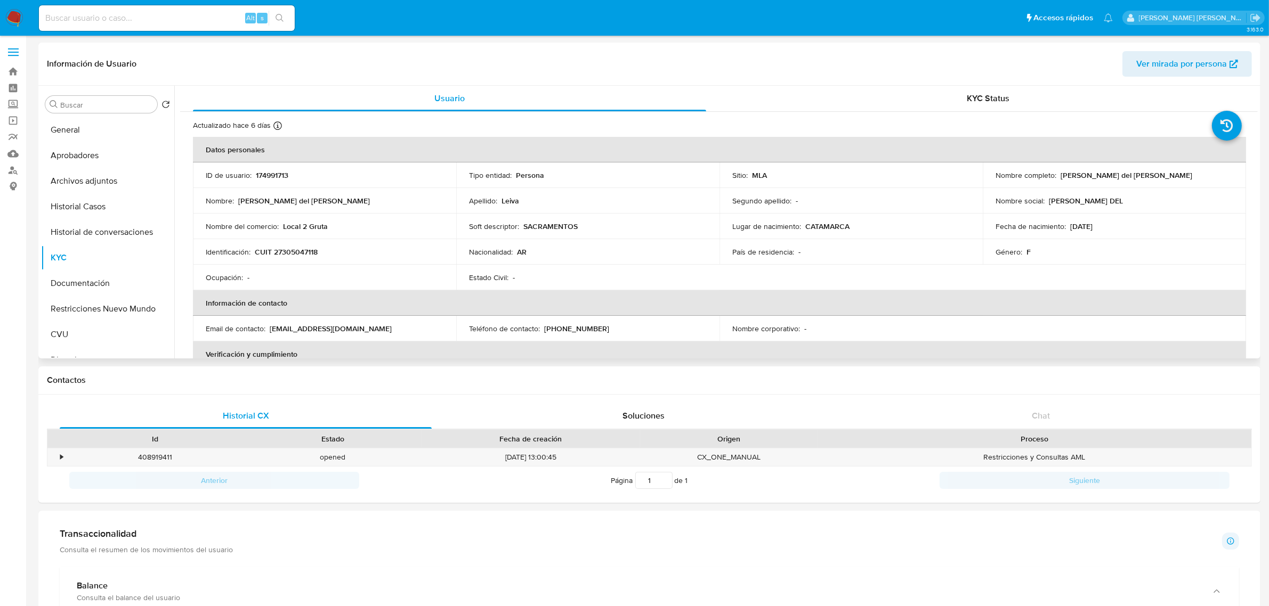
click at [280, 249] on p "CUIT 27305047118" at bounding box center [286, 252] width 63 height 10
copy p "27305047118"
click at [551, 233] on td "Soft descriptor : SACRAMENTOS" at bounding box center [587, 227] width 263 height 26
click at [554, 225] on p "SACRAMENTOS" at bounding box center [550, 227] width 54 height 10
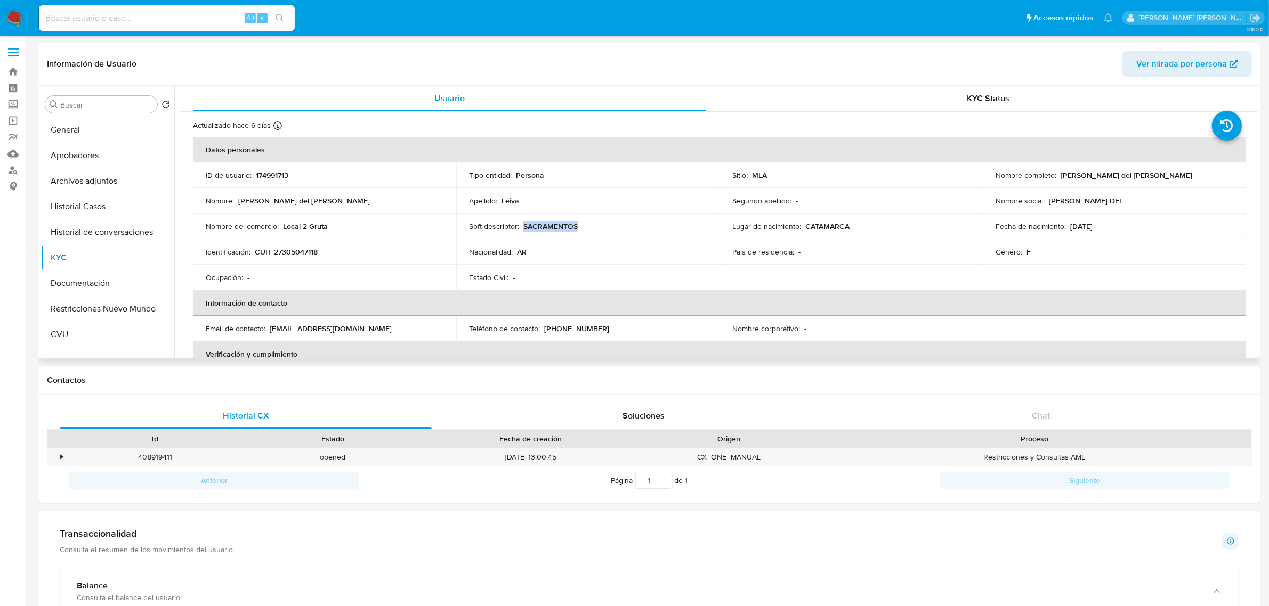
click at [554, 225] on p "SACRAMENTOS" at bounding box center [550, 227] width 54 height 10
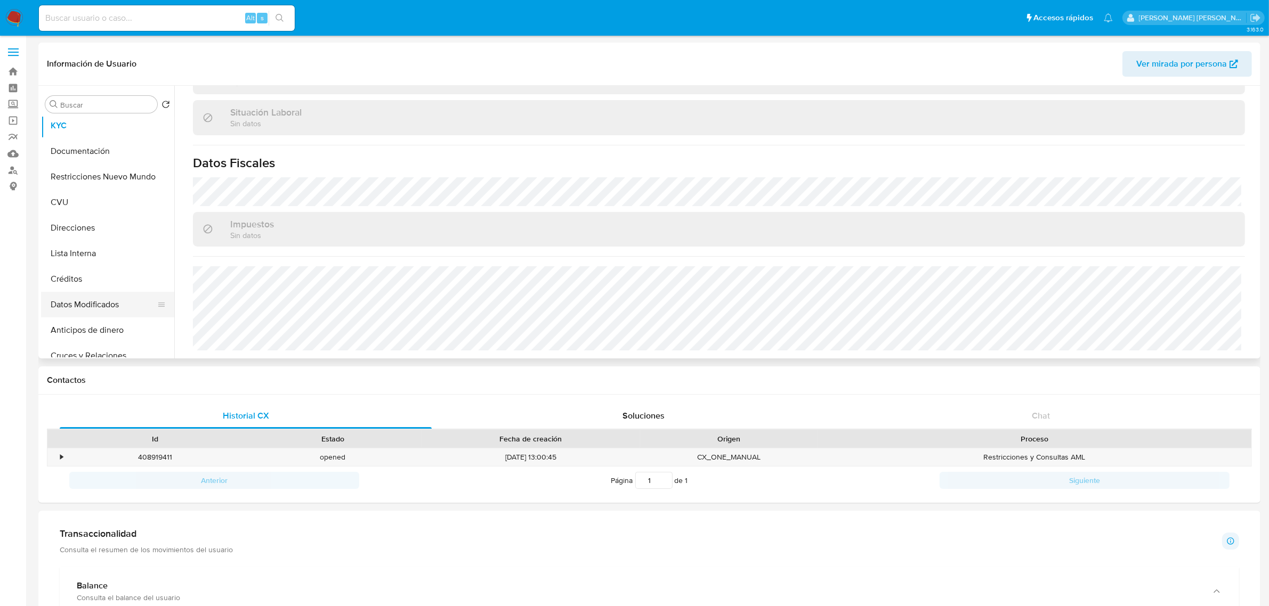
scroll to position [133, 0]
click at [88, 232] on button "Direcciones" at bounding box center [103, 227] width 125 height 26
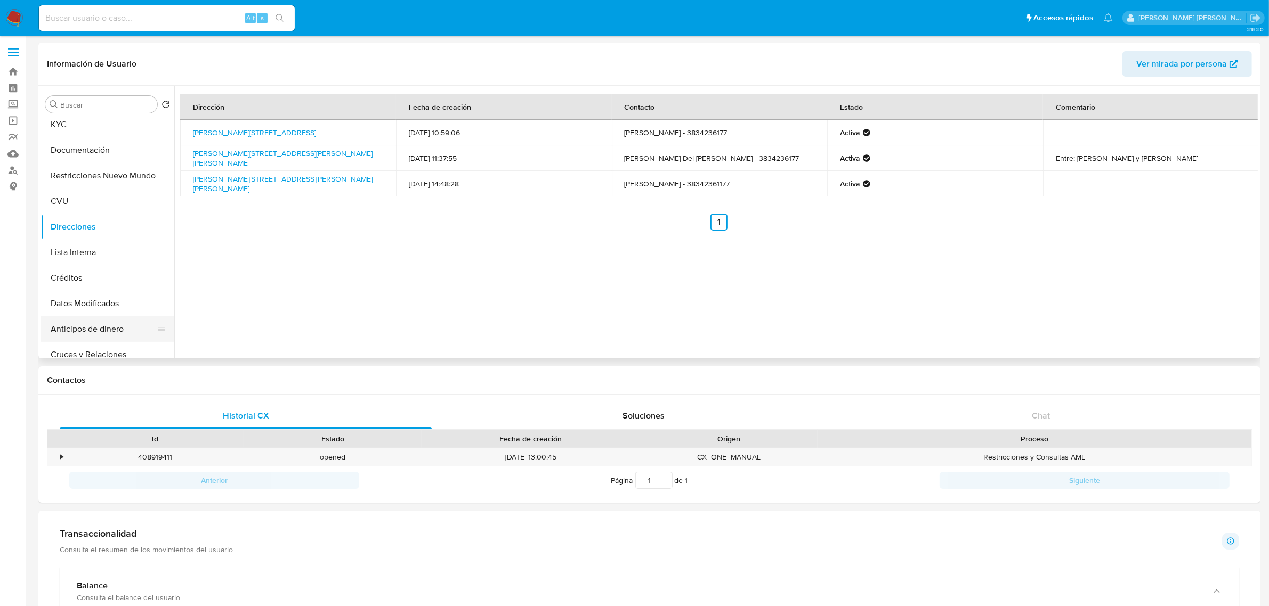
scroll to position [67, 0]
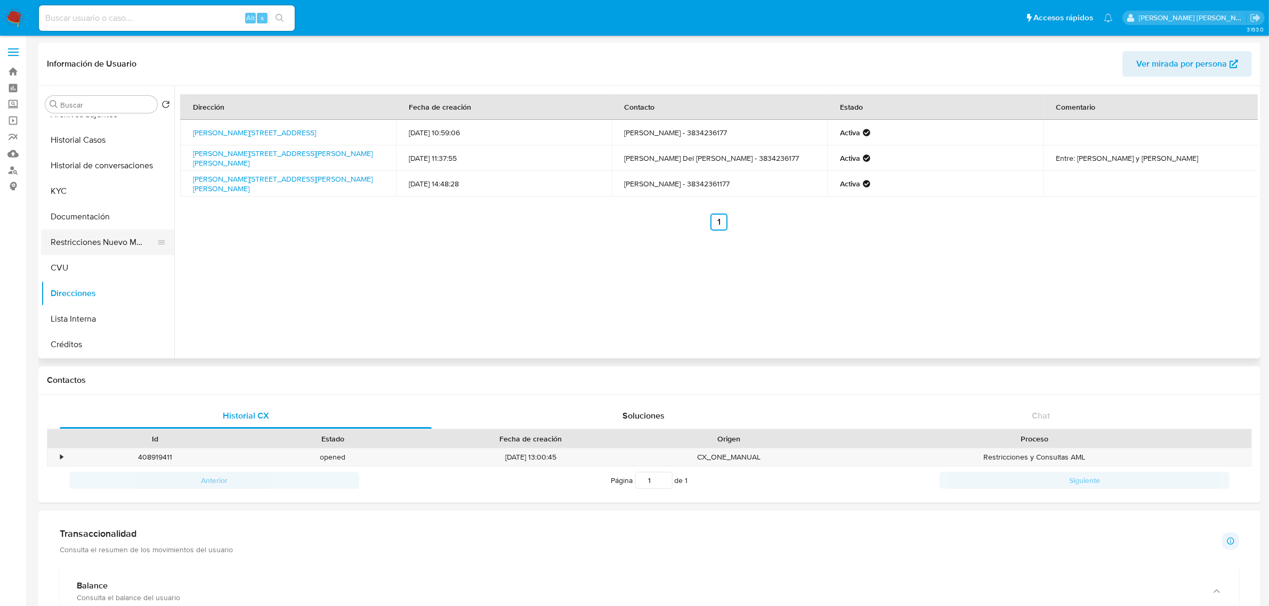
click at [102, 240] on button "Restricciones Nuevo Mundo" at bounding box center [103, 243] width 125 height 26
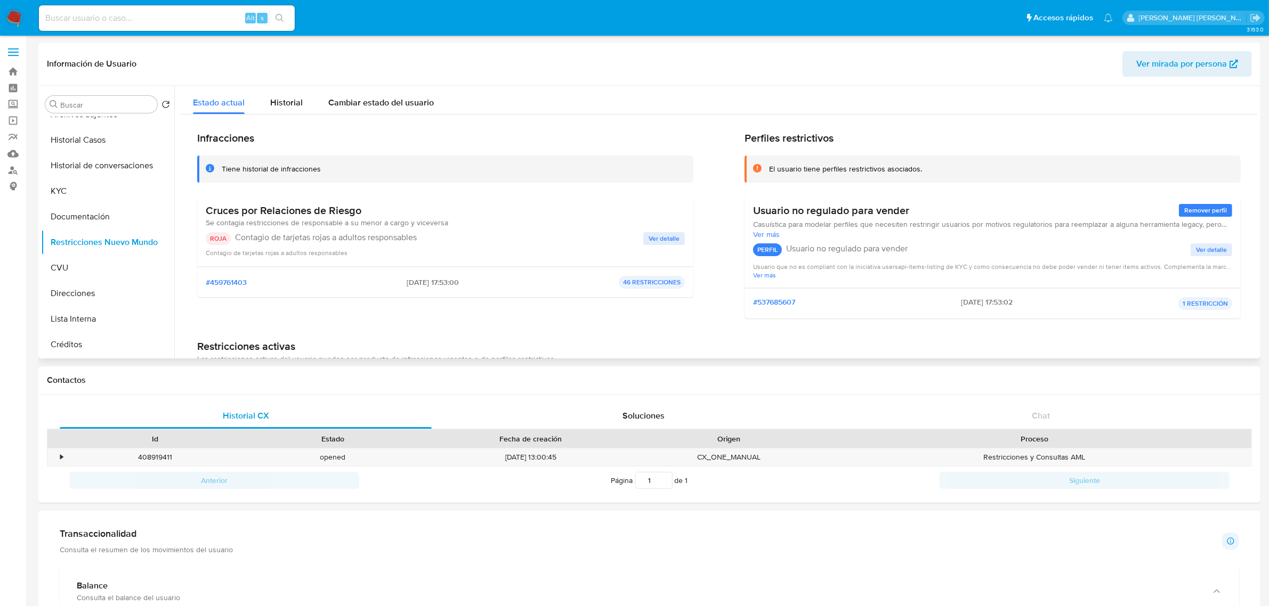
drag, startPoint x: 206, startPoint y: 209, endPoint x: 368, endPoint y: 208, distance: 162.0
click at [368, 208] on h3 "Cruces por Relaciones de Riesgo" at bounding box center [327, 210] width 242 height 13
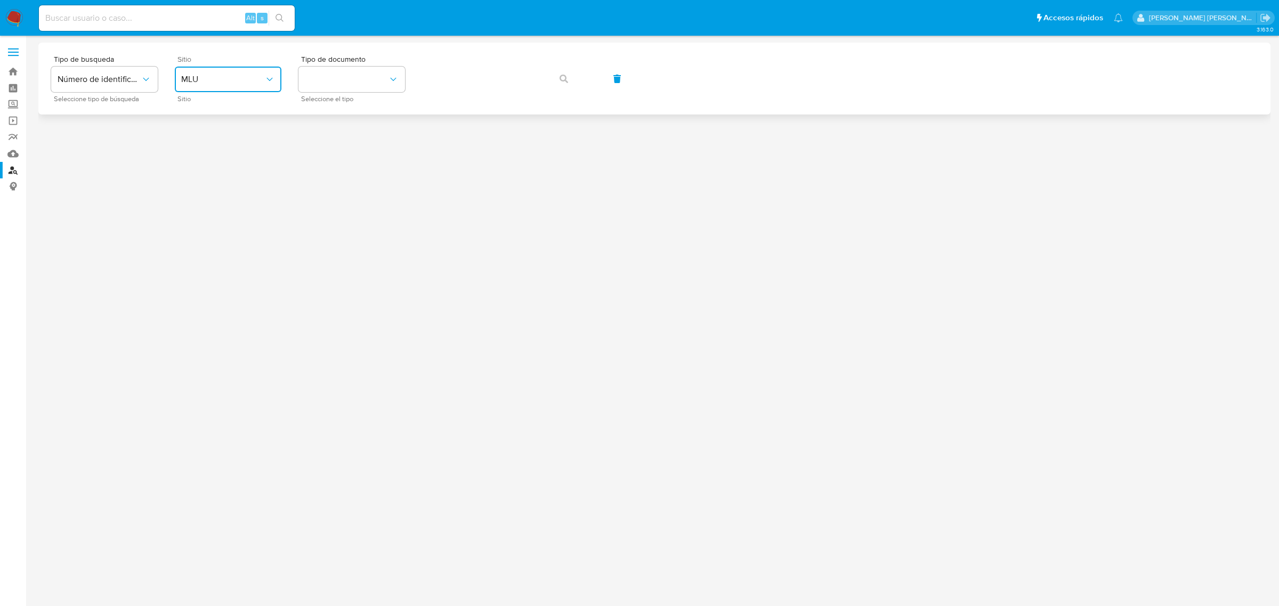
click at [231, 80] on span "MLU" at bounding box center [222, 79] width 83 height 11
click at [231, 136] on div "MLA" at bounding box center [224, 134] width 87 height 26
click at [395, 77] on icon "identificationType" at bounding box center [393, 79] width 11 height 11
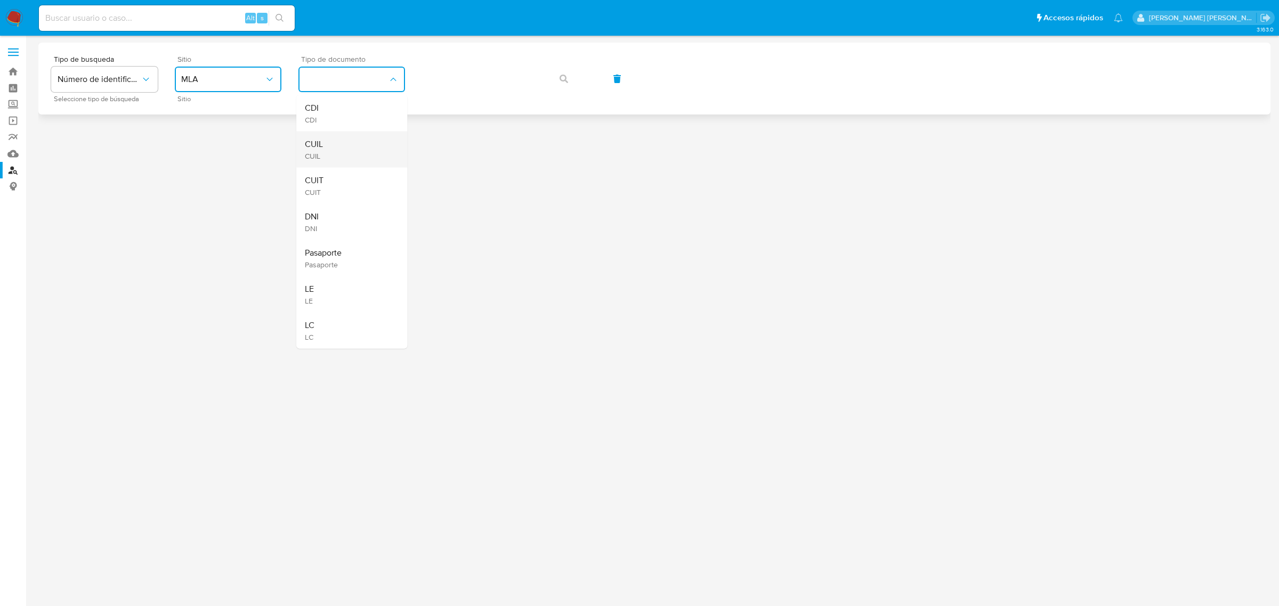
click at [374, 150] on div "CUIL CUIL" at bounding box center [348, 150] width 87 height 36
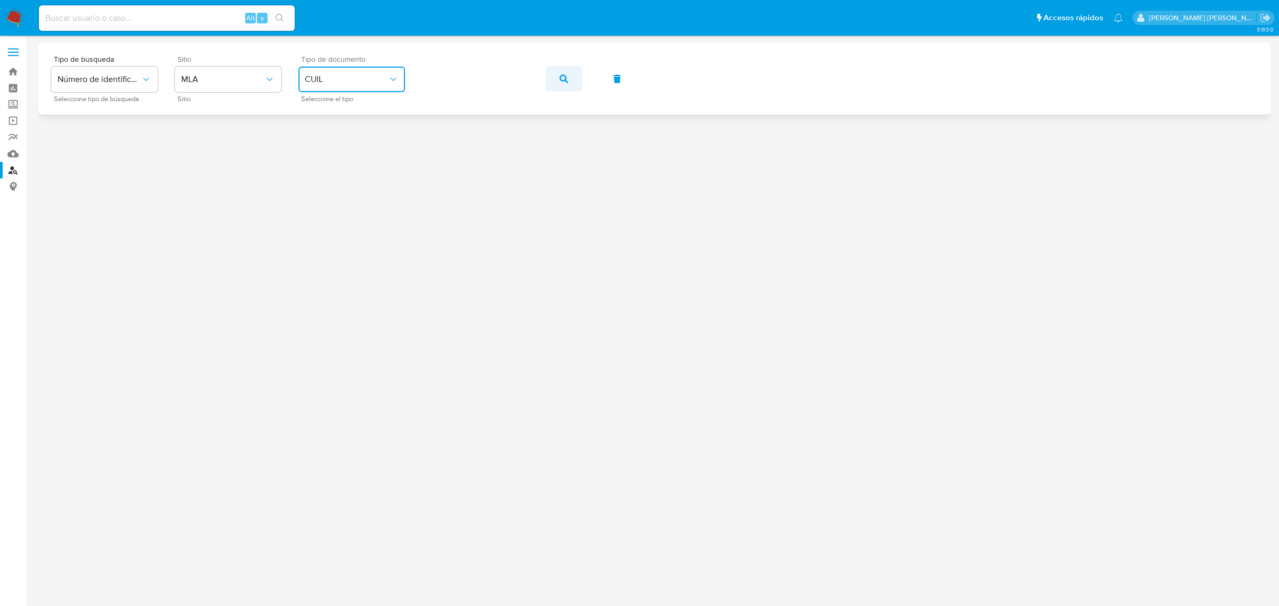
click at [565, 82] on icon "button" at bounding box center [563, 79] width 9 height 9
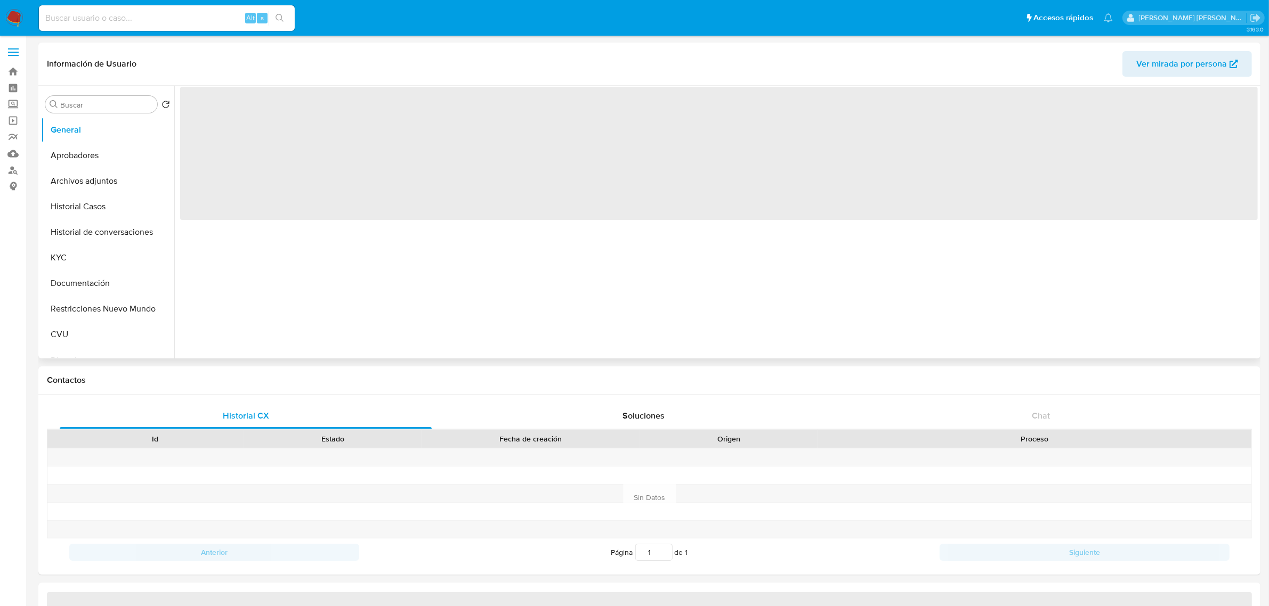
select select "10"
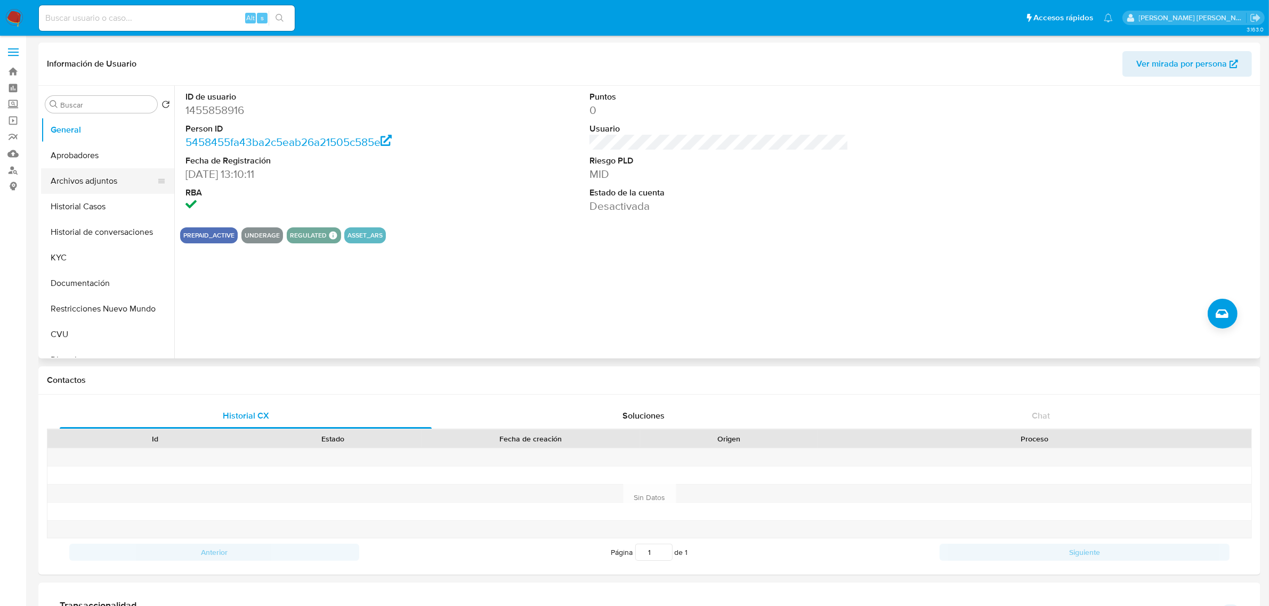
click at [94, 178] on button "Archivos adjuntos" at bounding box center [103, 181] width 125 height 26
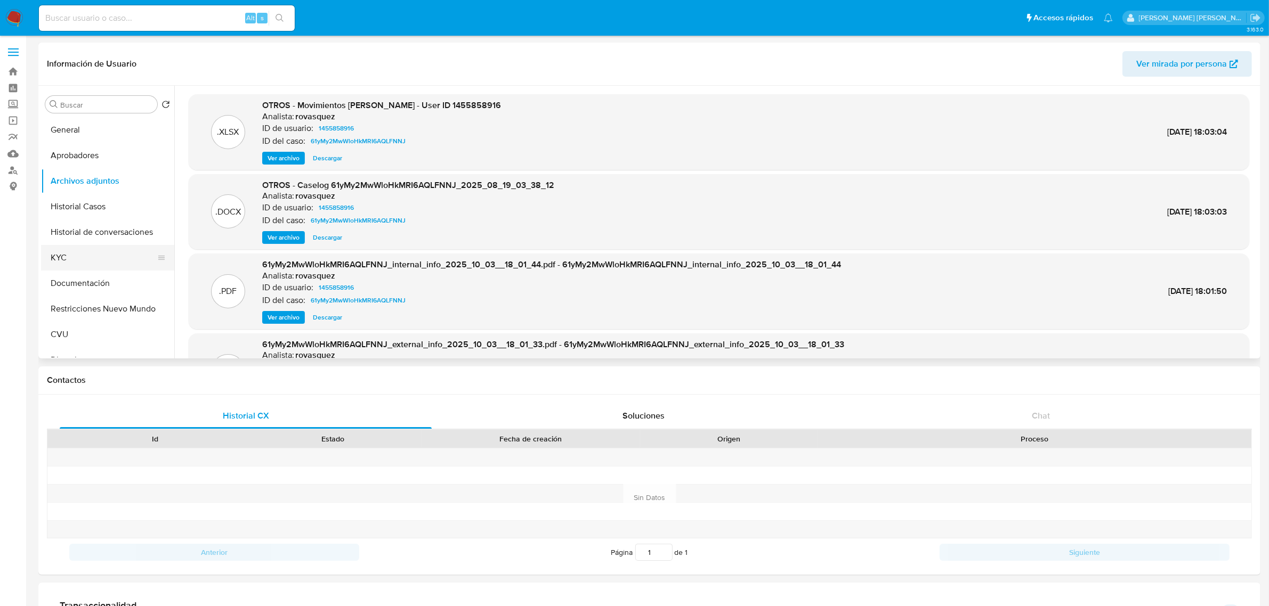
drag, startPoint x: 91, startPoint y: 262, endPoint x: 100, endPoint y: 263, distance: 9.1
click at [91, 262] on button "KYC" at bounding box center [103, 258] width 125 height 26
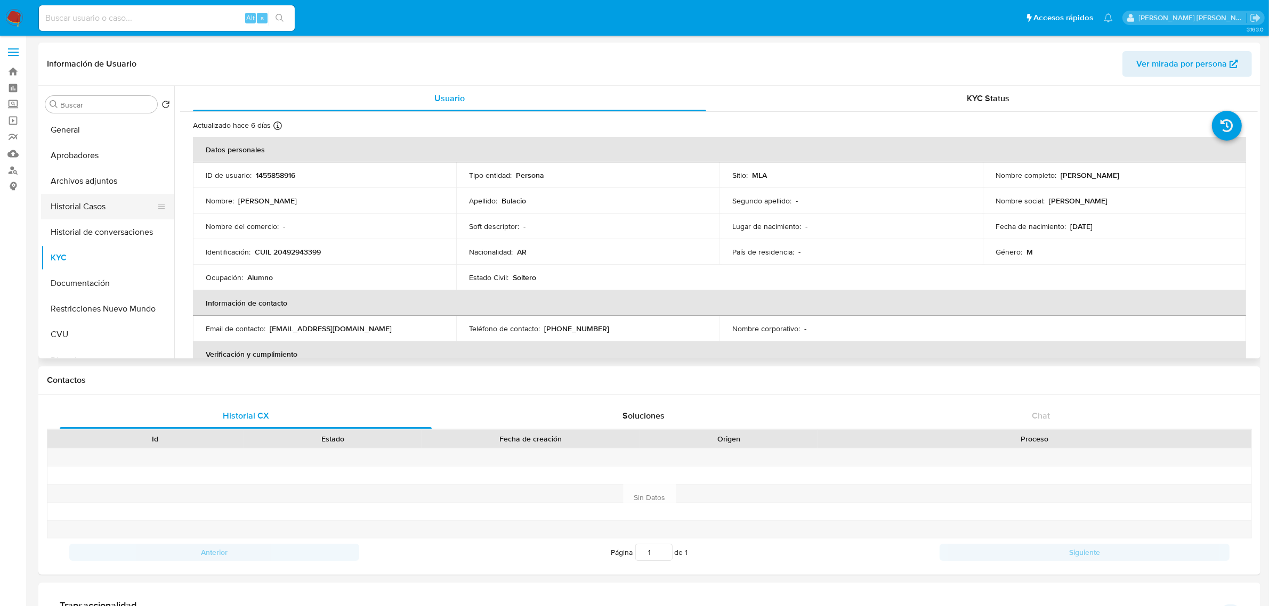
click at [78, 209] on button "Historial Casos" at bounding box center [103, 207] width 125 height 26
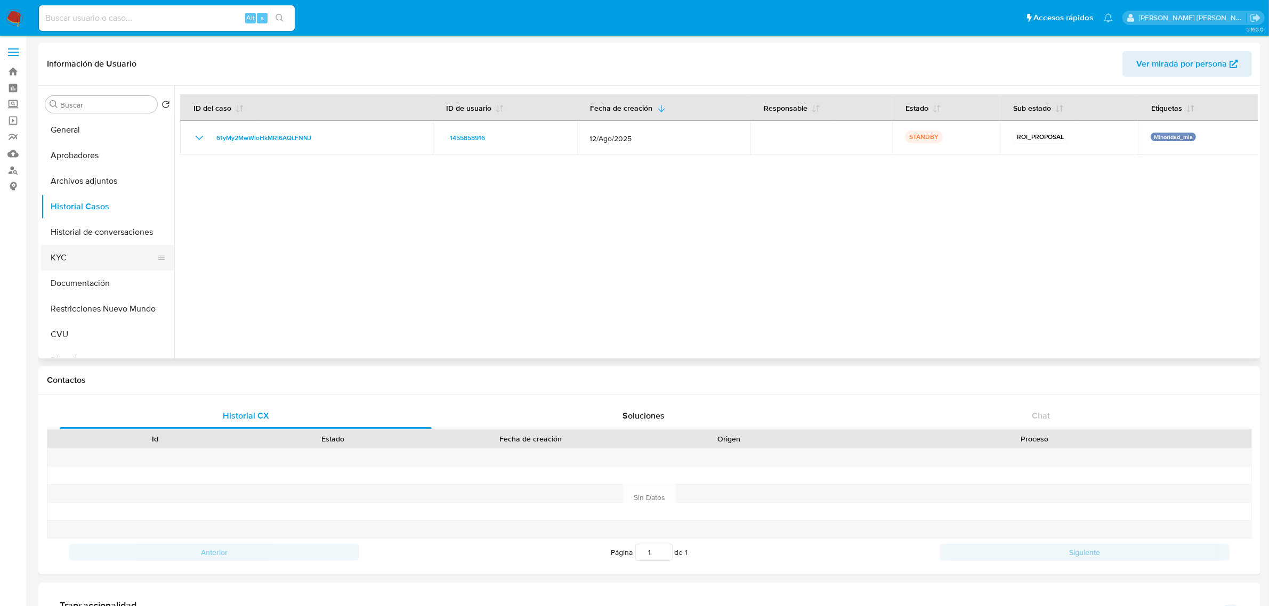
click at [86, 263] on button "KYC" at bounding box center [103, 258] width 125 height 26
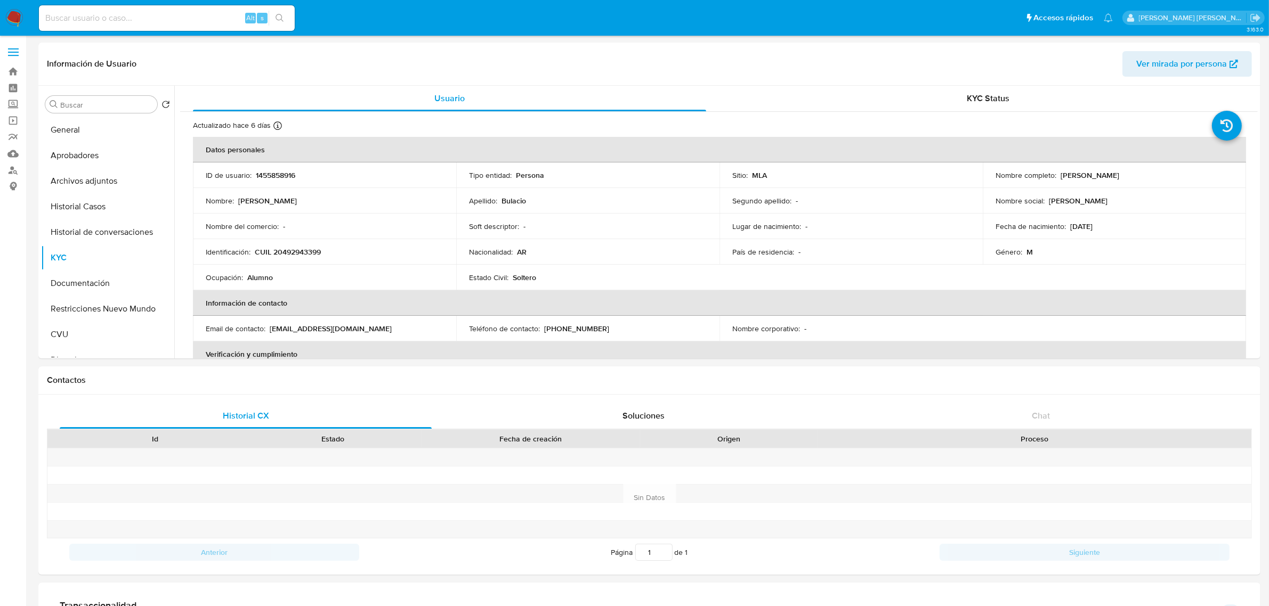
drag, startPoint x: 1056, startPoint y: 175, endPoint x: 1143, endPoint y: 172, distance: 88.0
click at [1143, 172] on div "Nombre completo : Claudio German Bulacio" at bounding box center [1114, 176] width 238 height 10
click at [1144, 172] on div "Nombre completo : Claudio German Bulacio" at bounding box center [1114, 176] width 238 height 10
drag, startPoint x: 1058, startPoint y: 177, endPoint x: 1139, endPoint y: 175, distance: 81.0
click at [1139, 175] on div "Nombre completo : Claudio German Bulacio" at bounding box center [1114, 176] width 238 height 10
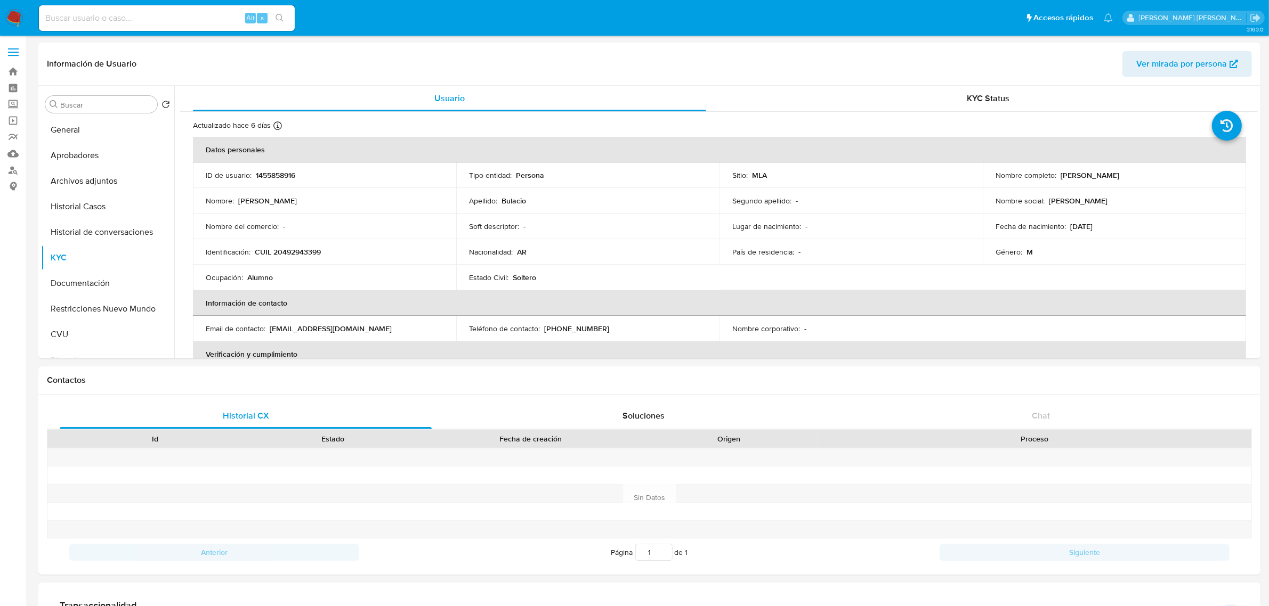
copy p "Claudio German Bulacio"
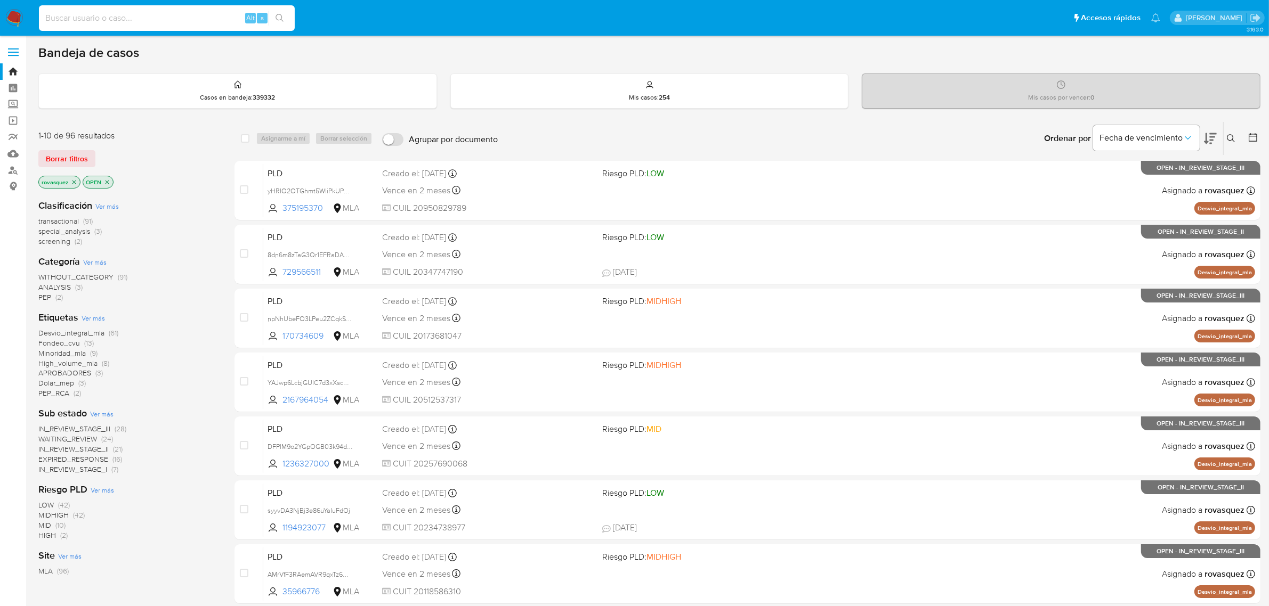
click at [64, 22] on input at bounding box center [167, 18] width 256 height 14
paste input "fYltkEhs4ikX8unzuBrs3N0d"
type input "fYltkEhs4ikX8unzuBrs3N0d"
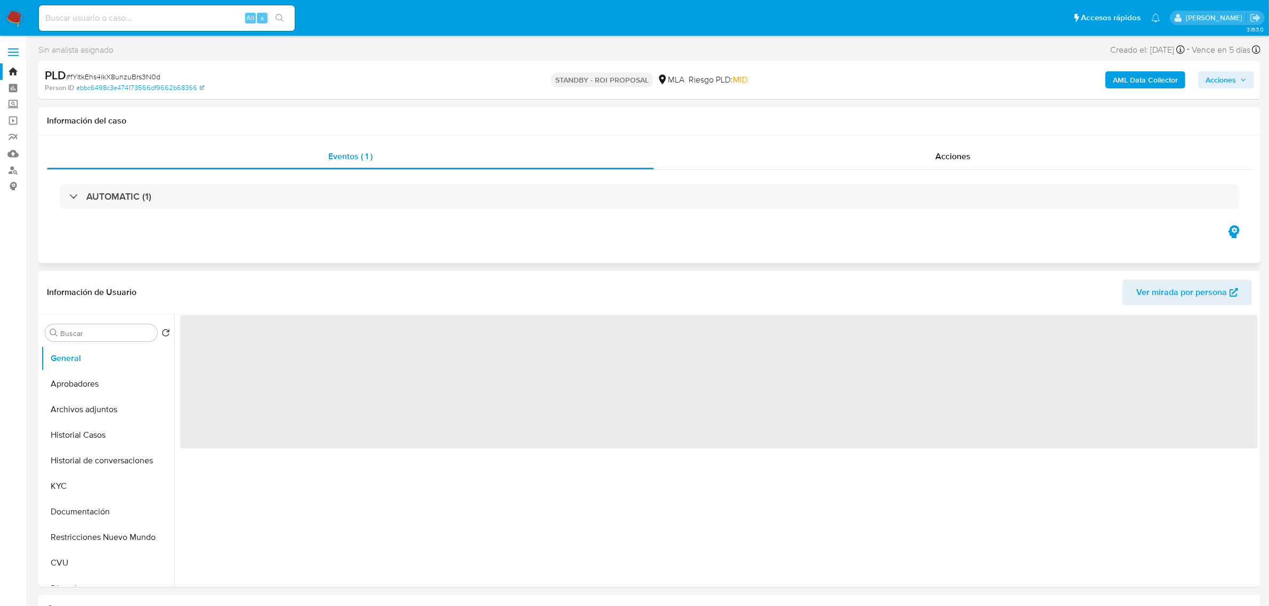
select select "10"
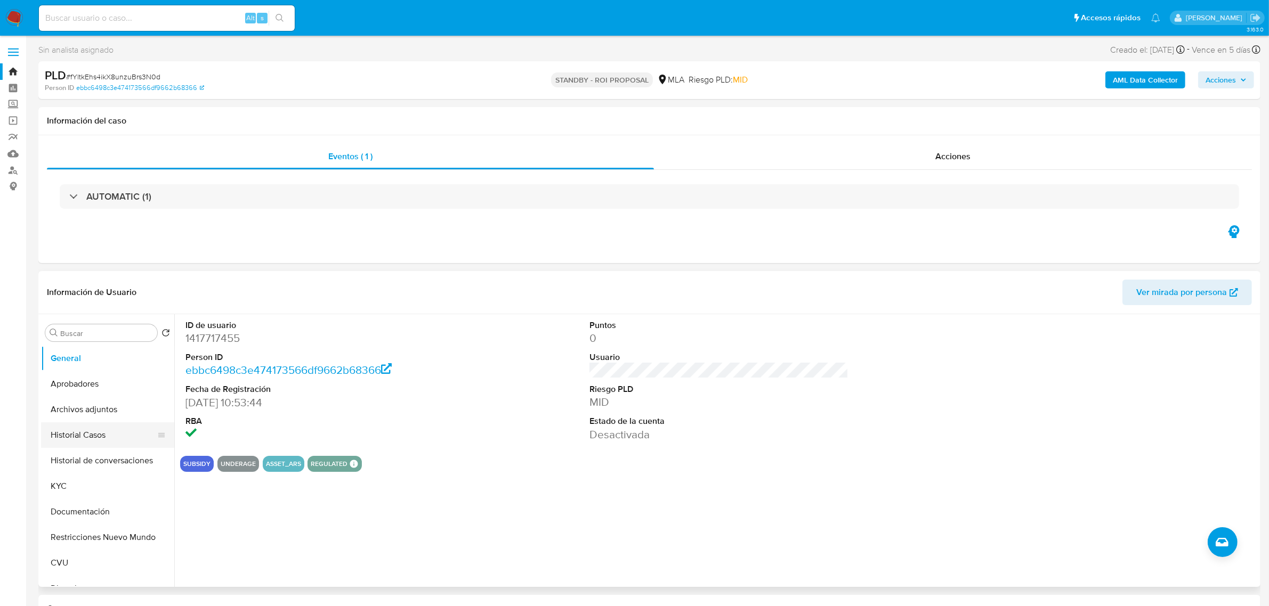
click at [111, 440] on button "Historial Casos" at bounding box center [103, 436] width 125 height 26
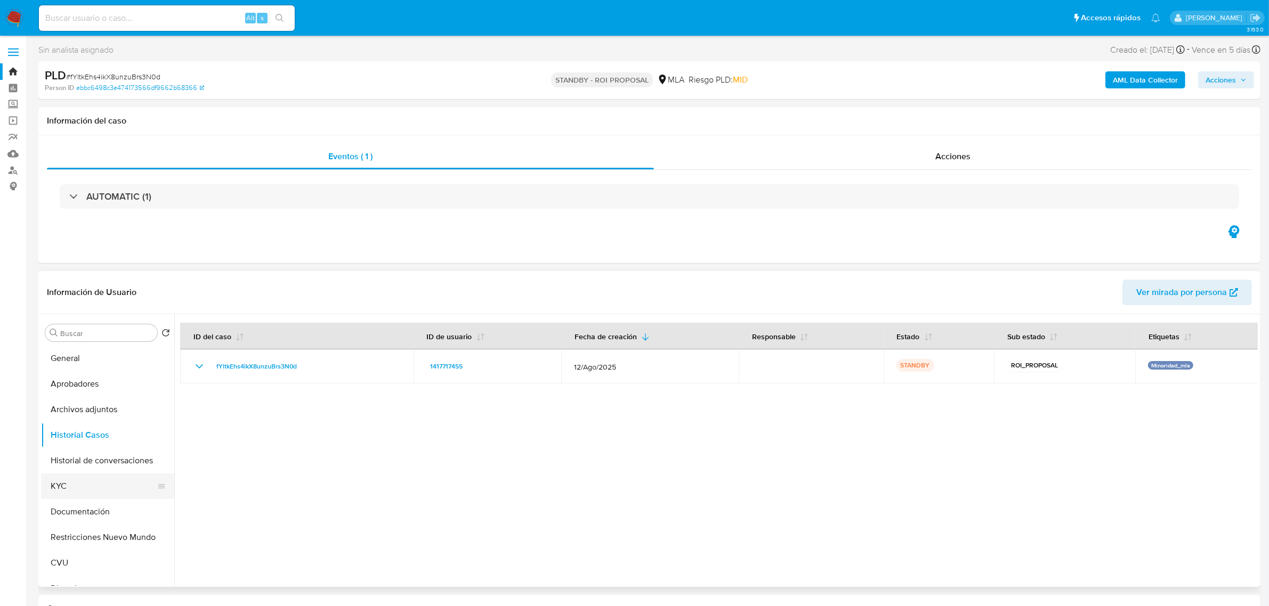
click at [83, 486] on button "KYC" at bounding box center [103, 487] width 125 height 26
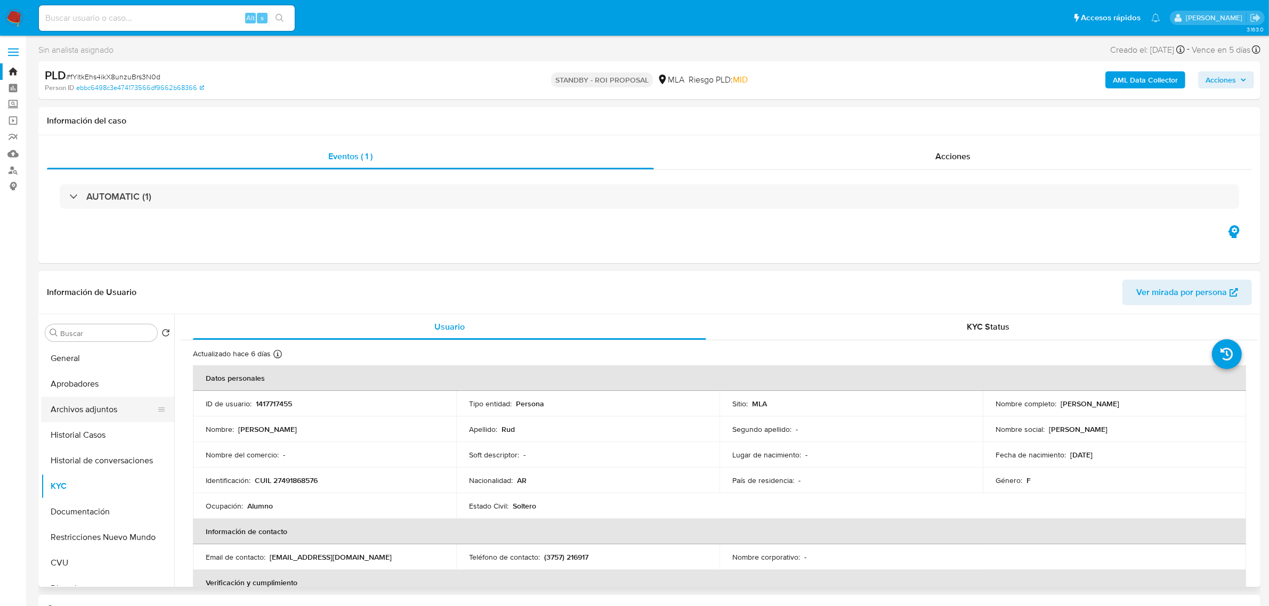
click at [102, 413] on button "Archivos adjuntos" at bounding box center [103, 410] width 125 height 26
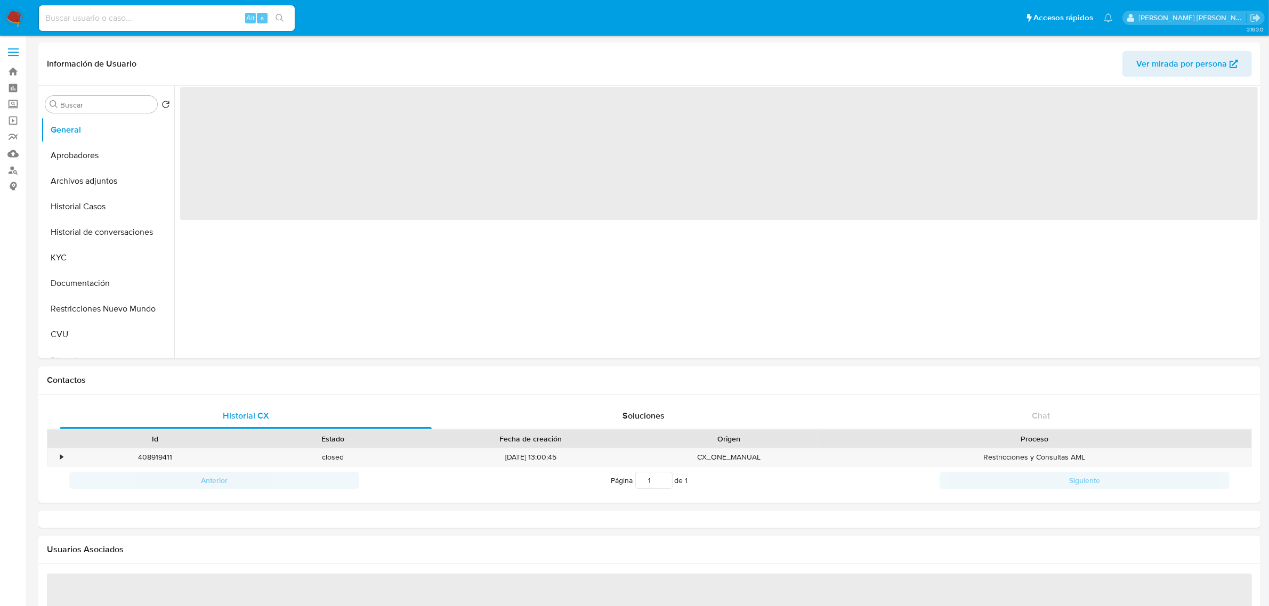
select select "10"
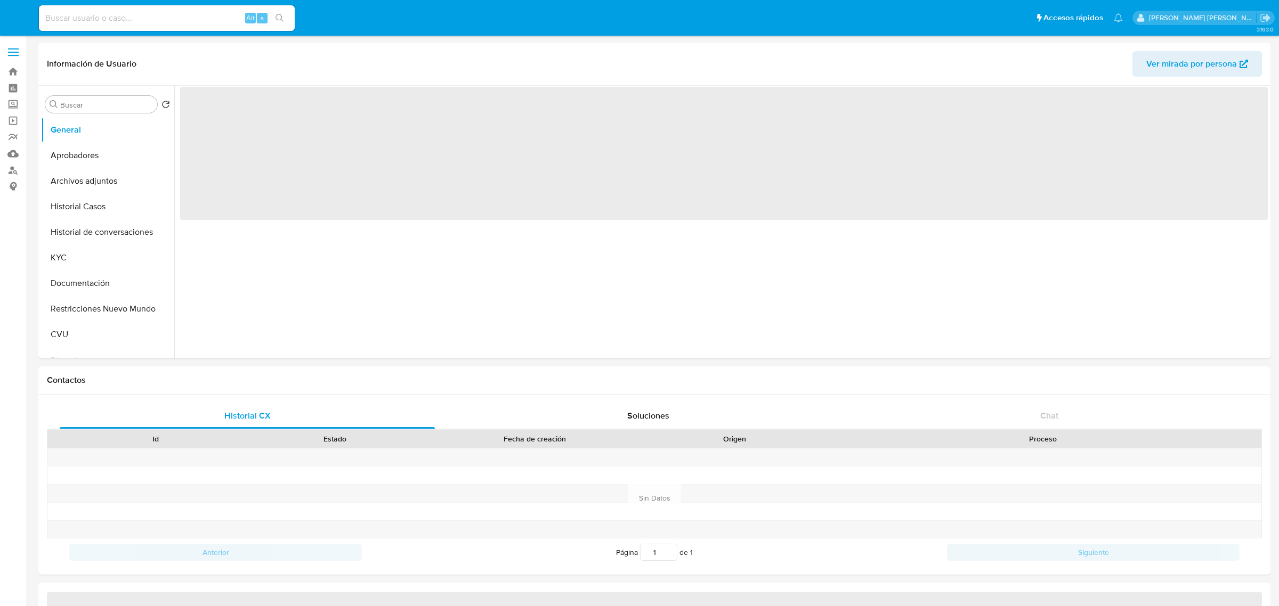
select select "10"
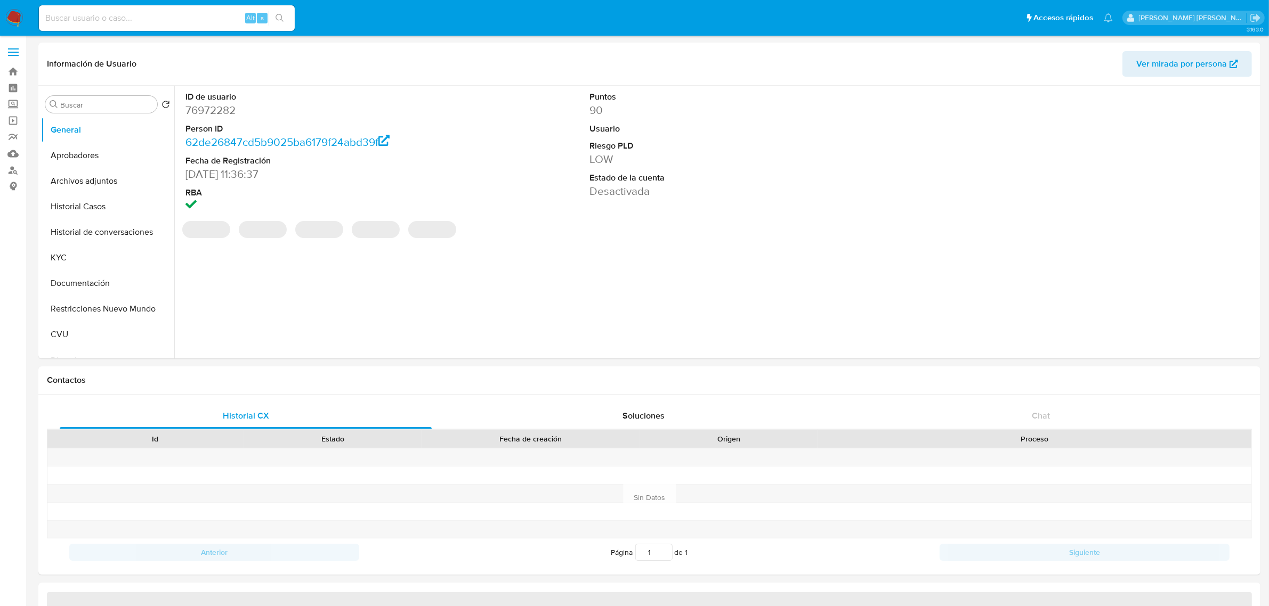
select select "10"
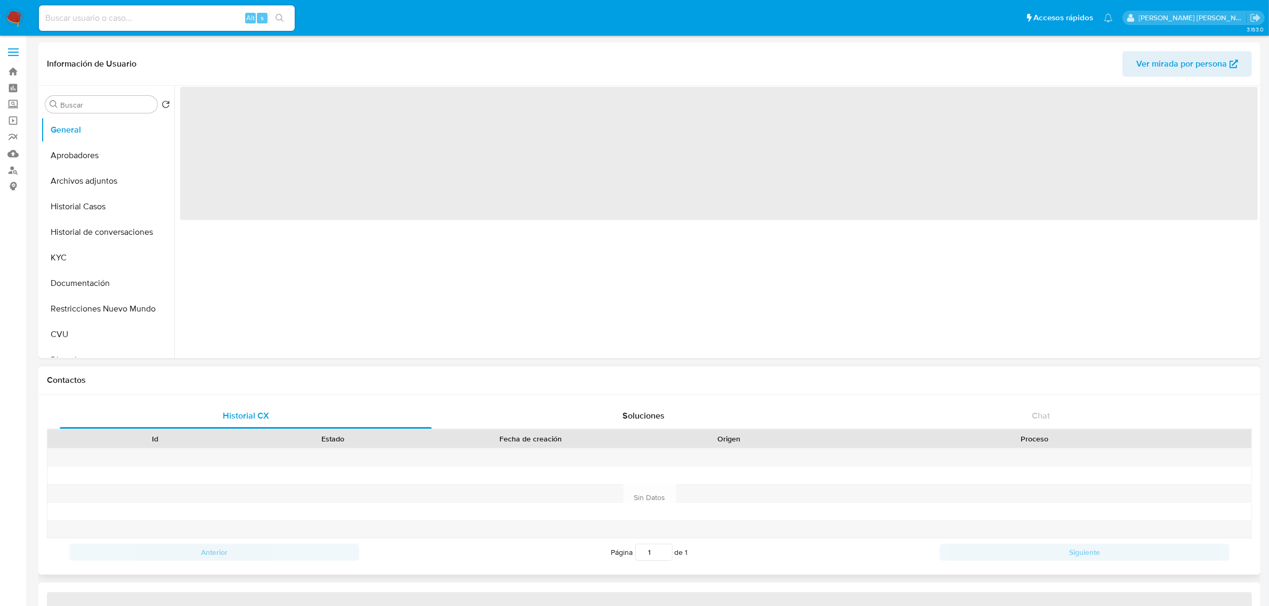
select select "10"
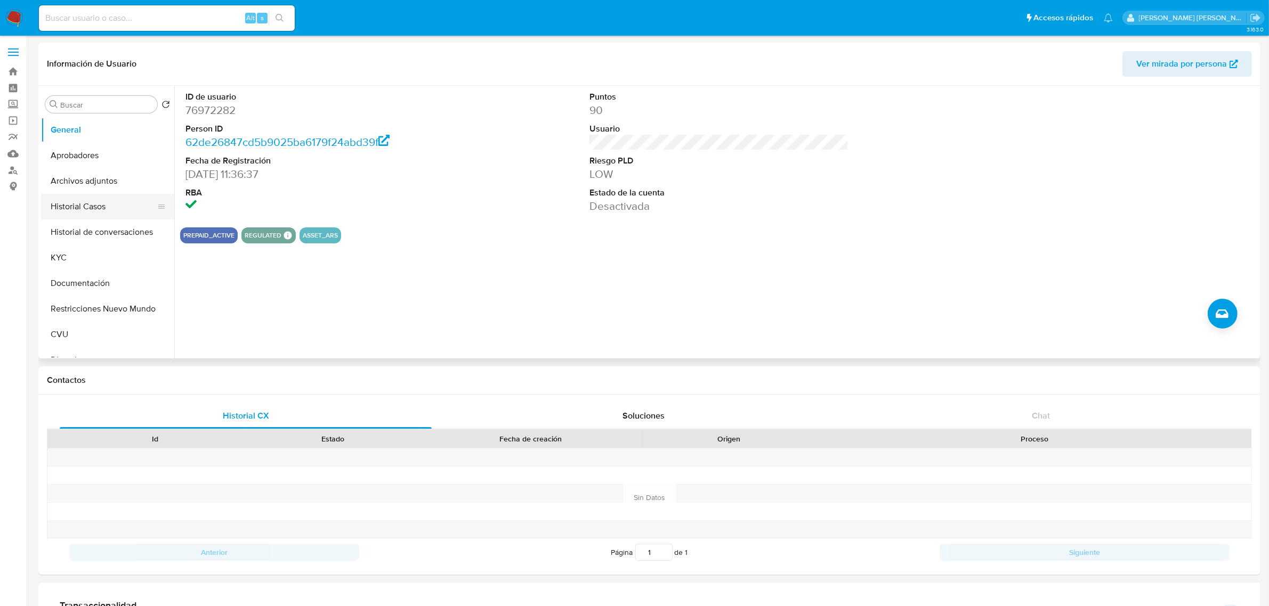
click at [81, 217] on button "Historial Casos" at bounding box center [103, 207] width 125 height 26
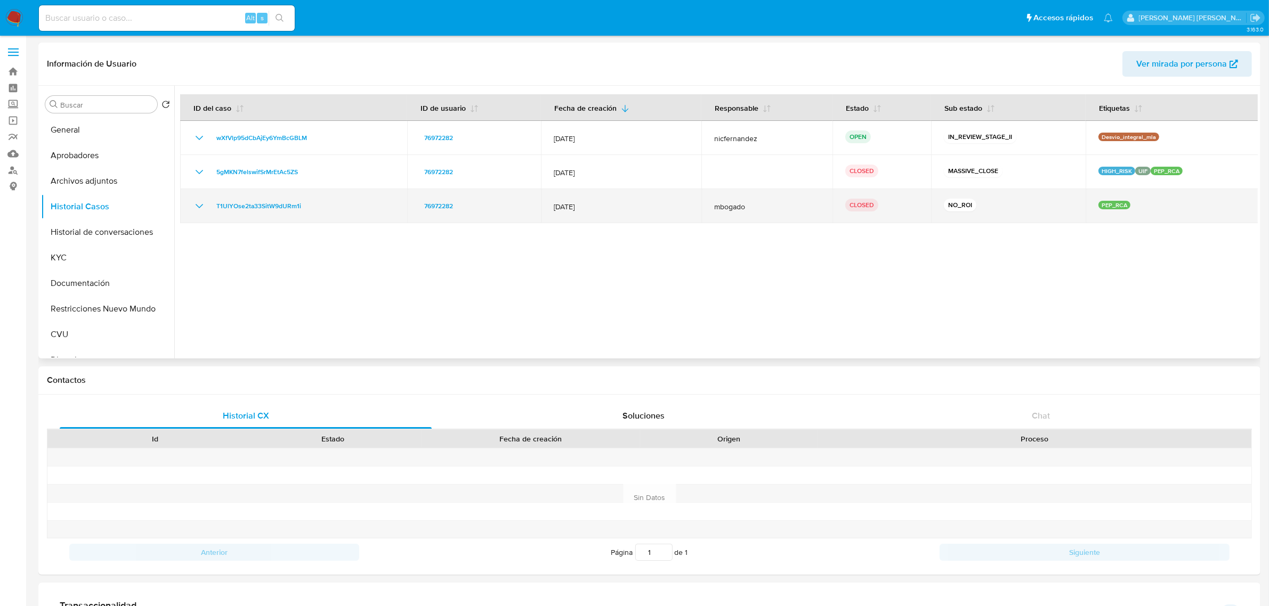
click at [331, 217] on td "T1UlYOse2ta33SitW9dURm1i" at bounding box center [293, 206] width 227 height 34
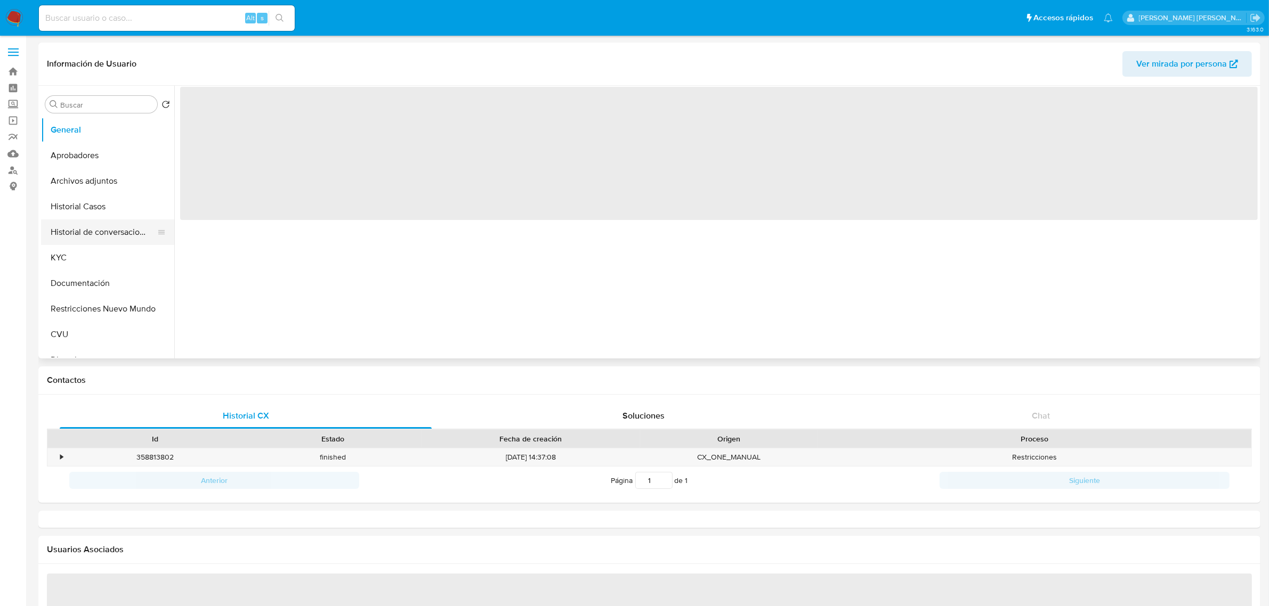
select select "10"
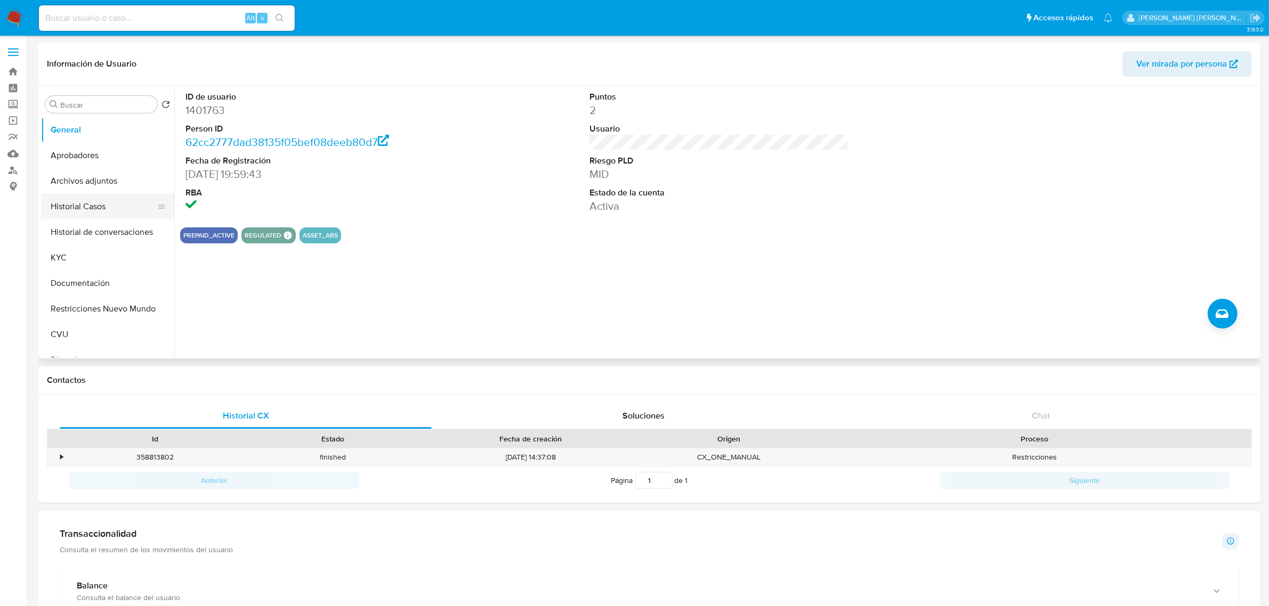
click at [107, 208] on button "Historial Casos" at bounding box center [103, 207] width 125 height 26
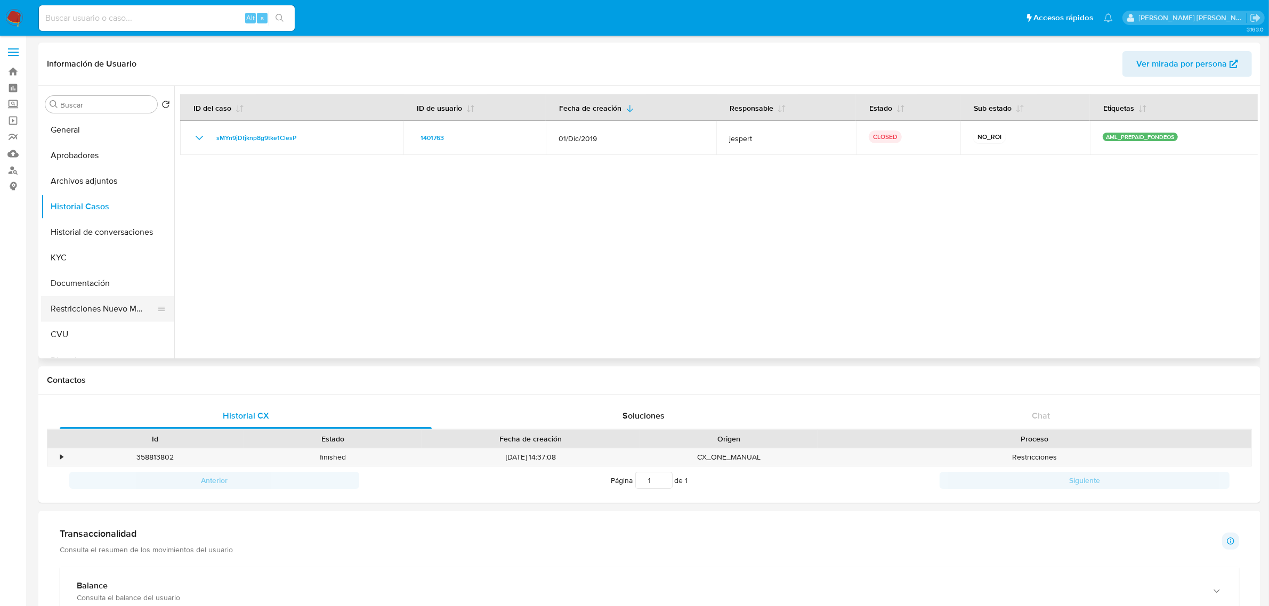
click at [86, 302] on button "Restricciones Nuevo Mundo" at bounding box center [103, 309] width 125 height 26
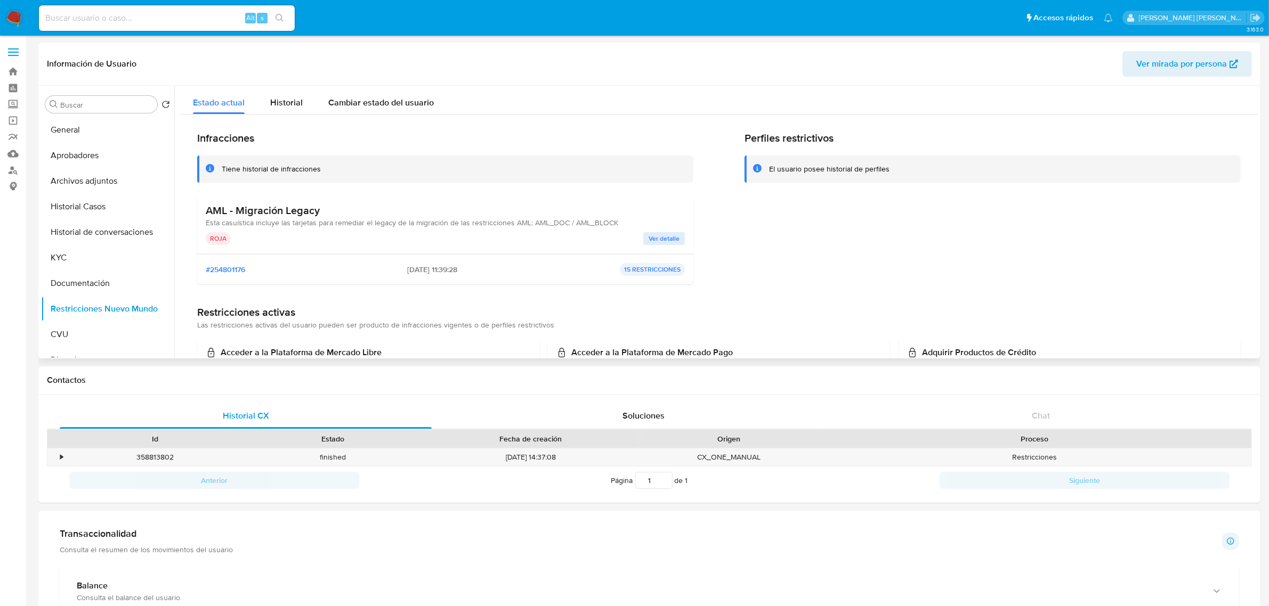
click at [670, 238] on span "Ver detalle" at bounding box center [663, 238] width 31 height 11
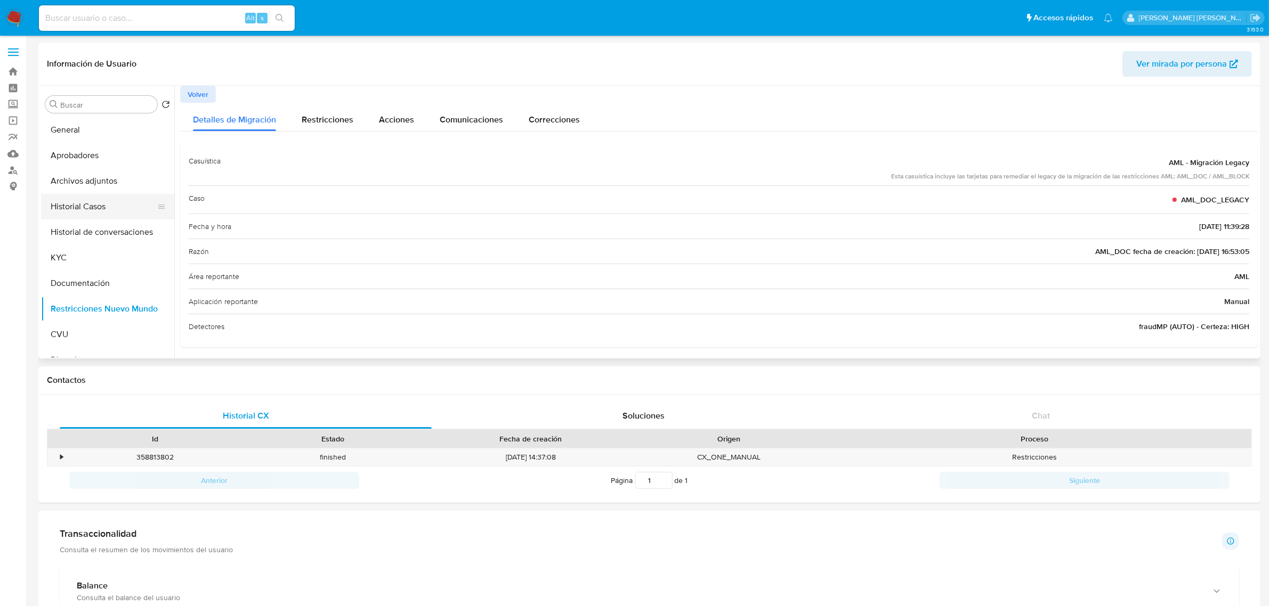
click at [112, 209] on button "Historial Casos" at bounding box center [103, 207] width 125 height 26
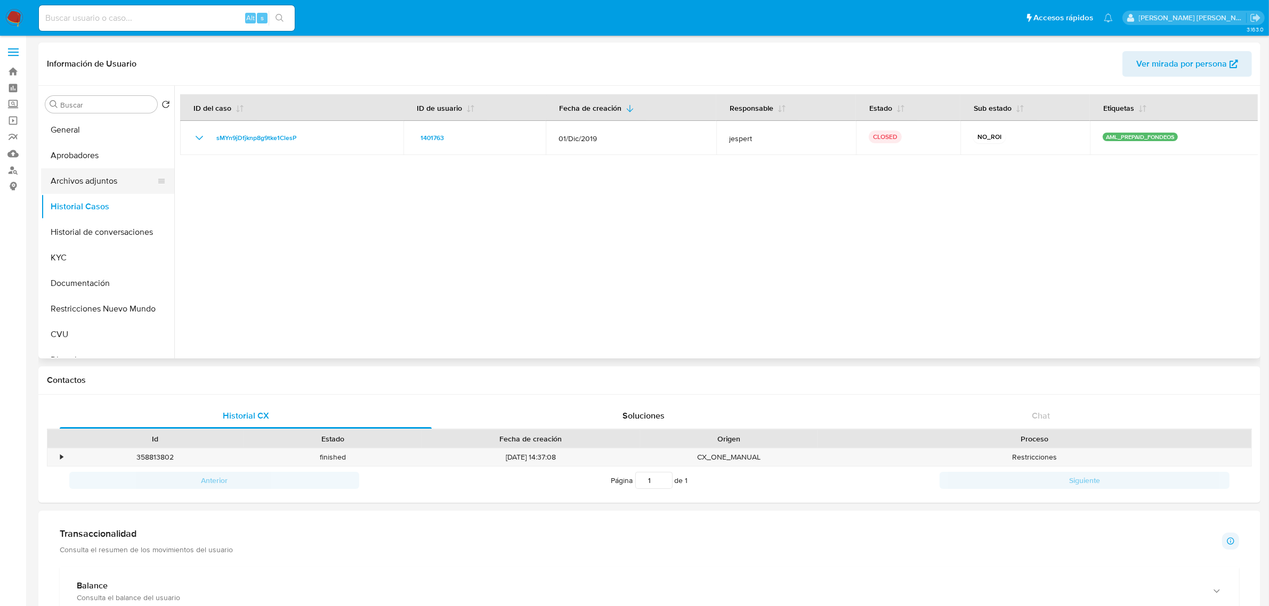
click at [96, 182] on button "Archivos adjuntos" at bounding box center [103, 181] width 125 height 26
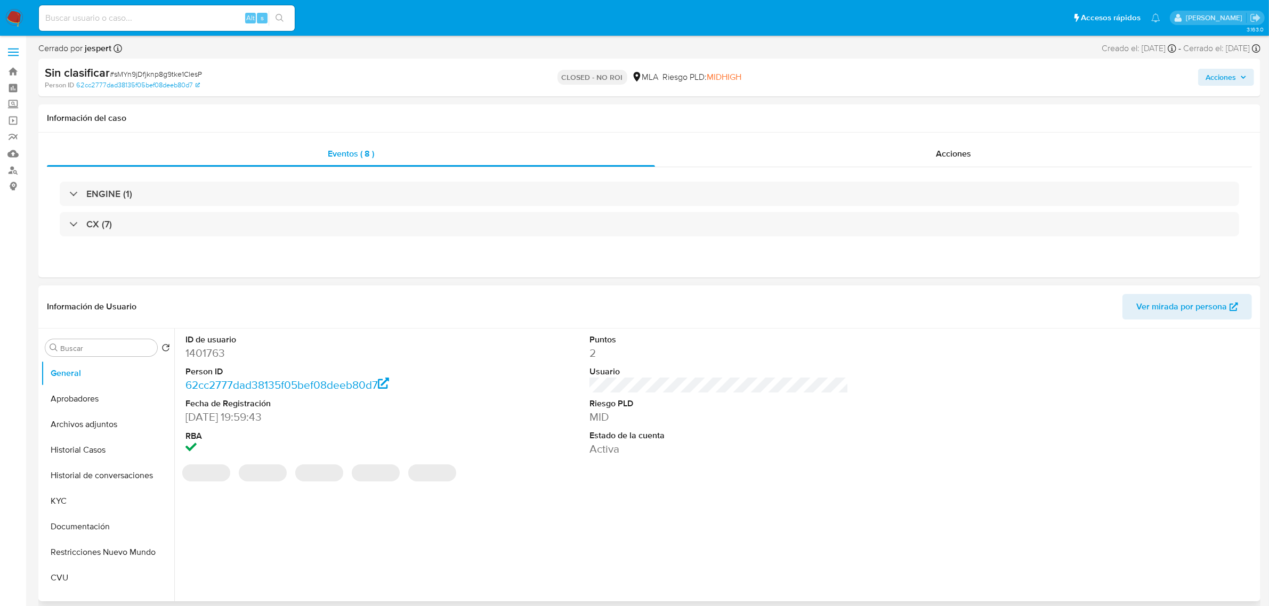
select select "10"
click at [963, 158] on span "Acciones" at bounding box center [953, 154] width 35 height 12
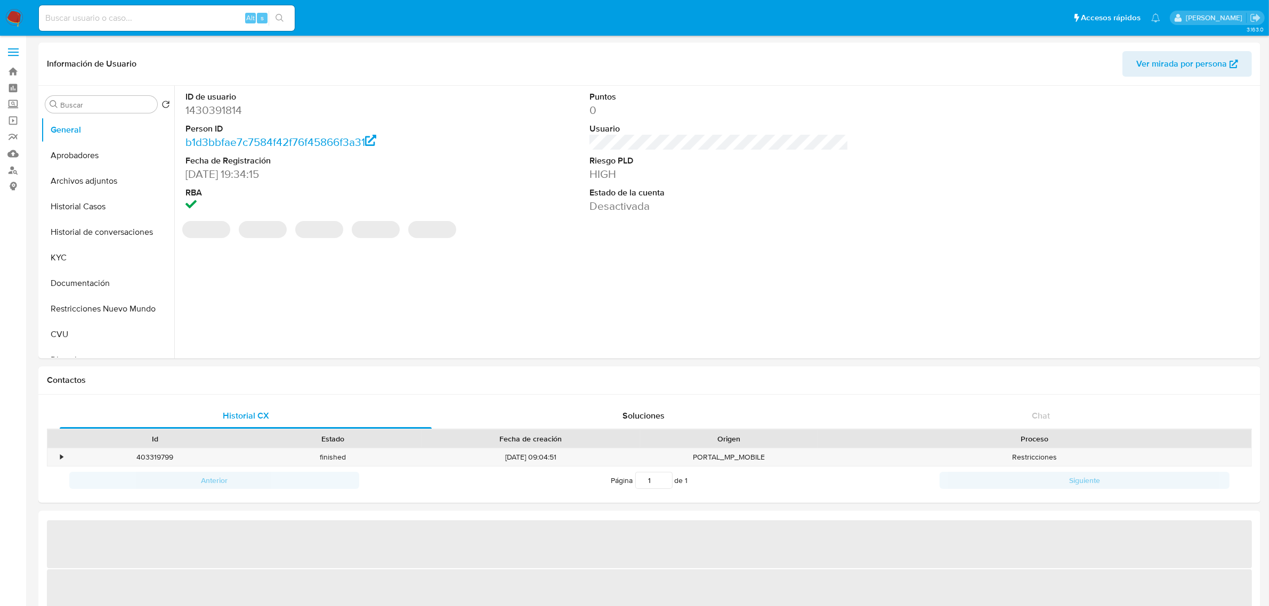
select select "10"
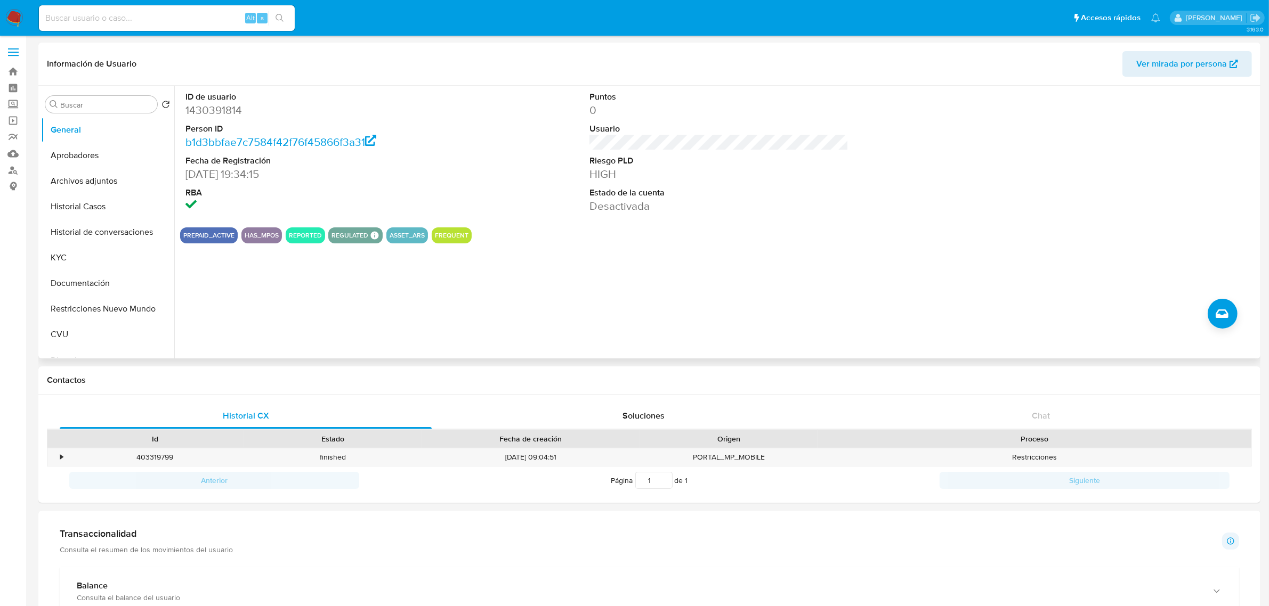
drag, startPoint x: 85, startPoint y: 184, endPoint x: 178, endPoint y: 177, distance: 93.5
click at [85, 184] on button "Archivos adjuntos" at bounding box center [107, 181] width 133 height 26
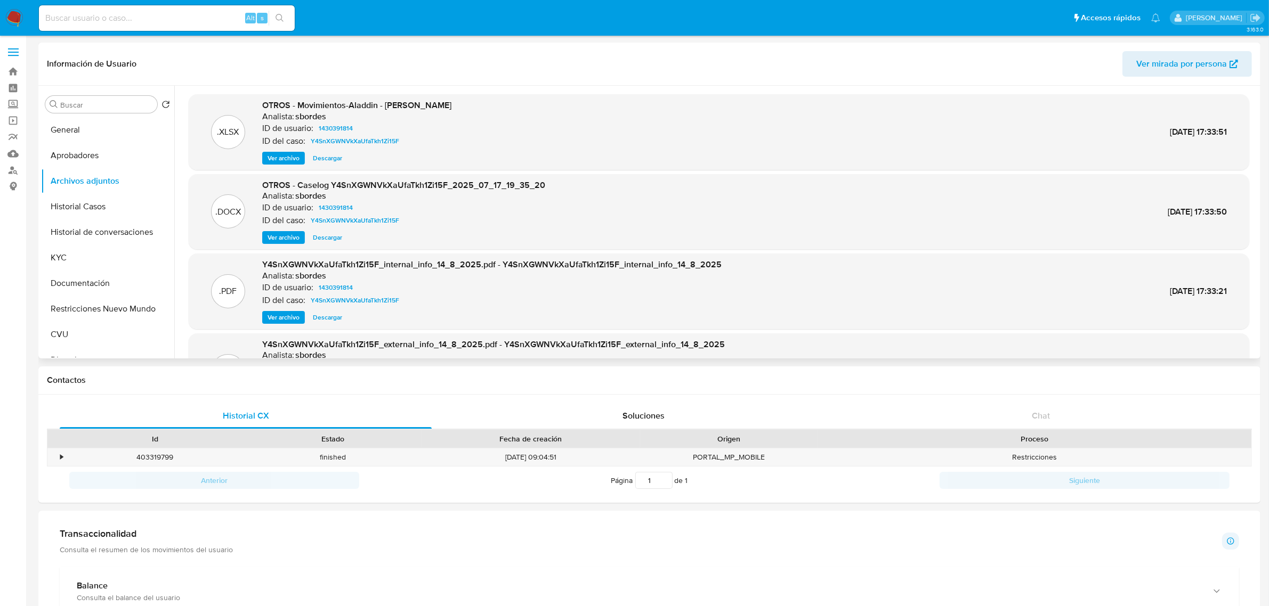
click at [288, 234] on span "Ver archivo" at bounding box center [283, 237] width 32 height 11
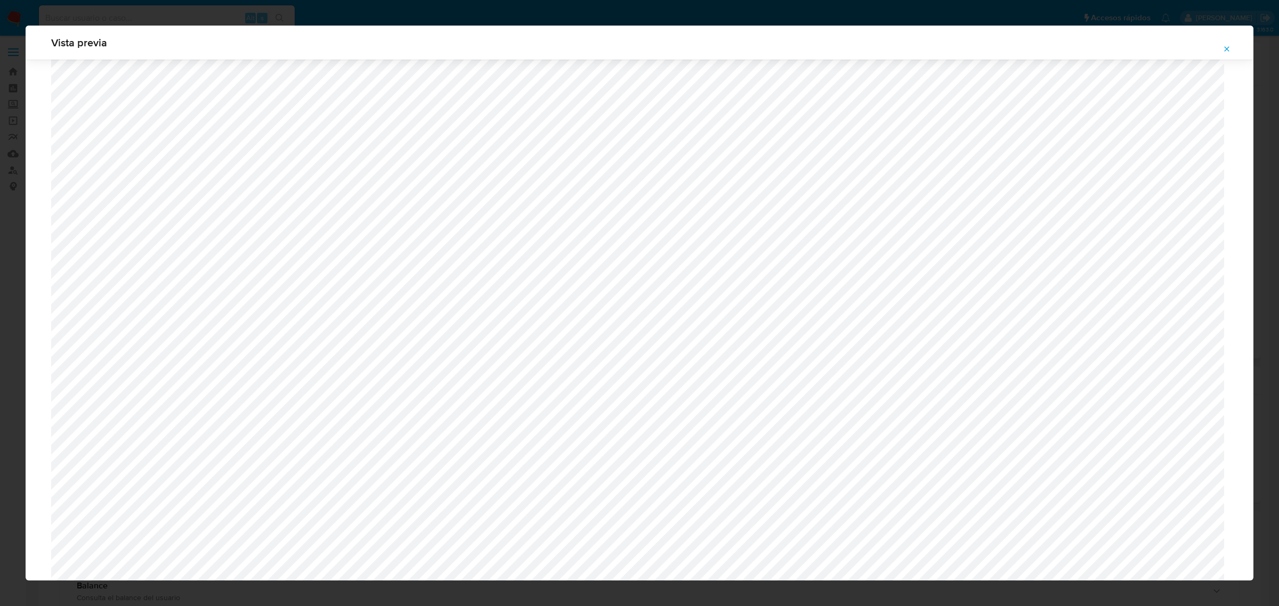
scroll to position [645, 0]
click at [1231, 50] on button "Attachment preview" at bounding box center [1226, 48] width 23 height 17
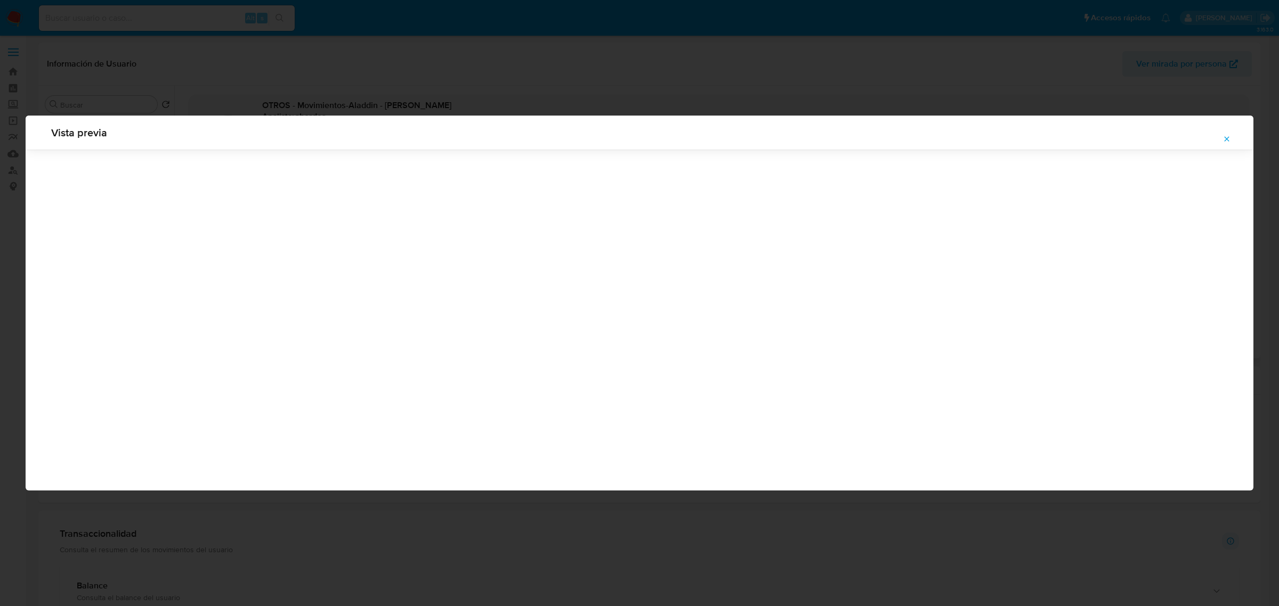
scroll to position [0, 0]
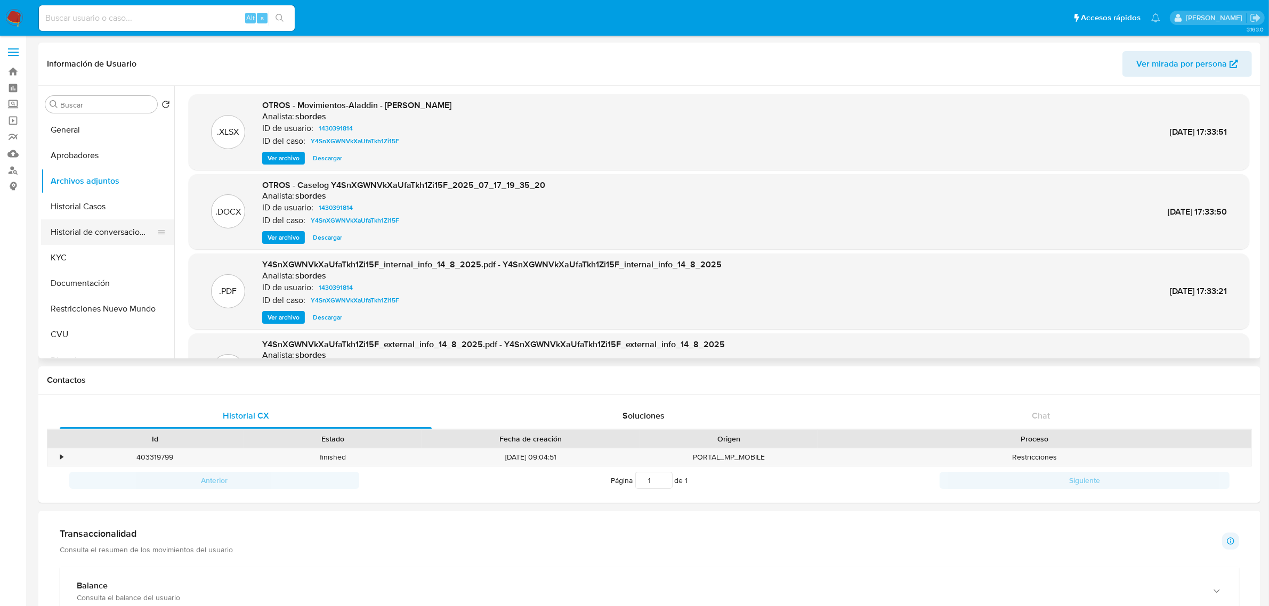
click at [109, 236] on button "Historial de conversaciones" at bounding box center [103, 233] width 125 height 26
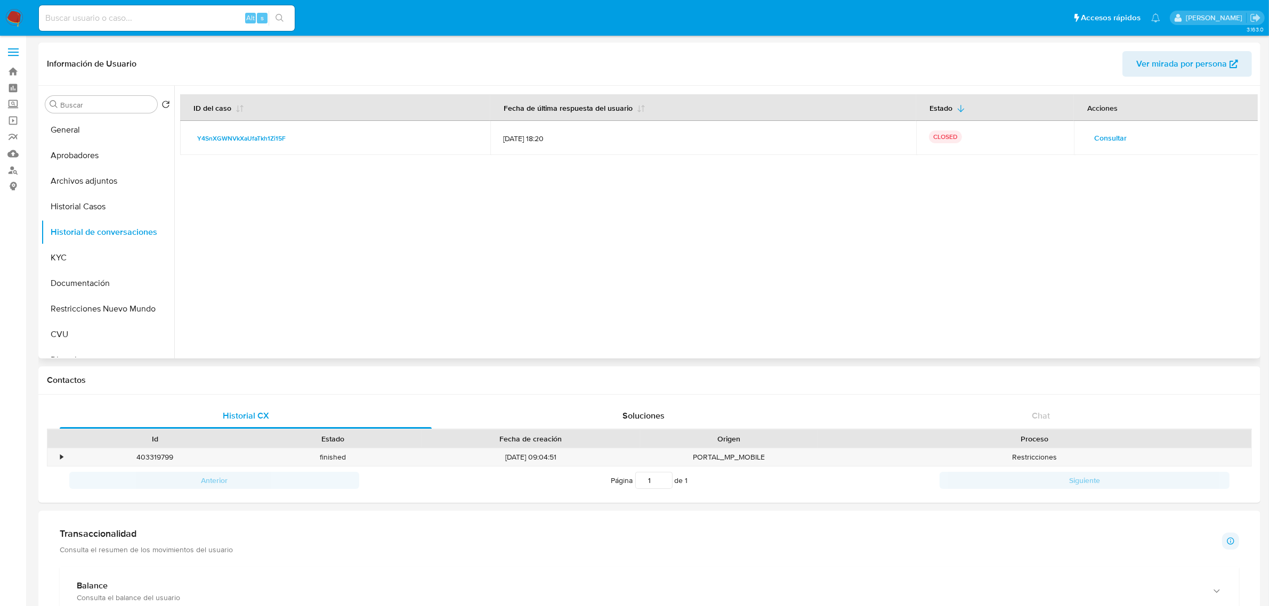
click at [1111, 136] on span "Consultar" at bounding box center [1110, 138] width 33 height 15
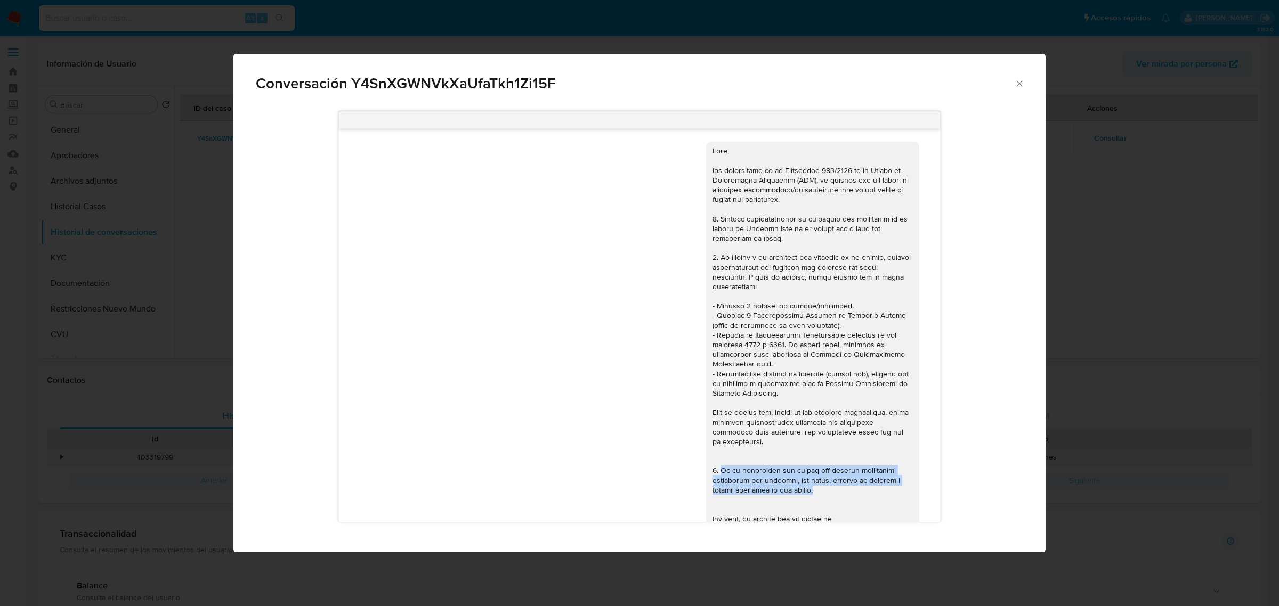
drag, startPoint x: 791, startPoint y: 491, endPoint x: 710, endPoint y: 470, distance: 84.0
click at [712, 470] on div "Comunicación" at bounding box center [812, 427] width 200 height 562
copy div "Si tu operatoria del último año incluye operaciones relevantes con terceros, po…"
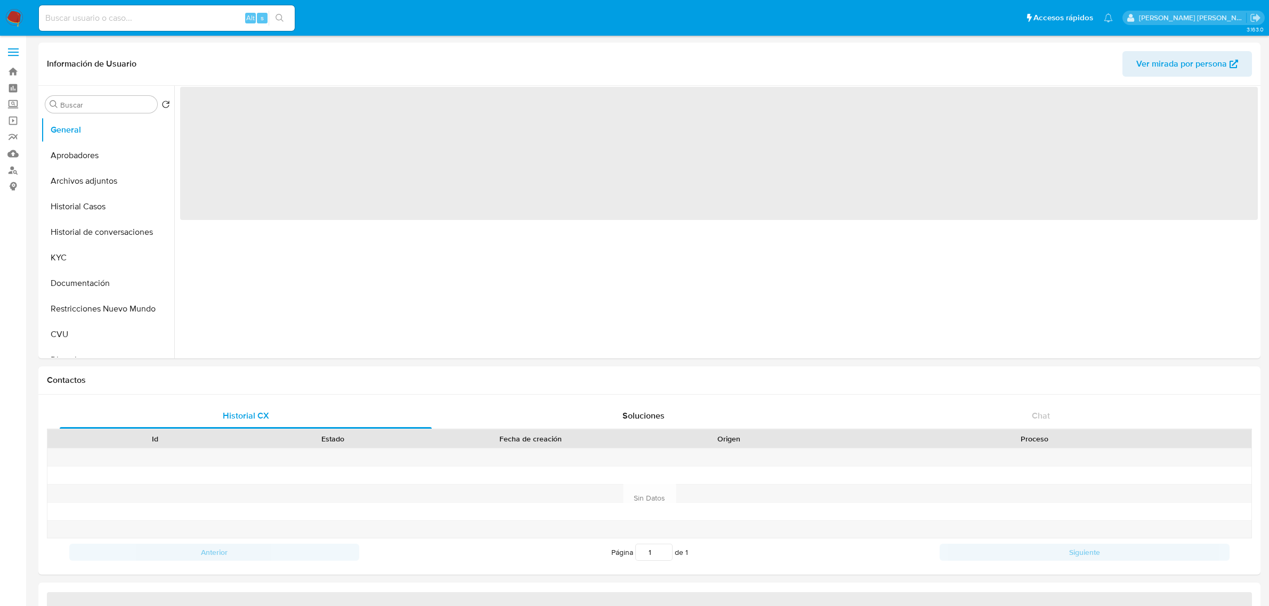
select select "10"
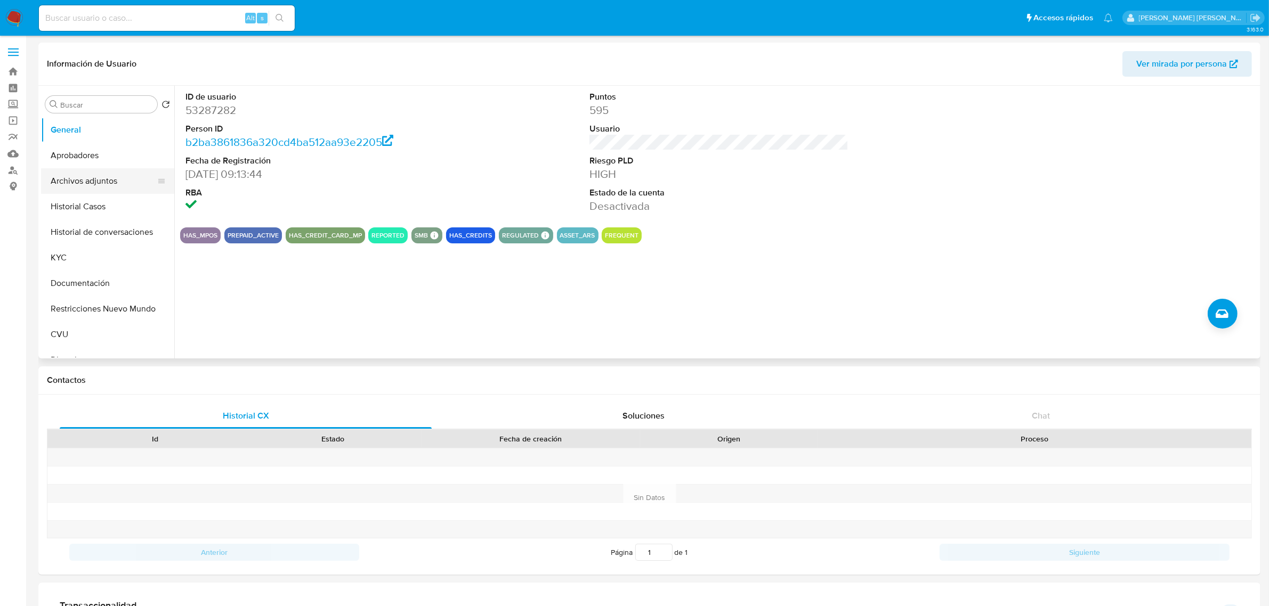
click at [101, 182] on button "Archivos adjuntos" at bounding box center [103, 181] width 125 height 26
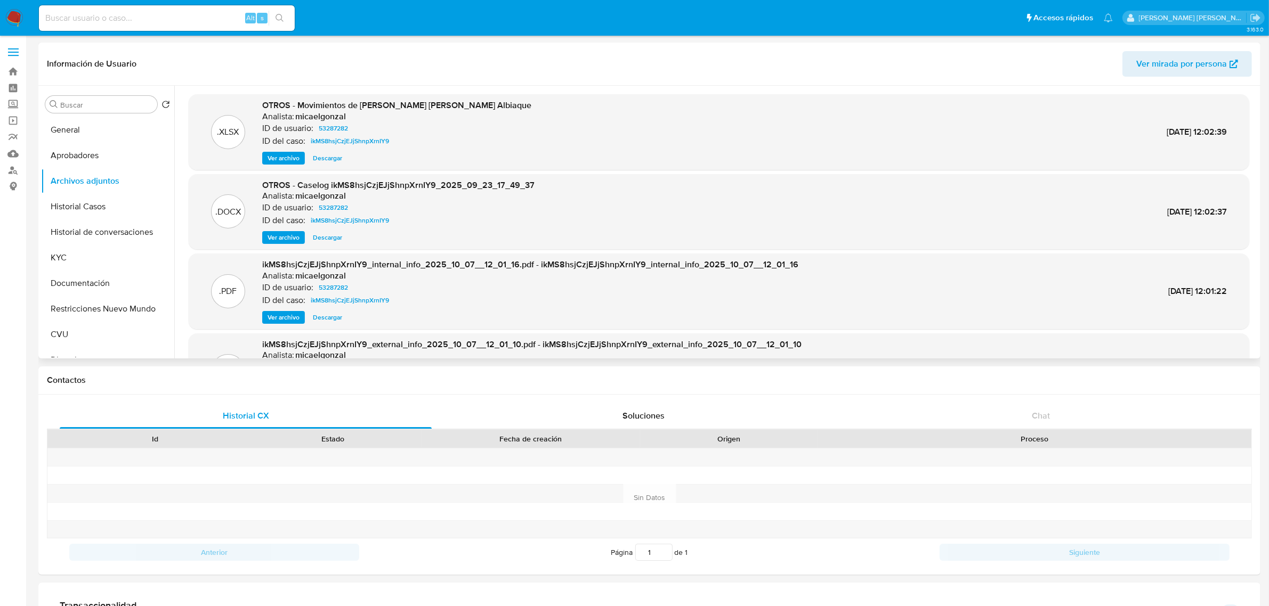
click at [291, 238] on span "Ver archivo" at bounding box center [283, 237] width 32 height 11
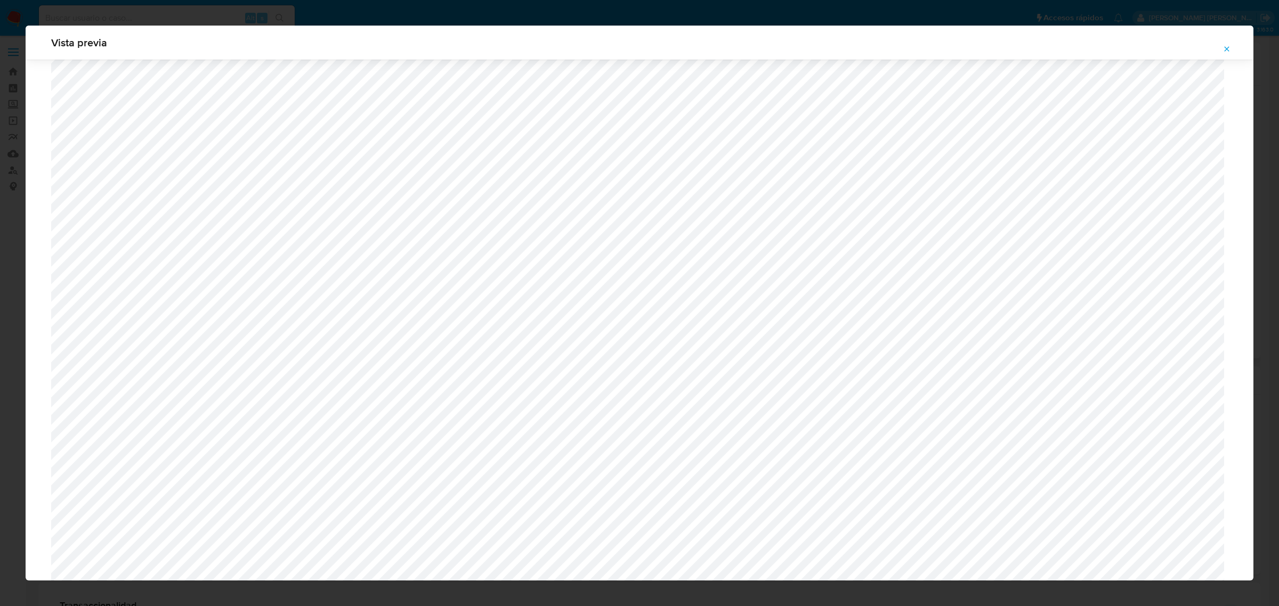
scroll to position [778, 0]
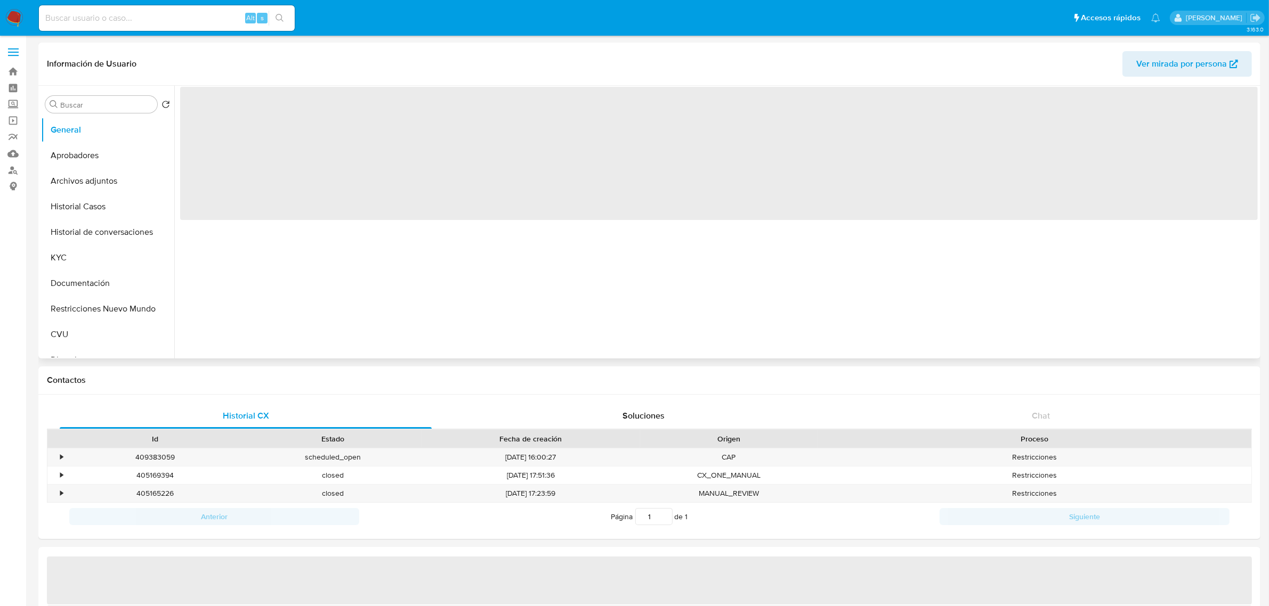
select select "10"
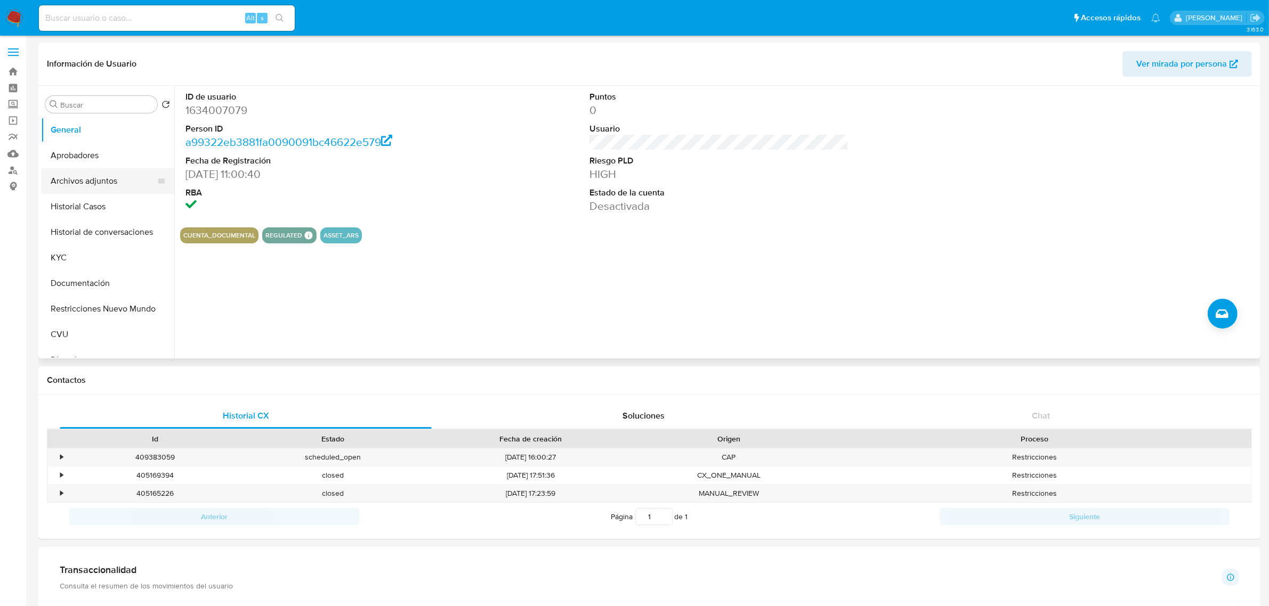
click at [105, 177] on button "Archivos adjuntos" at bounding box center [103, 181] width 125 height 26
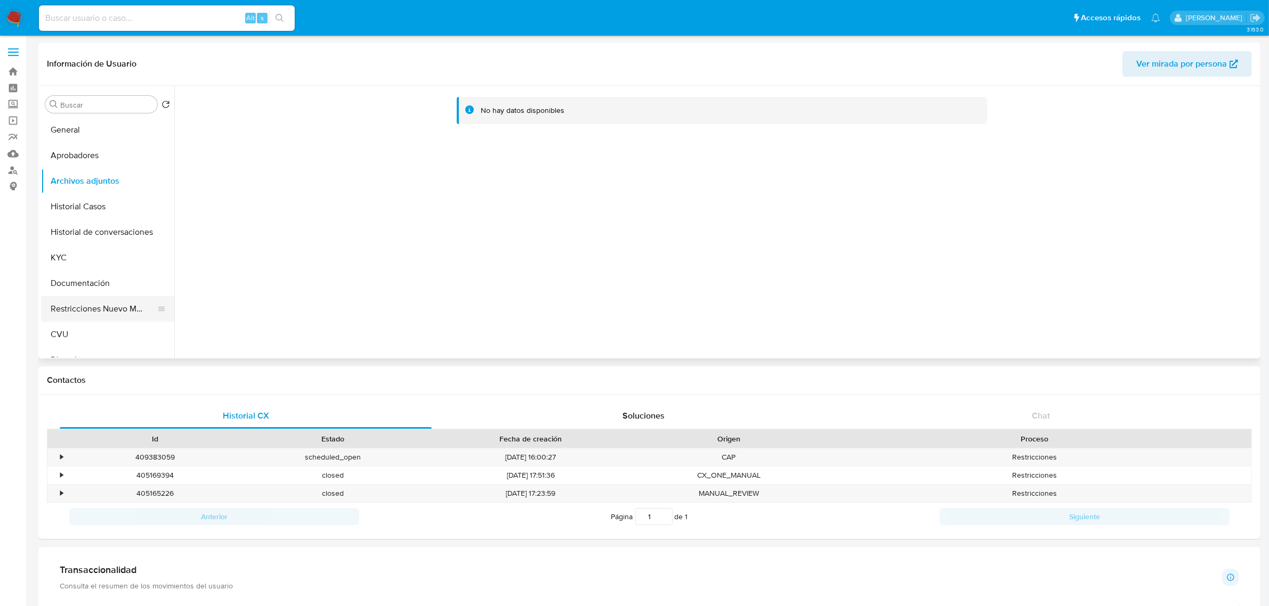
click at [107, 313] on button "Restricciones Nuevo Mundo" at bounding box center [103, 309] width 125 height 26
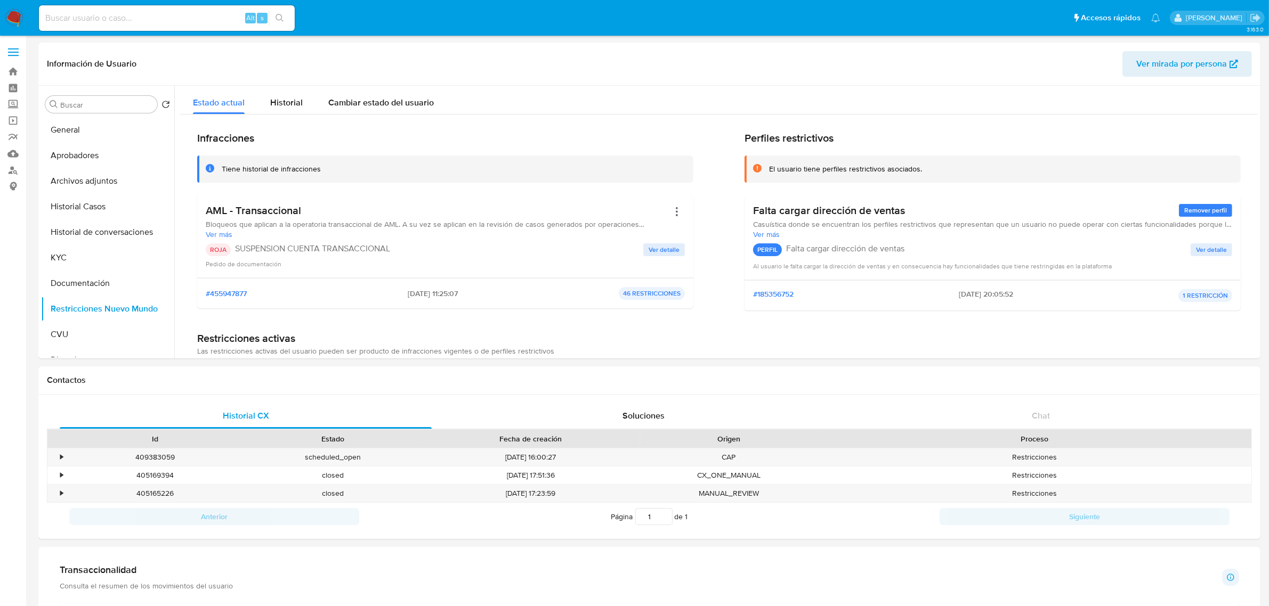
click at [673, 248] on span "Ver detalle" at bounding box center [663, 250] width 31 height 11
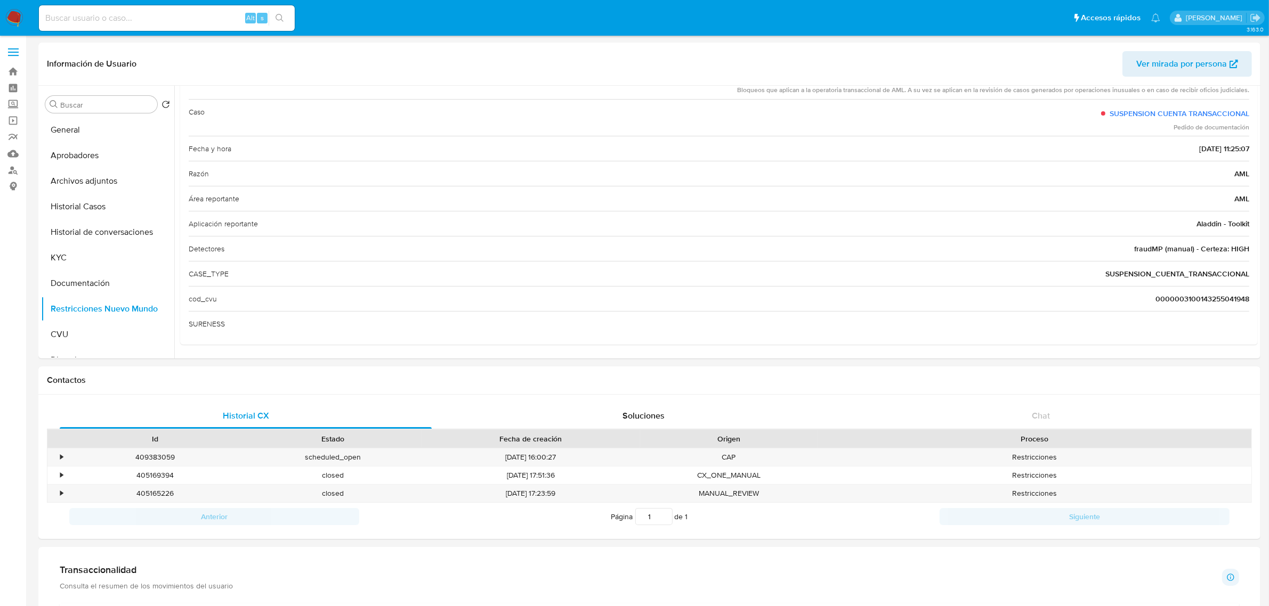
scroll to position [87, 0]
click at [94, 212] on button "Historial Casos" at bounding box center [103, 207] width 125 height 26
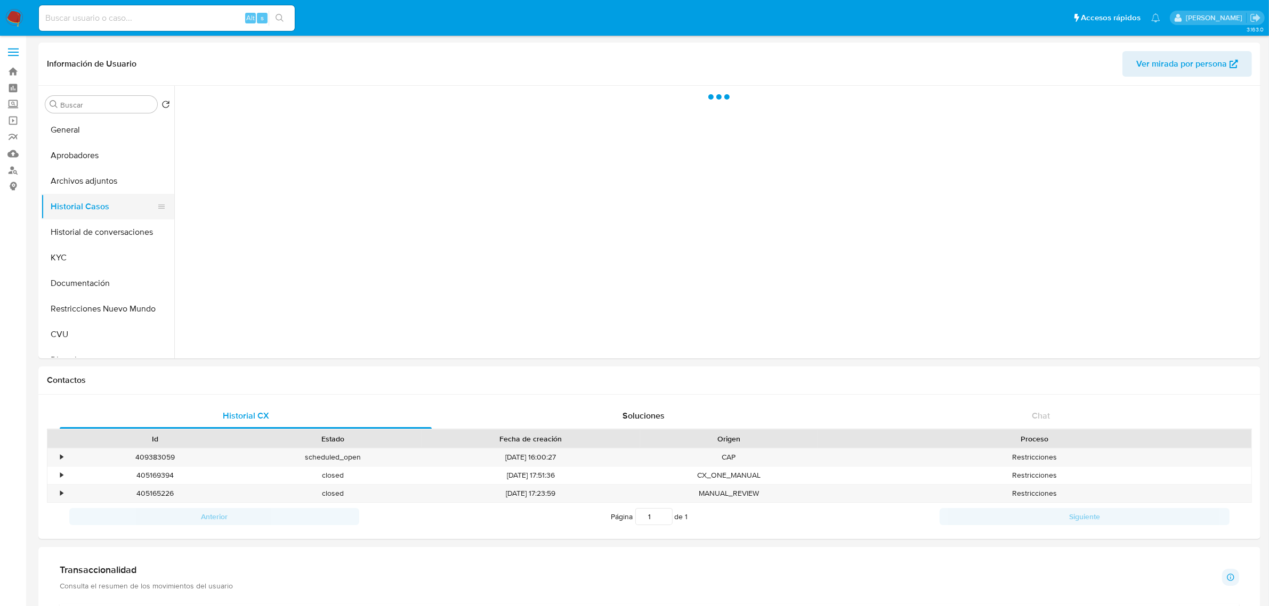
scroll to position [0, 0]
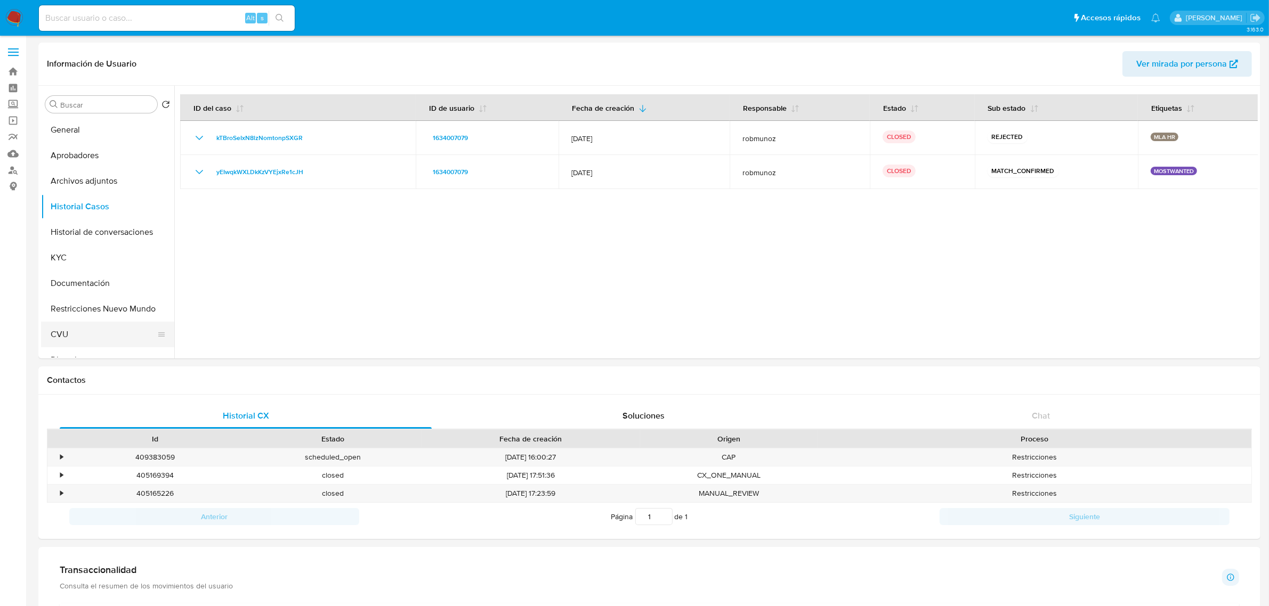
click at [102, 328] on button "CVU" at bounding box center [103, 335] width 125 height 26
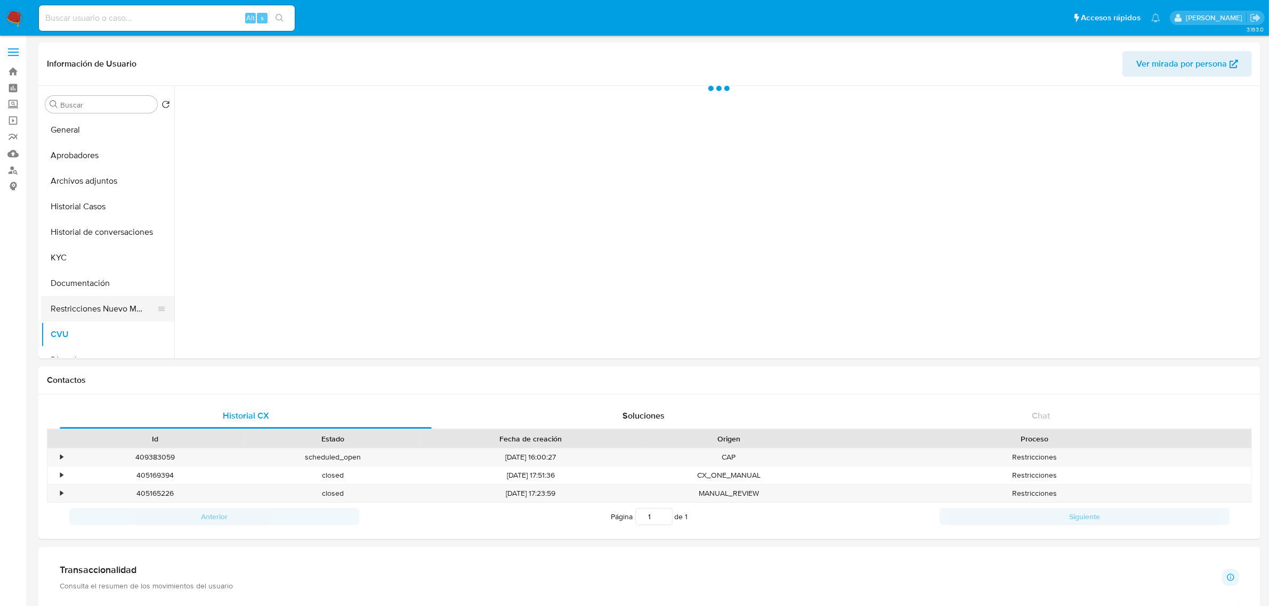
click at [104, 312] on button "Restricciones Nuevo Mundo" at bounding box center [103, 309] width 125 height 26
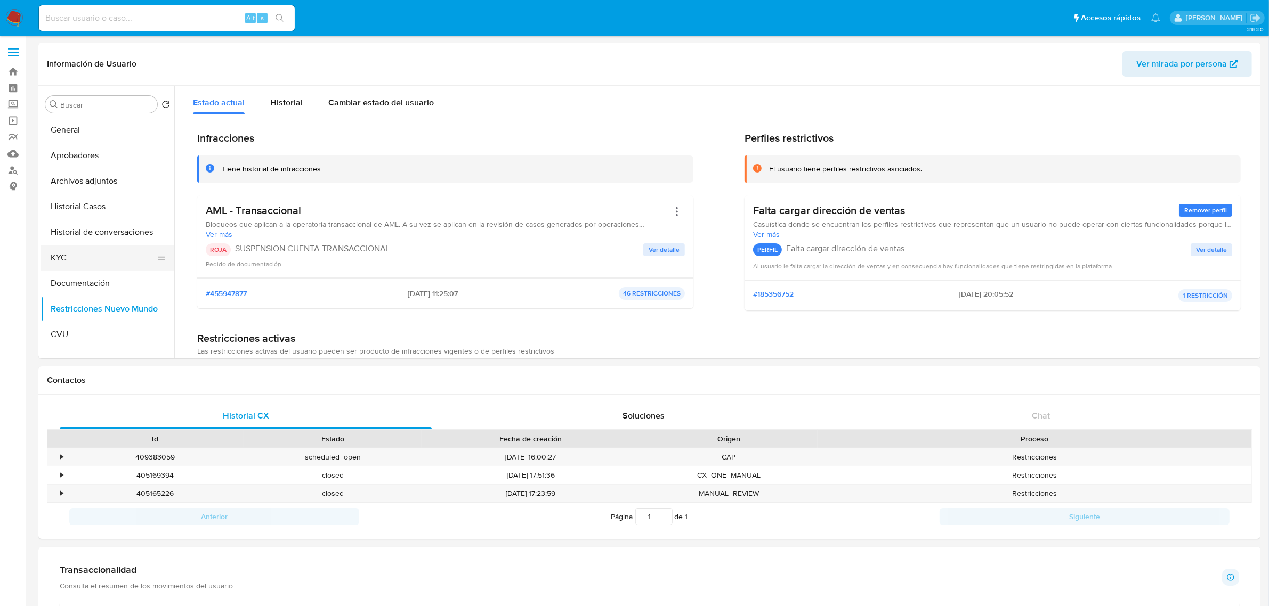
click at [62, 257] on button "KYC" at bounding box center [103, 258] width 125 height 26
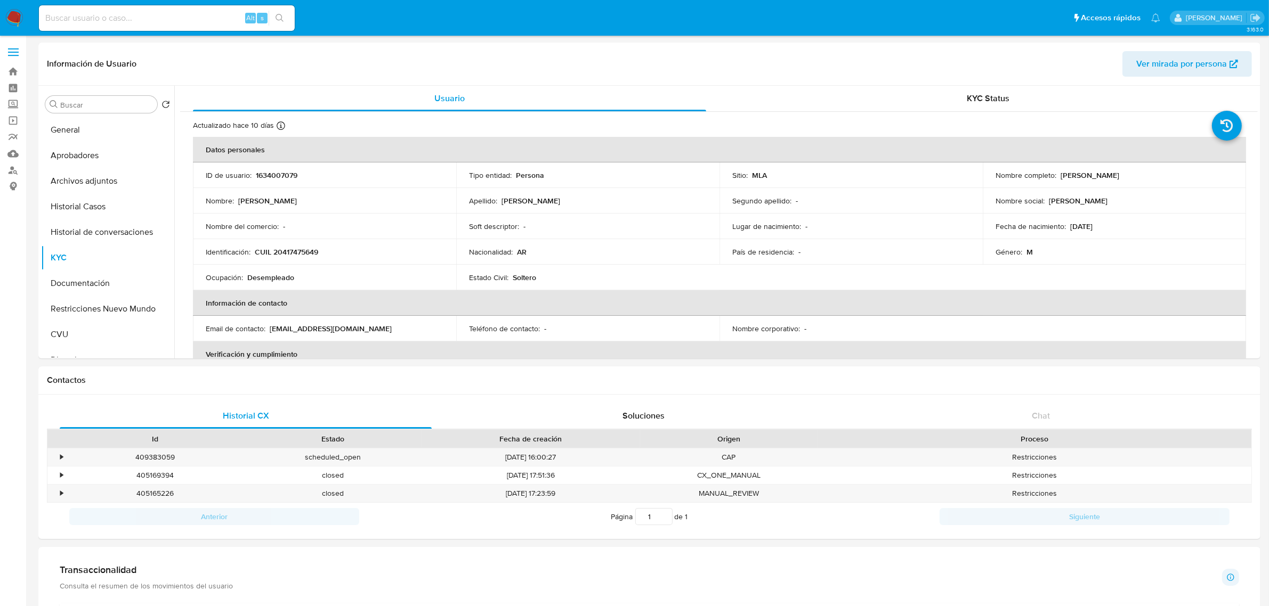
drag, startPoint x: 1058, startPoint y: 173, endPoint x: 1147, endPoint y: 177, distance: 89.6
click at [1147, 177] on div "Nombre completo : Julio Maximiliano Mansilla" at bounding box center [1114, 176] width 238 height 10
copy p "Julio Maximiliano Mansilla"
click at [87, 283] on button "Documentación" at bounding box center [103, 284] width 125 height 26
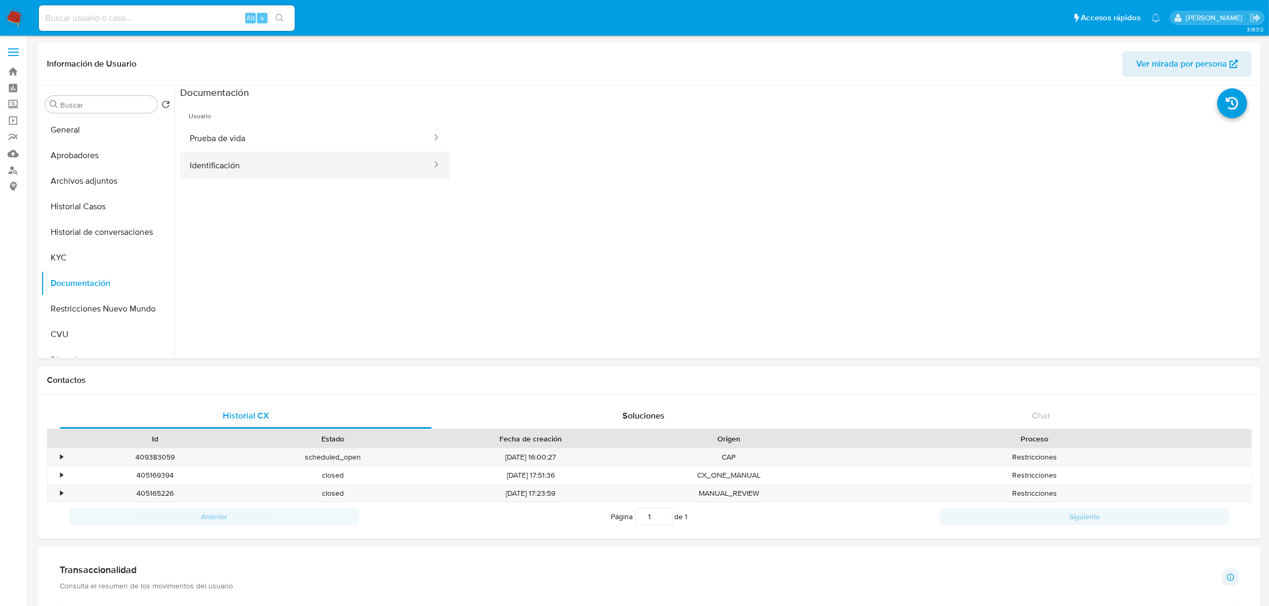
click at [230, 171] on button "Identificación" at bounding box center [306, 165] width 253 height 27
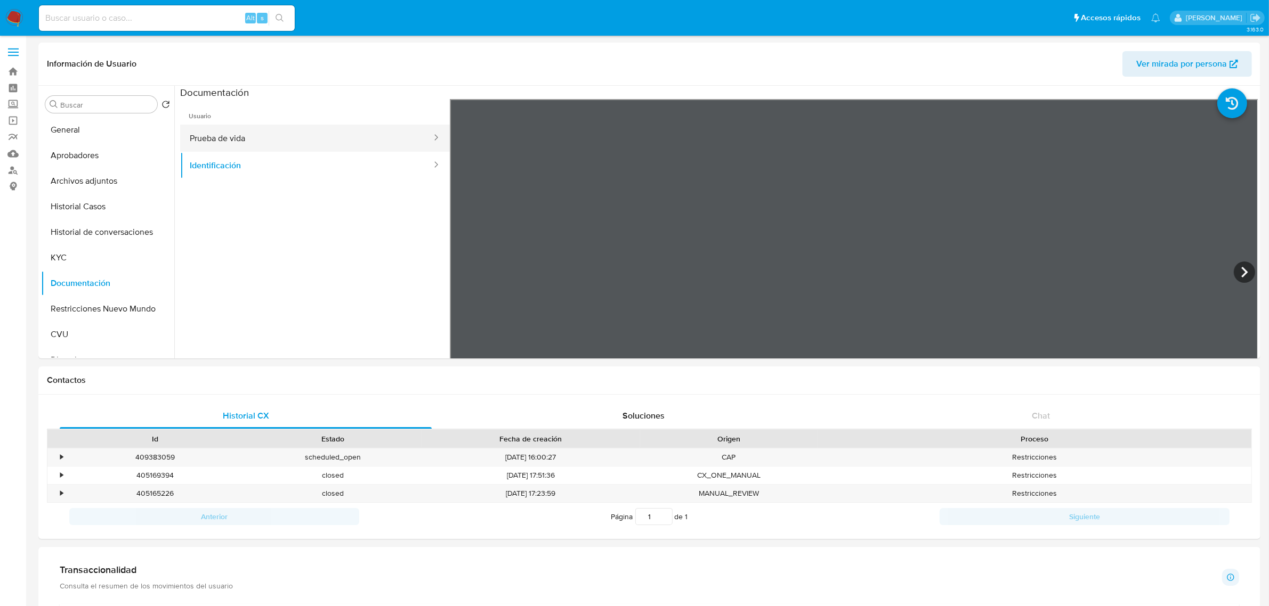
click at [301, 137] on button "Prueba de vida" at bounding box center [306, 138] width 253 height 27
click at [91, 237] on button "Historial de conversaciones" at bounding box center [103, 233] width 125 height 26
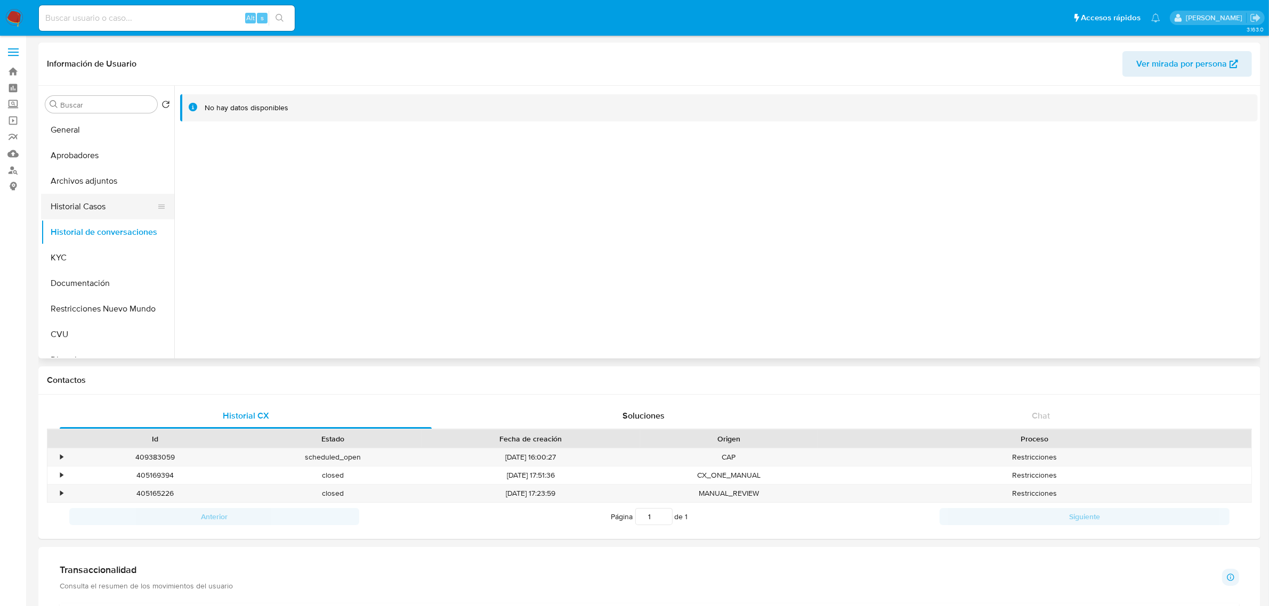
click at [94, 208] on button "Historial Casos" at bounding box center [103, 207] width 125 height 26
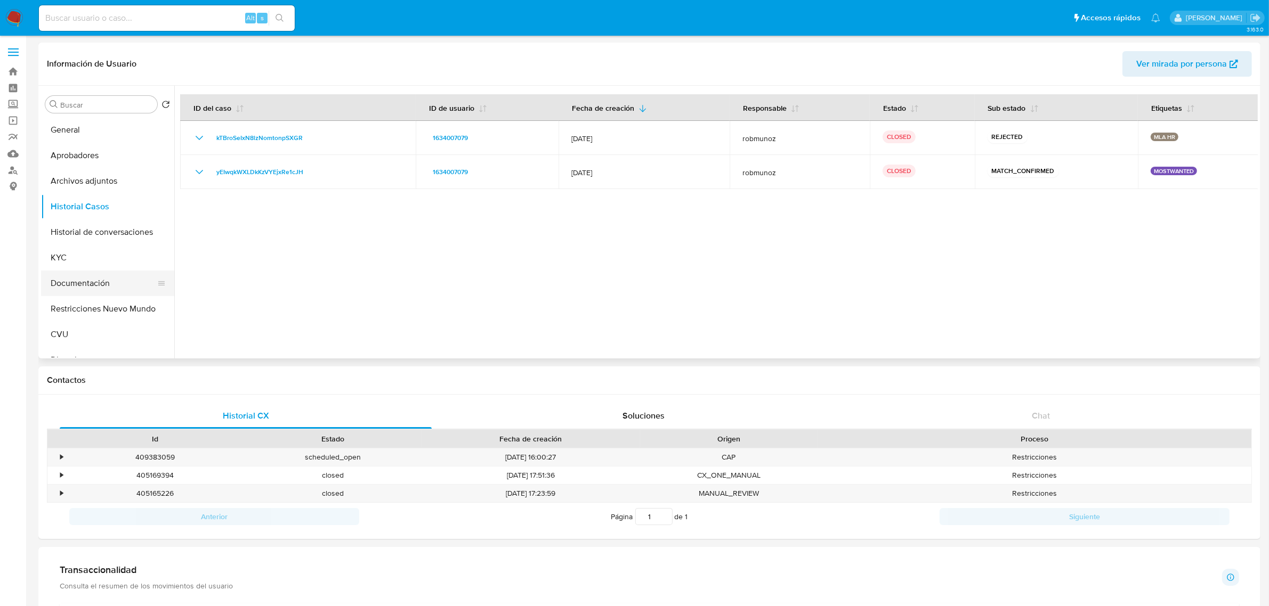
click at [92, 288] on button "Documentación" at bounding box center [103, 284] width 125 height 26
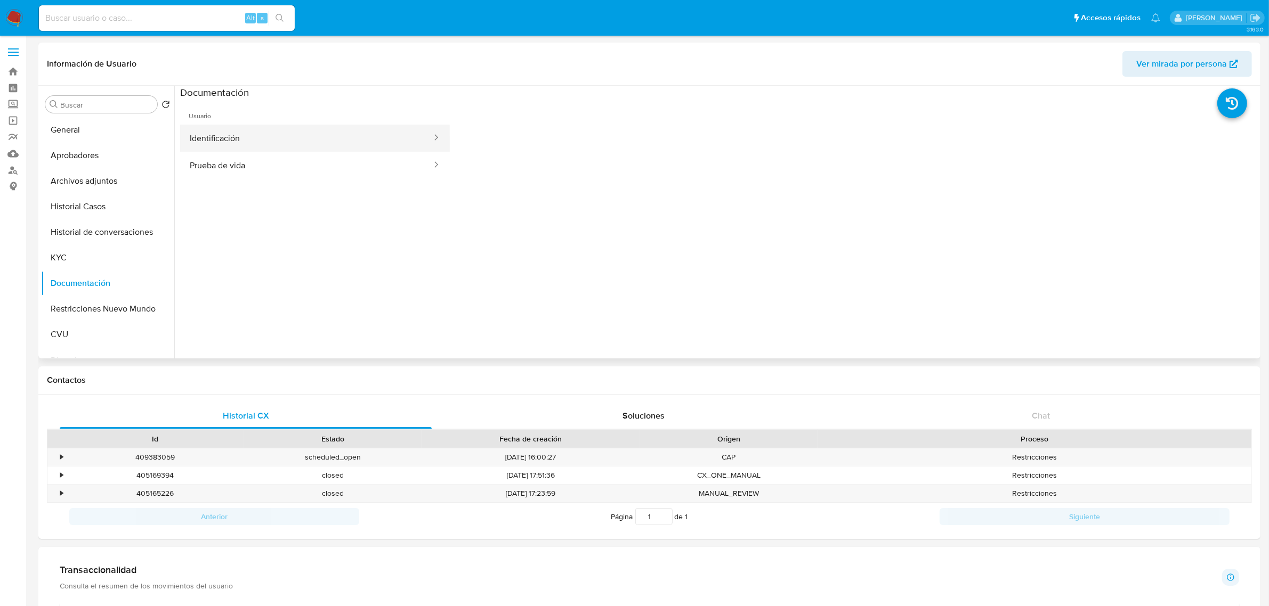
click at [270, 139] on button "Identificación" at bounding box center [306, 138] width 253 height 27
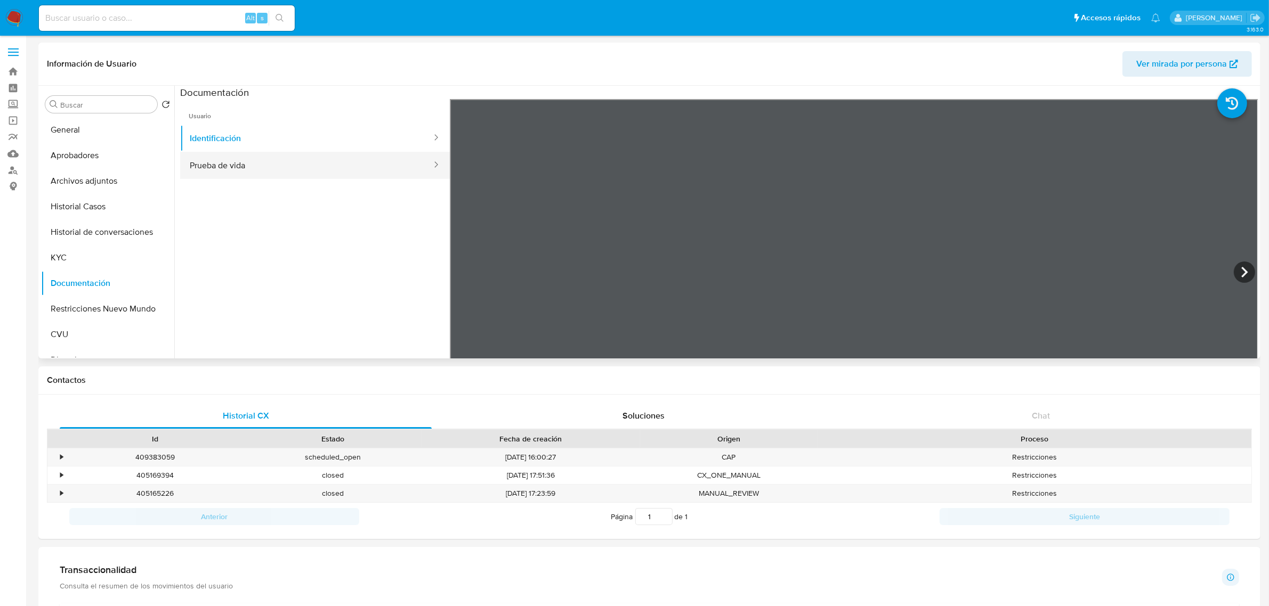
click at [262, 172] on button "Prueba de vida" at bounding box center [306, 165] width 253 height 27
click at [67, 251] on button "KYC" at bounding box center [103, 258] width 125 height 26
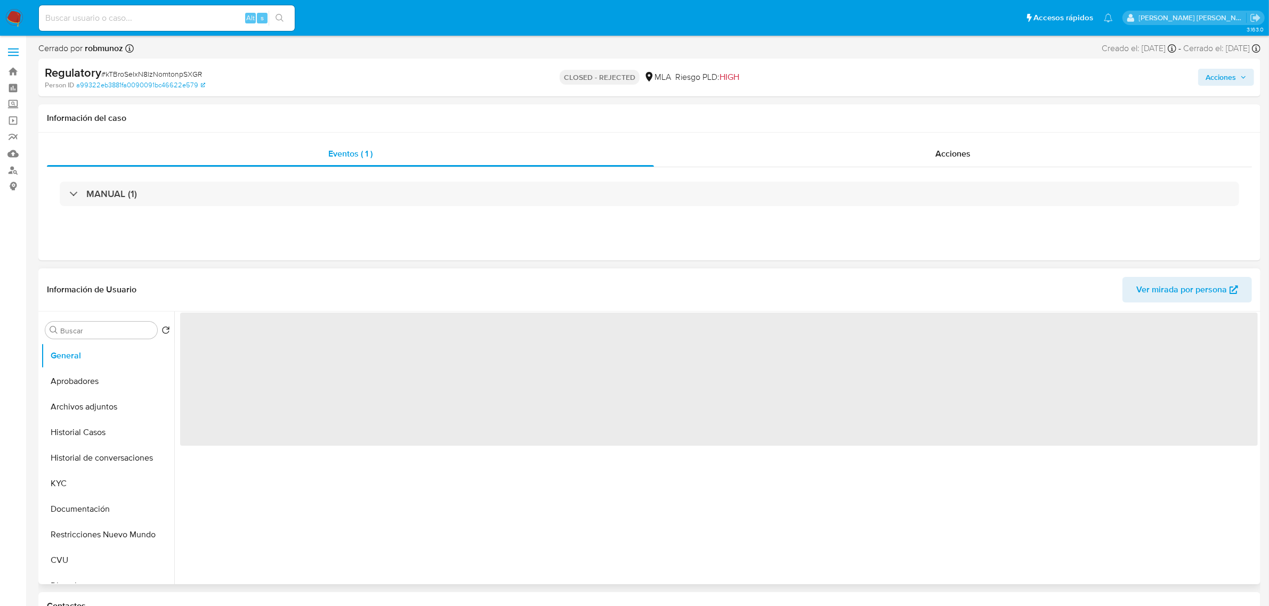
select select "10"
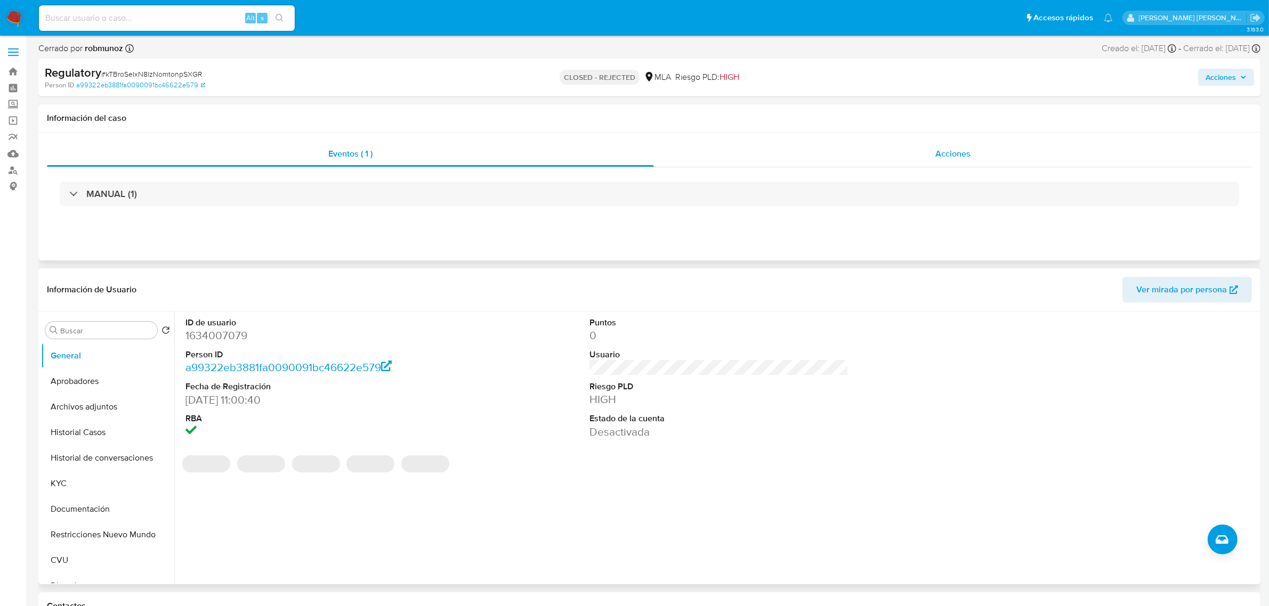
click at [941, 158] on span "Acciones" at bounding box center [952, 154] width 35 height 12
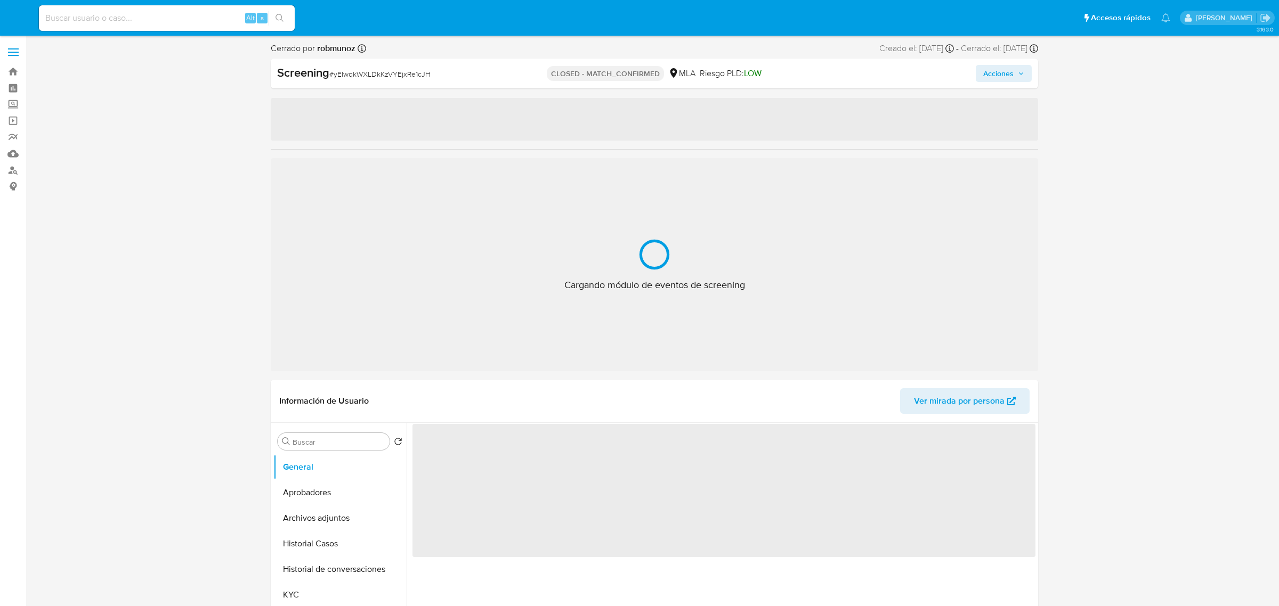
select select "10"
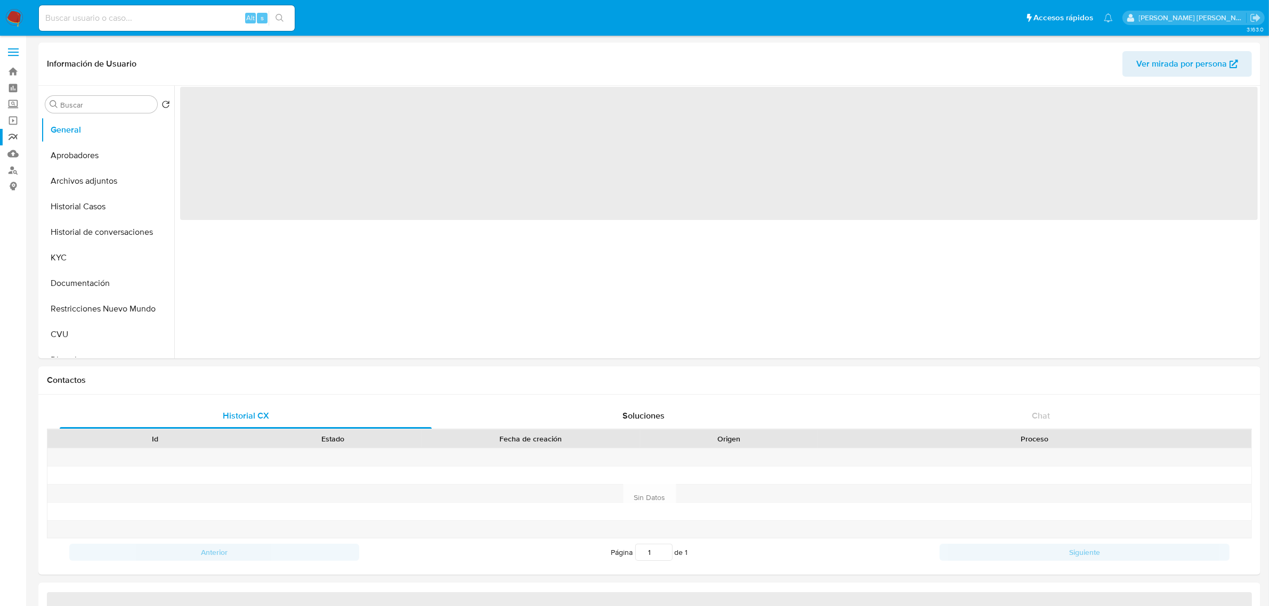
select select "10"
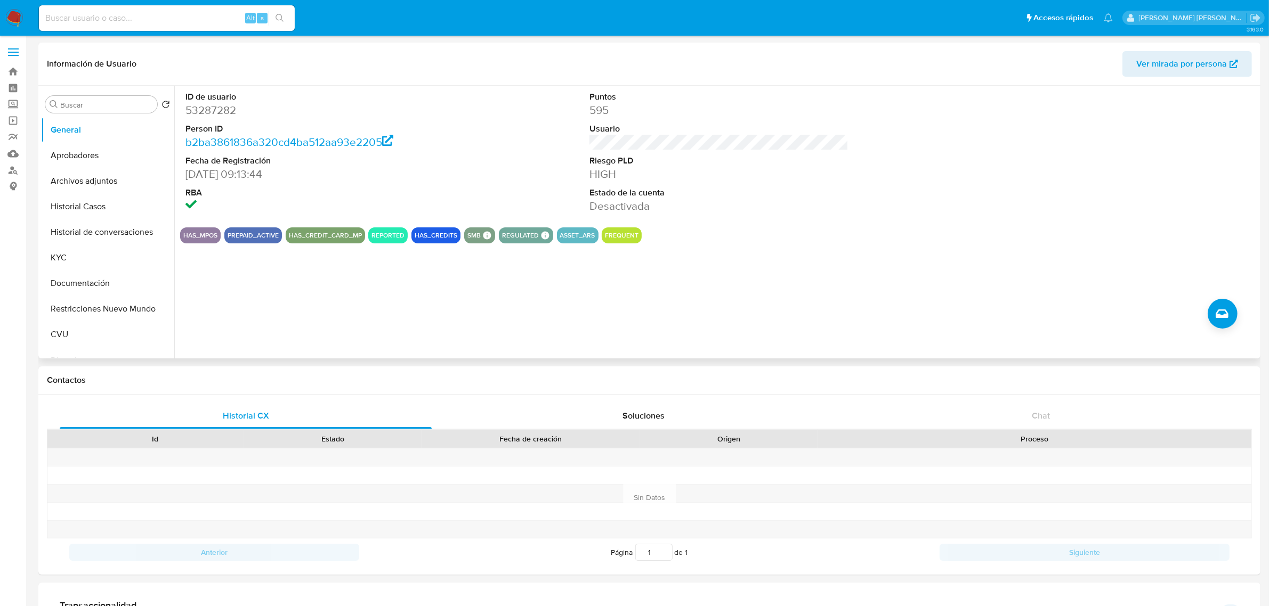
drag, startPoint x: 85, startPoint y: 178, endPoint x: 178, endPoint y: 167, distance: 94.0
click at [85, 178] on button "Archivos adjuntos" at bounding box center [107, 181] width 133 height 26
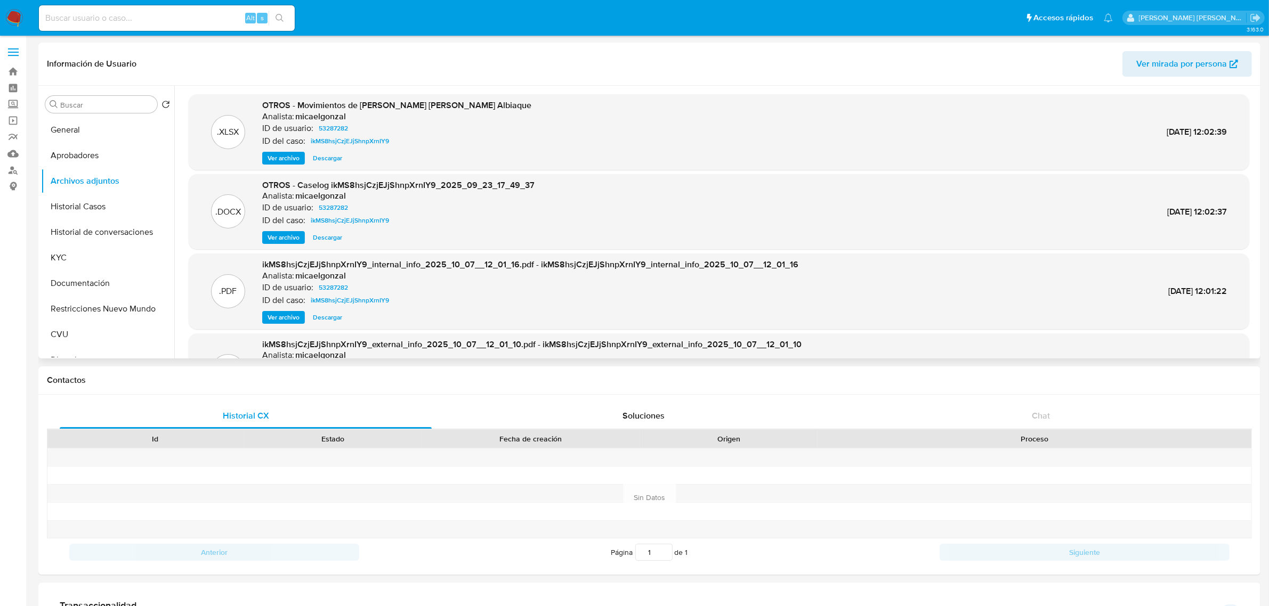
click at [293, 235] on span "Ver archivo" at bounding box center [283, 237] width 32 height 11
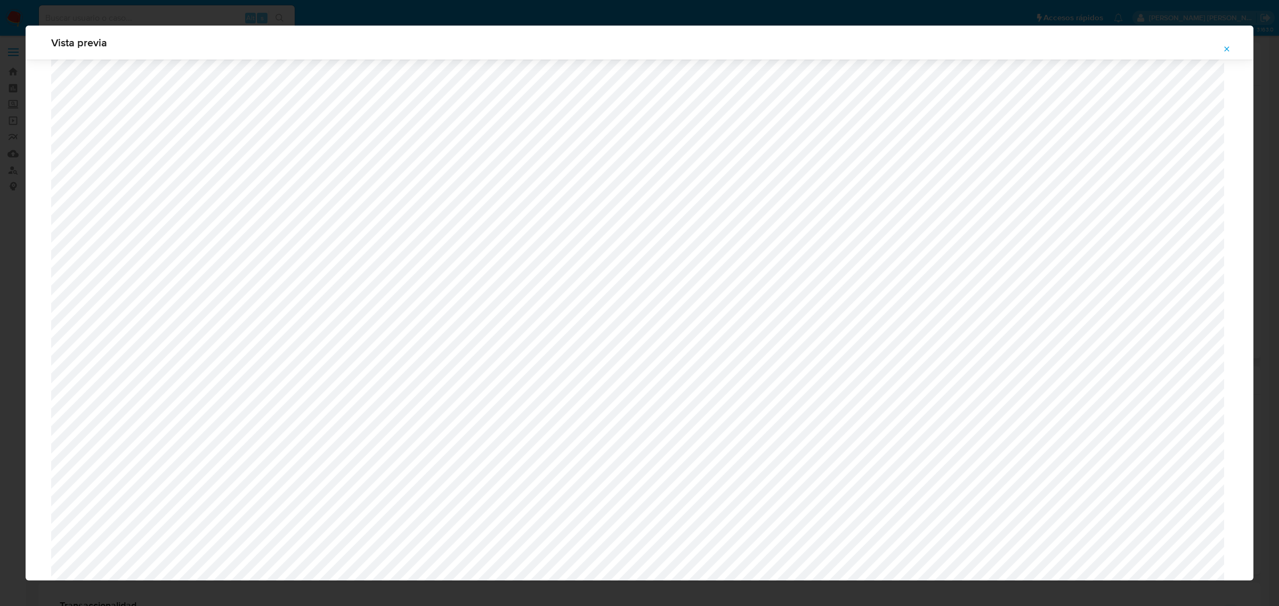
scroll to position [911, 0]
